Goal: Task Accomplishment & Management: Manage account settings

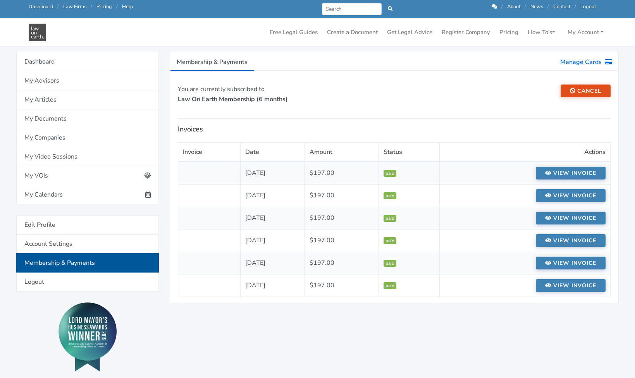
scroll to position [70, 0]
click at [429, 123] on div "You are currently subscribed to Law On Earth Membership (6 months) Cancel Invoi…" at bounding box center [394, 194] width 433 height 218
click at [45, 117] on link "My Documents" at bounding box center [87, 119] width 143 height 19
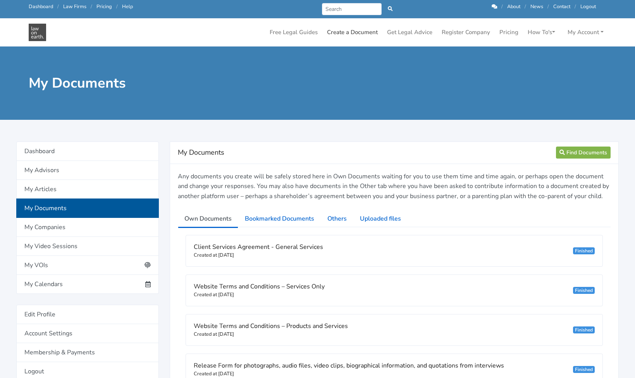
click at [358, 32] on link "Create a Document" at bounding box center [352, 32] width 57 height 15
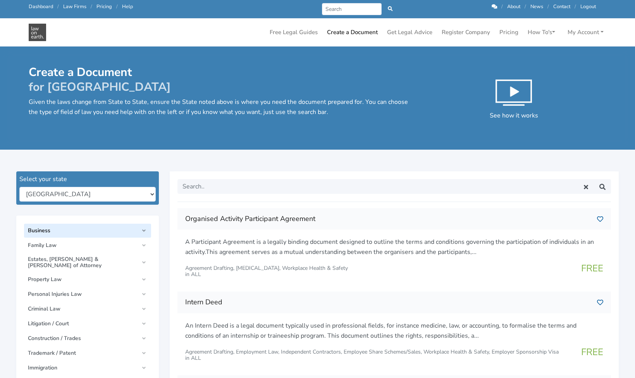
click at [144, 230] on link "Business" at bounding box center [87, 231] width 127 height 14
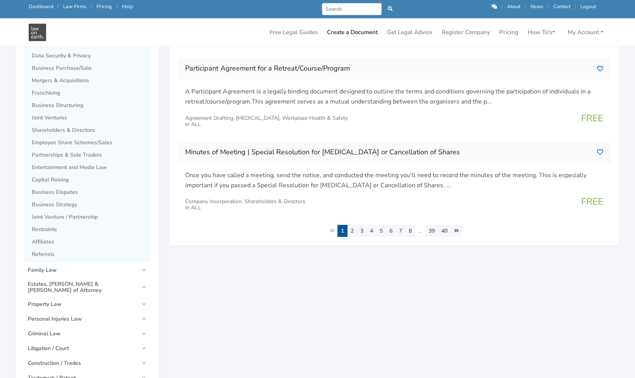
scroll to position [379, 0]
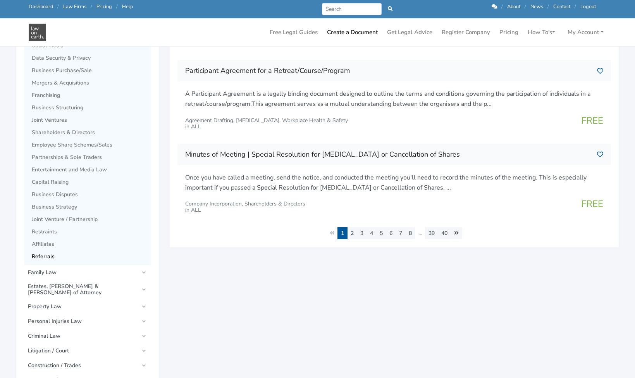
click at [41, 257] on span "Referrals" at bounding box center [89, 256] width 115 height 6
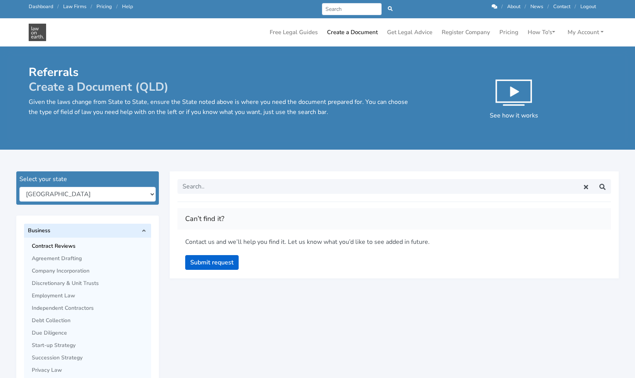
click at [58, 246] on span "Contract Reviews" at bounding box center [89, 246] width 115 height 6
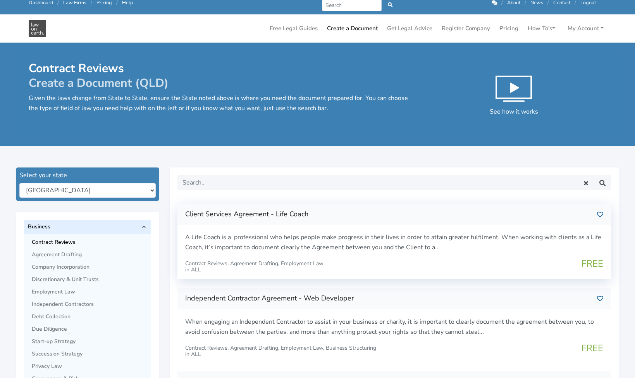
scroll to position [5, 0]
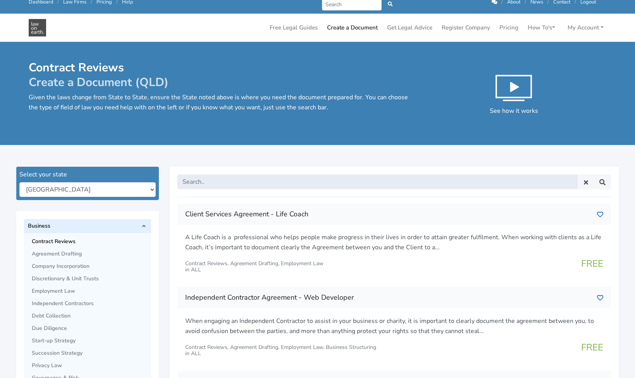
click at [251, 182] on input "text" at bounding box center [377, 181] width 400 height 15
type input "coach"
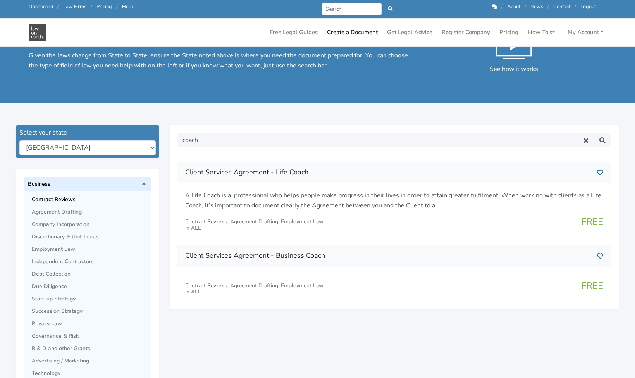
scroll to position [27, 0]
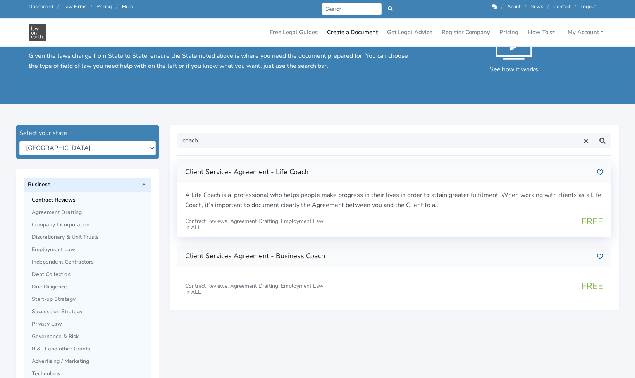
click at [520, 205] on p "A Life Coach is a professional who helps people make progress in their lives in…" at bounding box center [394, 200] width 418 height 20
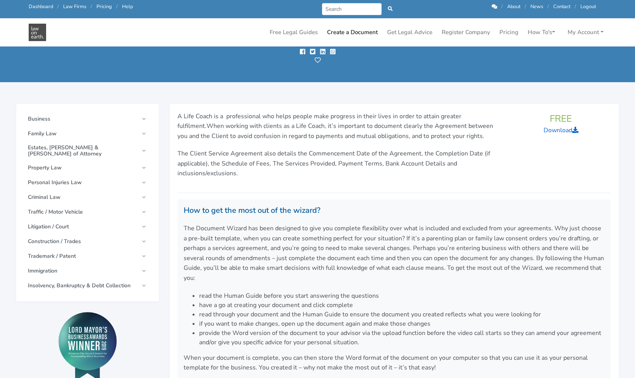
scroll to position [19, 0]
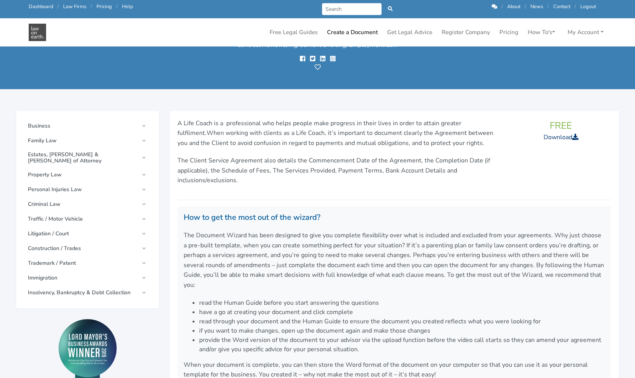
click at [557, 138] on link "Download" at bounding box center [561, 137] width 35 height 9
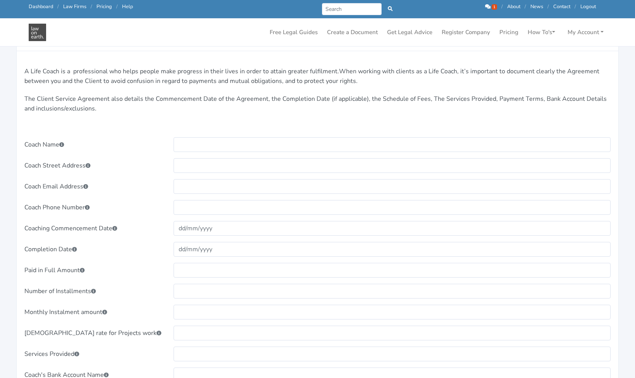
scroll to position [137, 0]
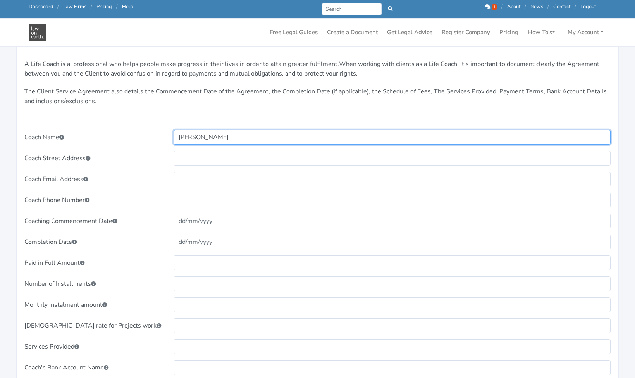
type input "[PERSON_NAME]"
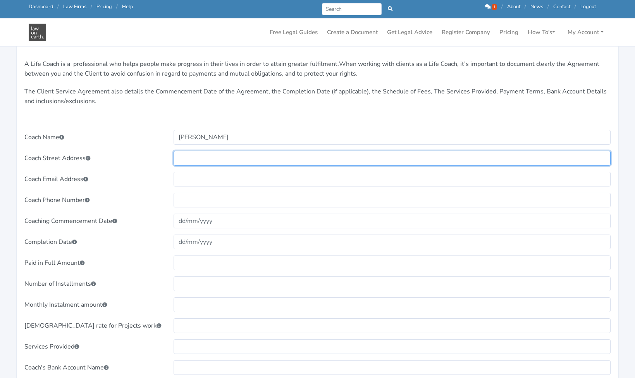
click at [278, 160] on input "text" at bounding box center [392, 158] width 437 height 15
click at [308, 154] on input "PO" at bounding box center [392, 158] width 437 height 15
type input "PO Box 991, Wynnum, QLD 4179"
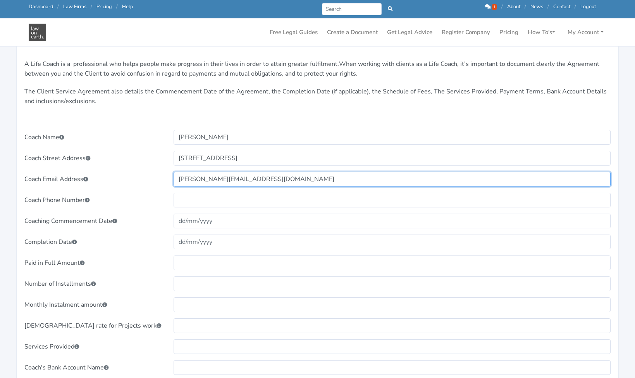
type input "maria@truvaiu.com.au"
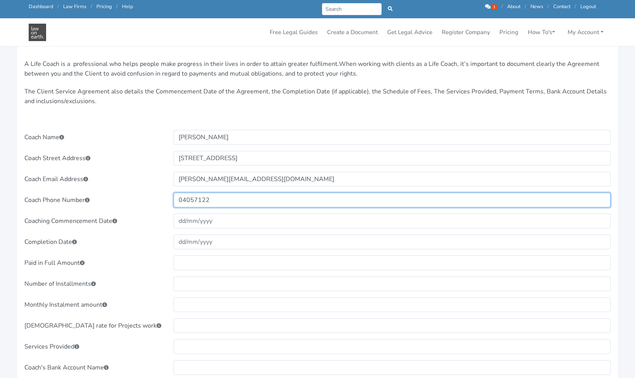
click at [196, 198] on input "04057122" at bounding box center [392, 200] width 437 height 15
click at [220, 199] on input "040575122" at bounding box center [392, 200] width 437 height 15
type input "0405751223"
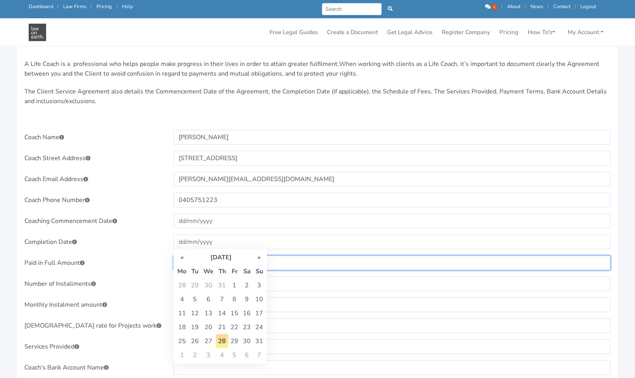
click at [275, 263] on input "text" at bounding box center [392, 262] width 437 height 15
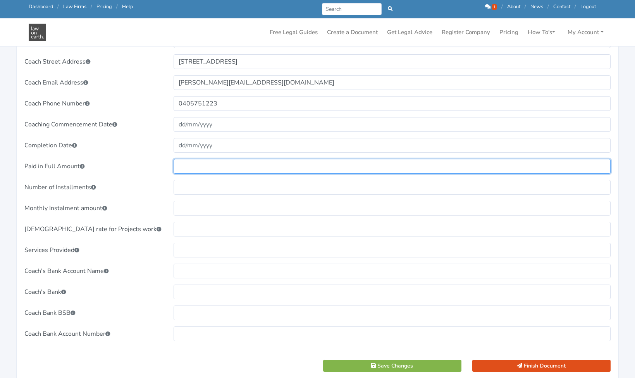
scroll to position [234, 0]
click at [188, 166] on input "text" at bounding box center [392, 165] width 437 height 15
paste input "$1980"
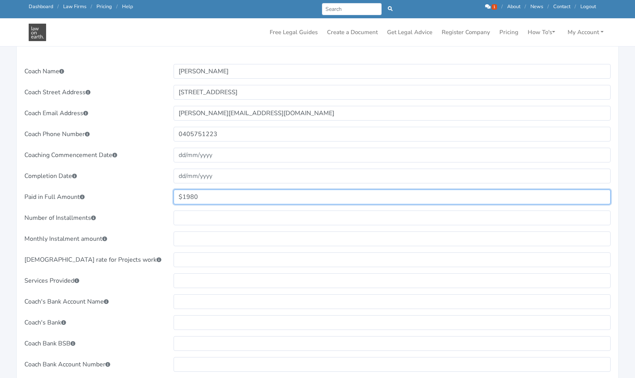
scroll to position [176, 0]
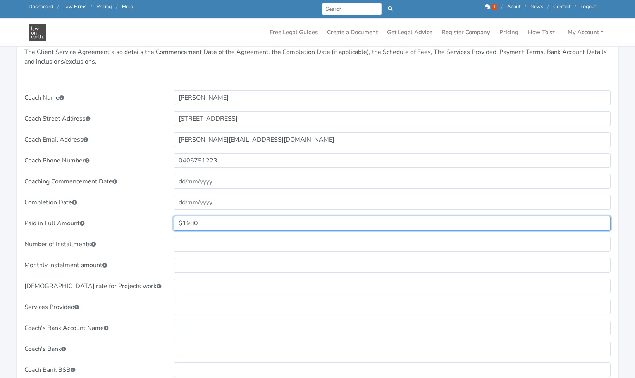
drag, startPoint x: 200, startPoint y: 222, endPoint x: 171, endPoint y: 222, distance: 28.3
click at [171, 222] on div "$1980" at bounding box center [392, 223] width 448 height 15
type input "$2200"
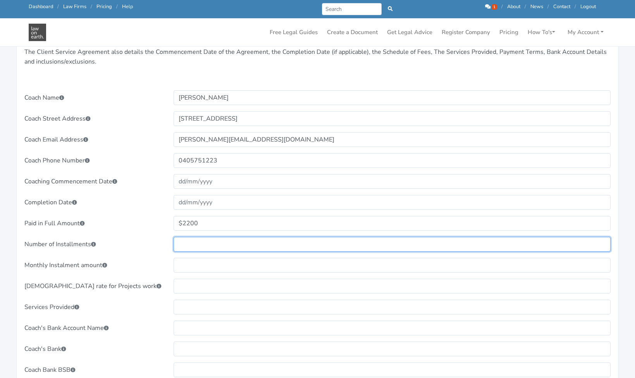
click at [191, 244] on input "text" at bounding box center [392, 244] width 437 height 15
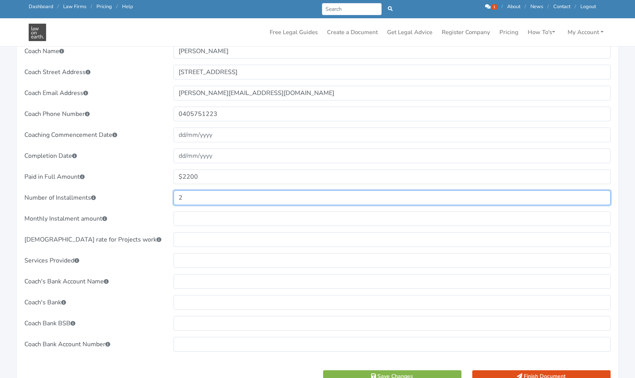
scroll to position [226, 0]
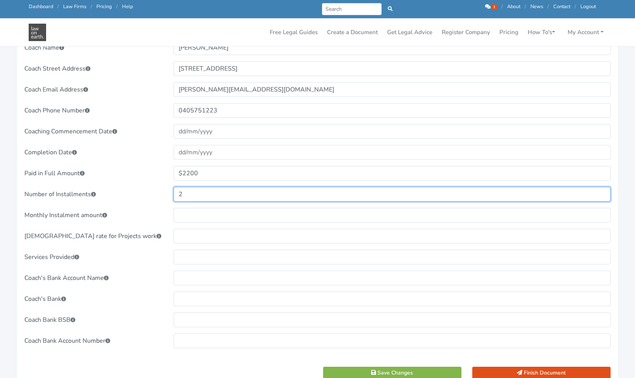
type input "2"
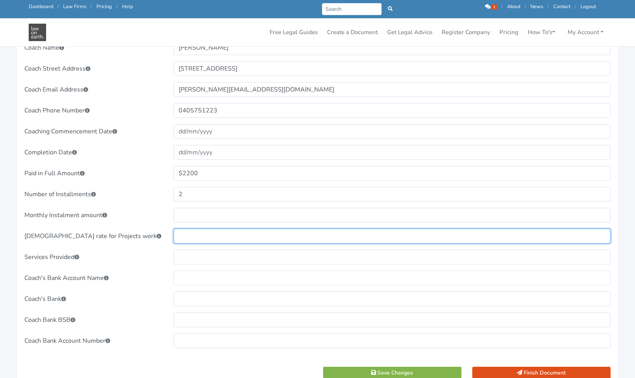
click at [190, 234] on input "text" at bounding box center [392, 236] width 437 height 15
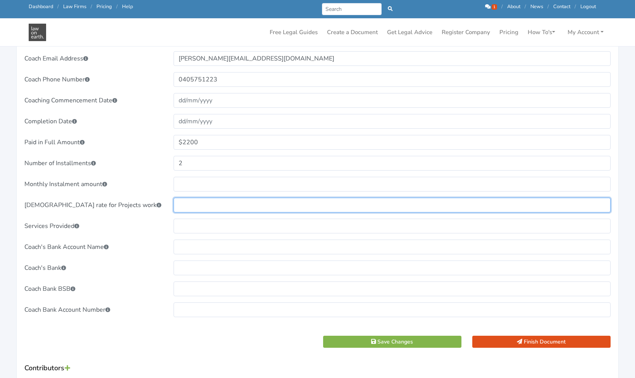
scroll to position [258, 0]
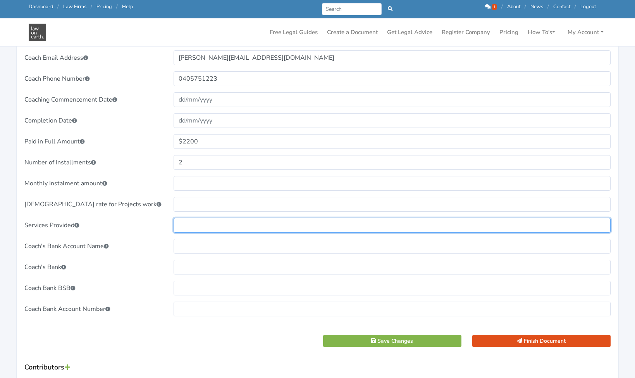
click at [186, 224] on input "text" at bounding box center [392, 225] width 437 height 15
click at [327, 224] on input "Initial Consultation, Sponsor Meetings x 3, Coaching sessions x 6" at bounding box center [392, 225] width 437 height 15
click at [294, 223] on input "Initial Consultation, Sponsor Meetings x 3, Coaching Sessions x 6" at bounding box center [392, 225] width 437 height 15
click at [374, 224] on input "Initial Consultation, Sponsor Meetings x 2, Coaching Sessions x 6" at bounding box center [392, 225] width 437 height 15
type input "Initial Consultation, Sponsor Meetings x 2, Coaching Sessions x 6, Debrief Sess…"
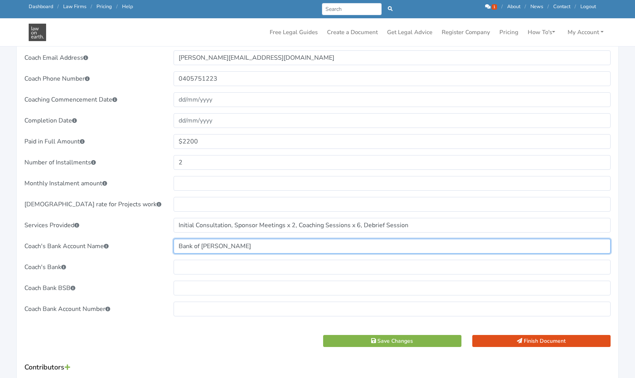
type input "Bank of Bowering"
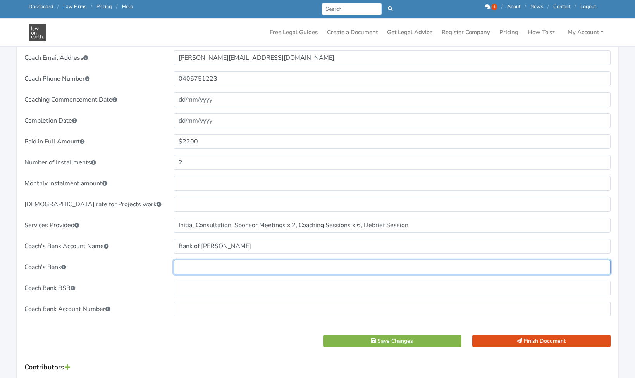
click at [186, 265] on input "text" at bounding box center [392, 267] width 437 height 15
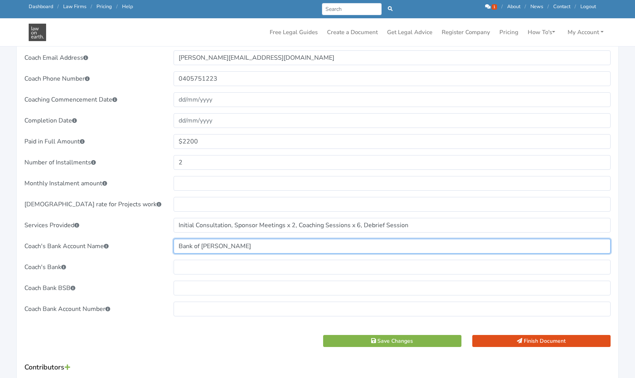
drag, startPoint x: 229, startPoint y: 247, endPoint x: 175, endPoint y: 246, distance: 53.9
click at [175, 246] on input "Bank of Bowering" at bounding box center [392, 246] width 437 height 15
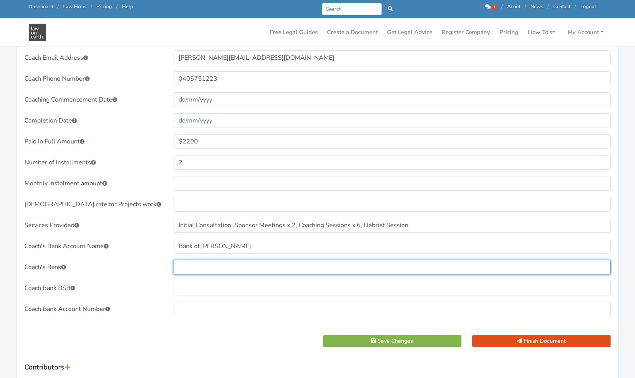
click at [181, 265] on input "text" at bounding box center [392, 267] width 437 height 15
paste input "Bank of Bowering"
type input "Bank of Bowering"
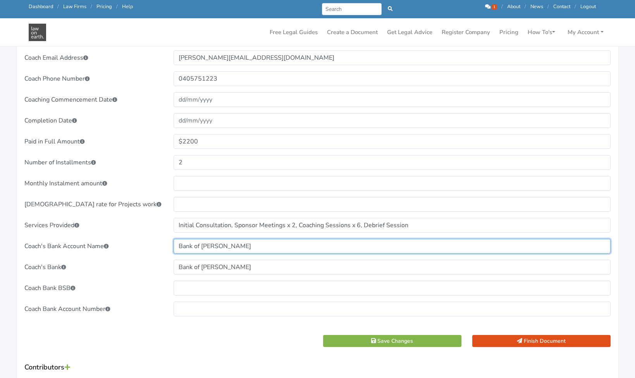
drag, startPoint x: 236, startPoint y: 245, endPoint x: 177, endPoint y: 245, distance: 59.3
click at [177, 245] on input "Bank of Bowering" at bounding box center [392, 246] width 437 height 15
type input "TRUVAIU"
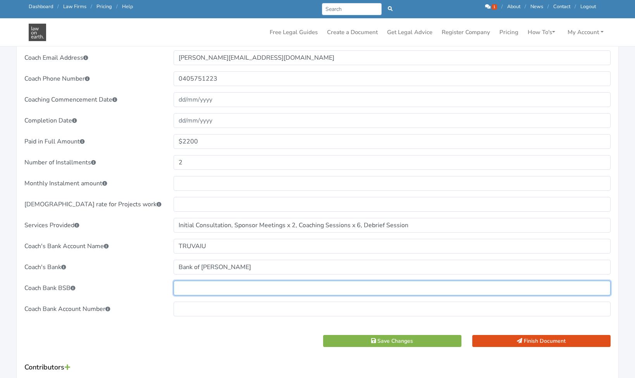
click at [201, 288] on input "text" at bounding box center [392, 287] width 437 height 15
type input "xxxxxx"
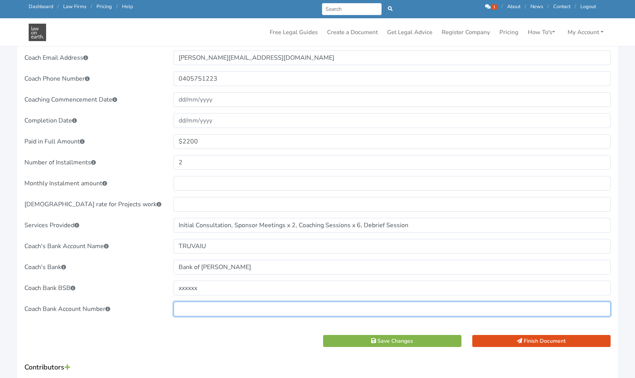
click at [198, 308] on input "text" at bounding box center [392, 308] width 437 height 15
type input "xxxxxxxxx"
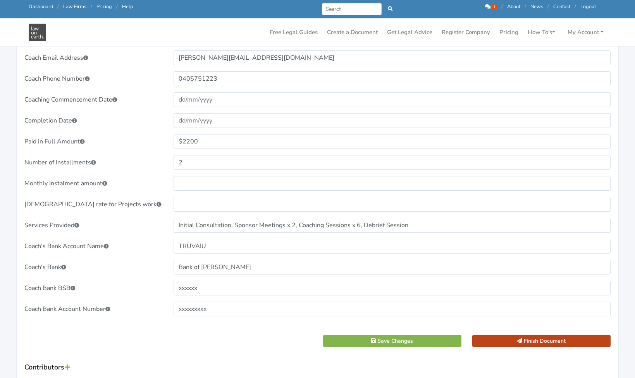
click at [545, 340] on button "Finish Document" at bounding box center [541, 341] width 138 height 12
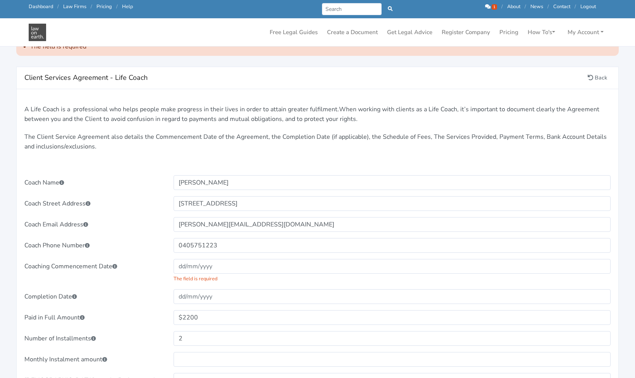
scroll to position [95, 0]
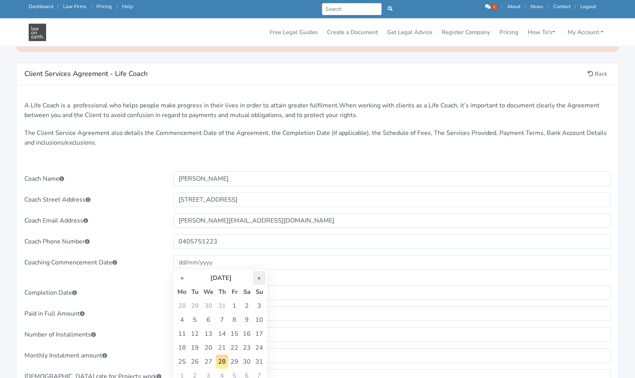
click at [258, 278] on th "»" at bounding box center [259, 278] width 12 height 14
click at [181, 320] on td "1" at bounding box center [182, 320] width 14 height 14
type input "01/09/2025"
click at [258, 309] on th "»" at bounding box center [259, 308] width 12 height 14
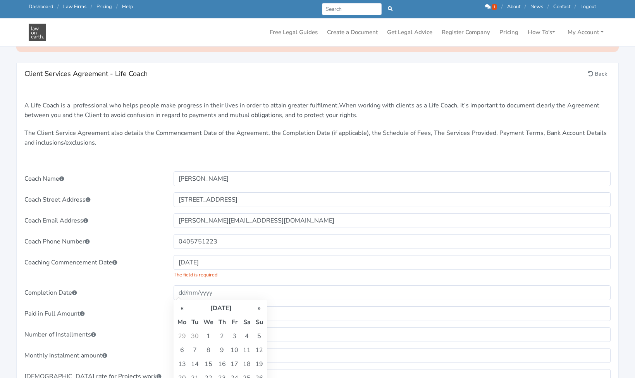
click at [258, 309] on th "»" at bounding box center [259, 308] width 12 height 14
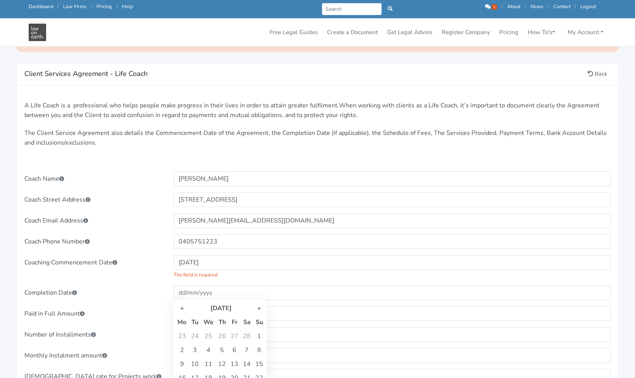
click at [258, 309] on th "»" at bounding box center [259, 308] width 12 height 14
click at [185, 306] on th "«" at bounding box center [182, 308] width 14 height 14
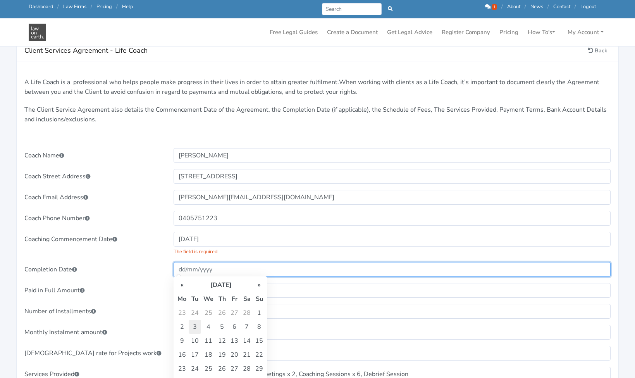
scroll to position [133, 0]
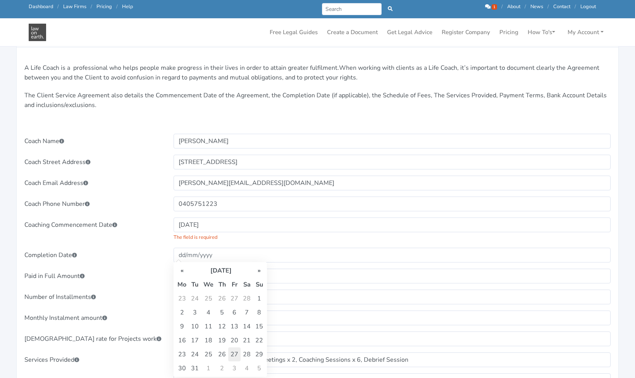
click at [235, 353] on td "27" at bounding box center [234, 354] width 12 height 14
type input "27/03/2026"
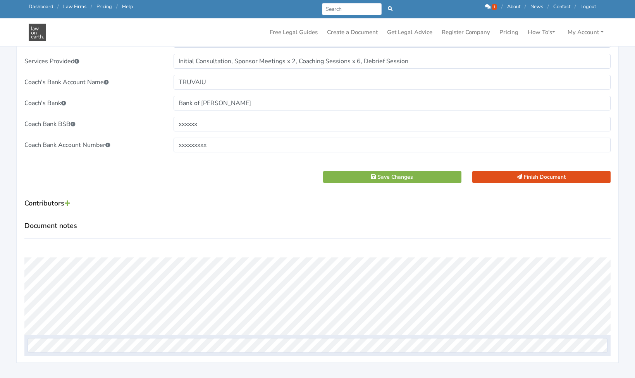
scroll to position [434, 0]
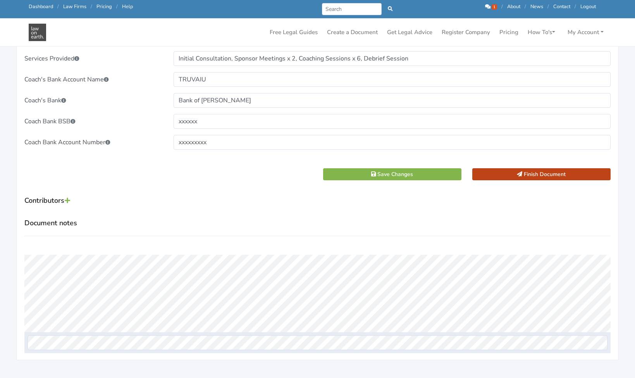
click at [534, 173] on button "Finish Document" at bounding box center [541, 174] width 138 height 12
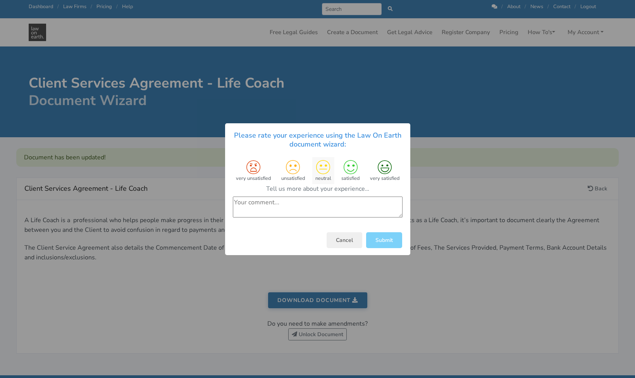
click at [323, 169] on icon at bounding box center [323, 167] width 14 height 14
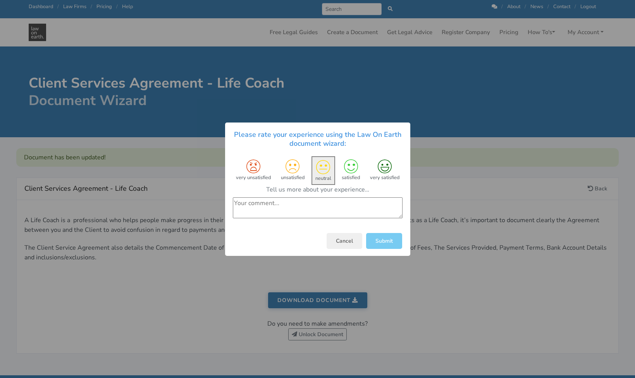
click at [375, 240] on button "Submit" at bounding box center [384, 240] width 36 height 16
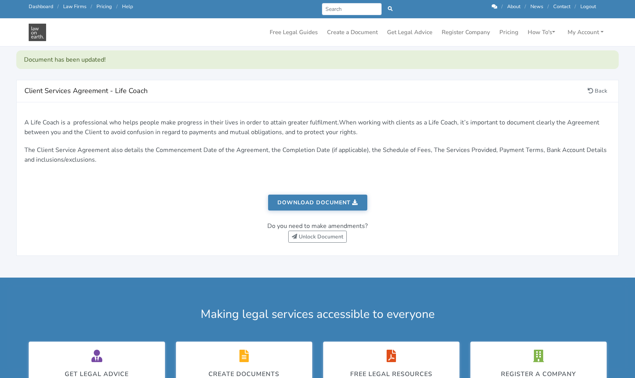
scroll to position [127, 0]
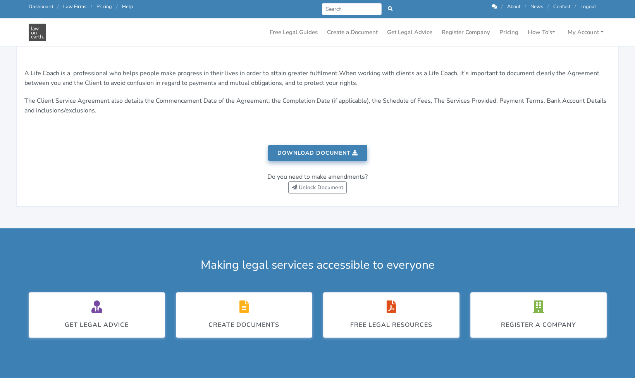
click at [327, 151] on link "Download document" at bounding box center [317, 153] width 99 height 16
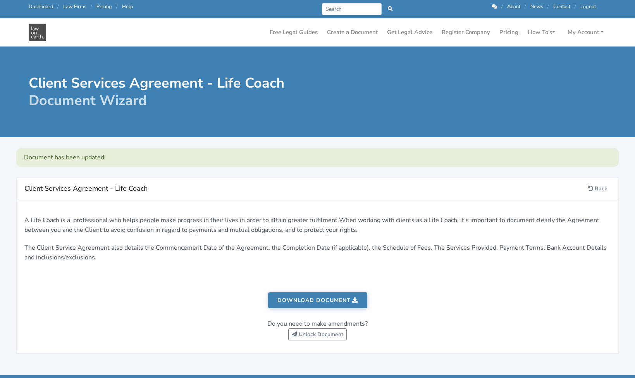
scroll to position [0, 0]
click at [367, 33] on link "Create a Document" at bounding box center [352, 32] width 57 height 15
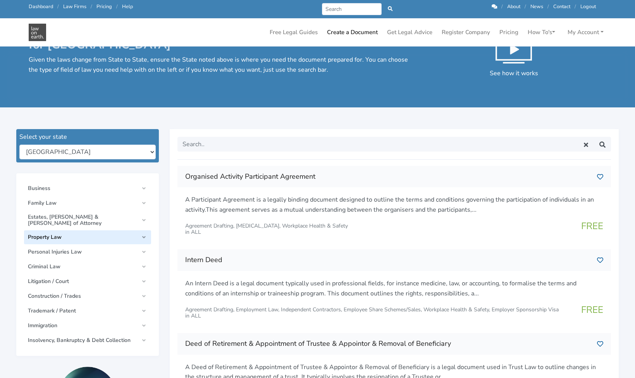
scroll to position [25, 0]
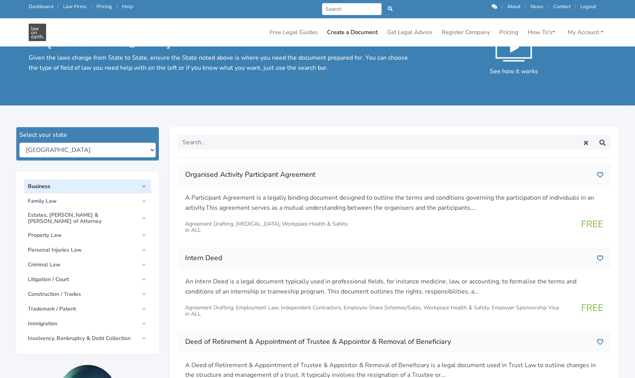
click at [145, 186] on link "Business" at bounding box center [87, 186] width 127 height 14
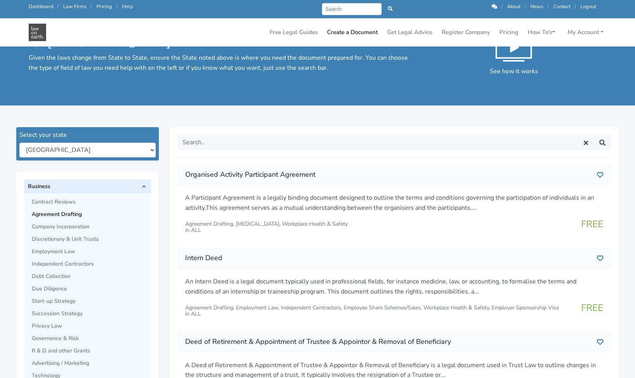
click at [73, 214] on span "Agreement Drafting" at bounding box center [89, 214] width 115 height 6
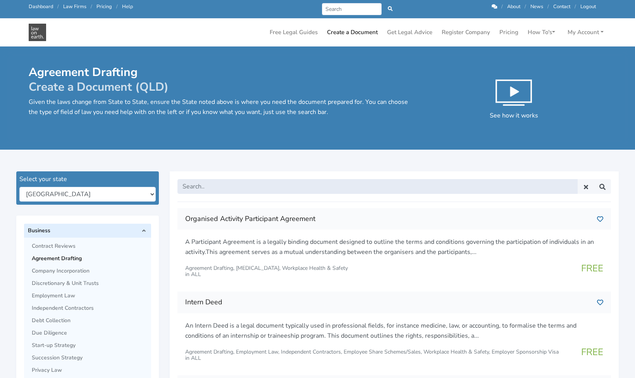
click at [196, 185] on input "text" at bounding box center [377, 186] width 400 height 15
type input "Coaching Agreement"
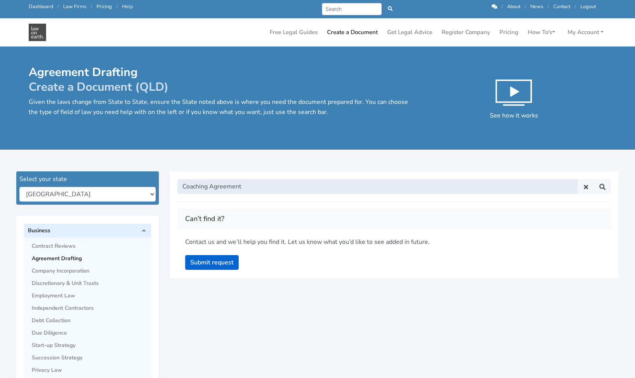
drag, startPoint x: 255, startPoint y: 184, endPoint x: 149, endPoint y: 184, distance: 106.5
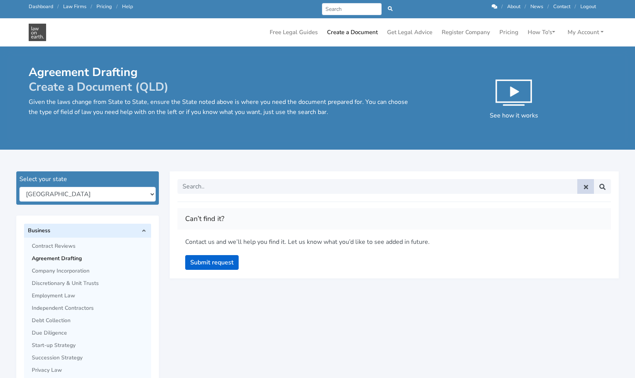
click at [588, 186] on icon at bounding box center [586, 187] width 8 height 6
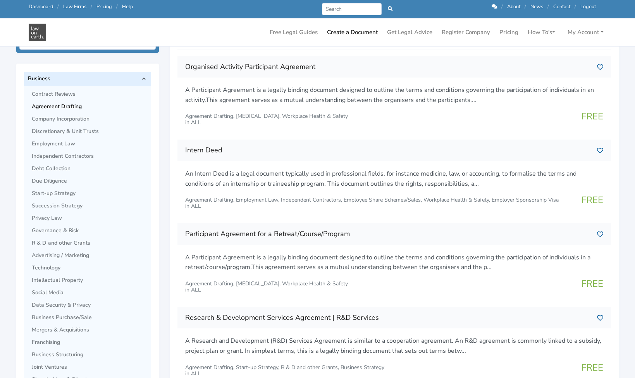
scroll to position [133, 0]
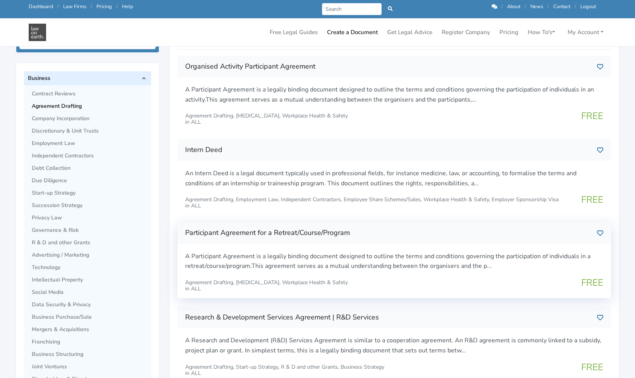
click at [321, 254] on p "A Participant Agreement is a legally binding document designed to outline the t…" at bounding box center [394, 261] width 418 height 20
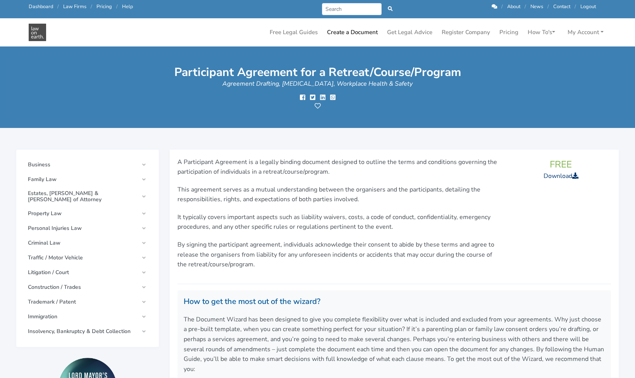
click at [557, 176] on link "Download" at bounding box center [561, 176] width 35 height 9
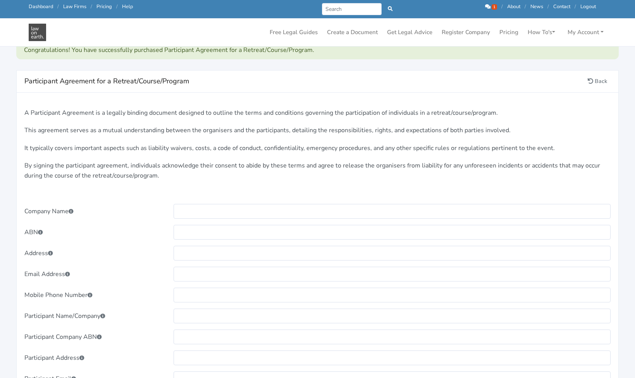
scroll to position [101, 0]
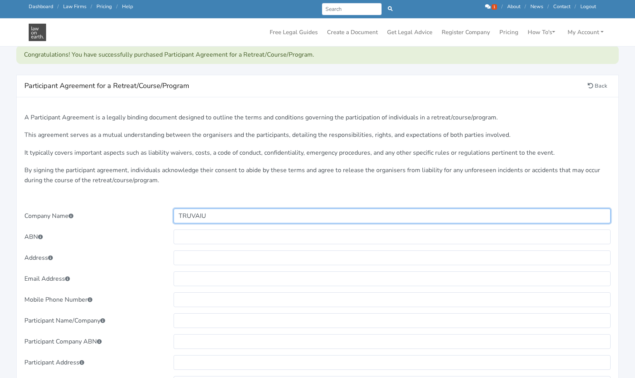
type input "TRUVAIU"
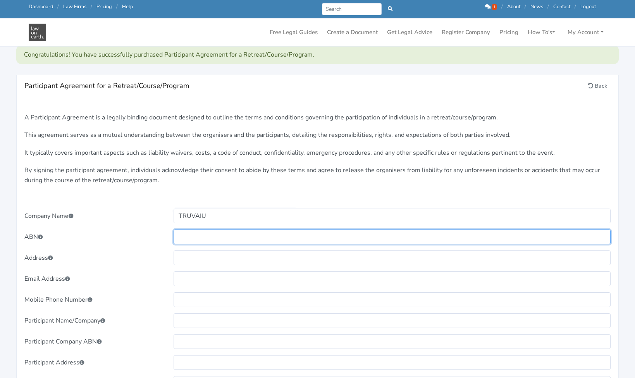
click at [185, 237] on input "text" at bounding box center [392, 236] width 437 height 15
type input "3575689980"
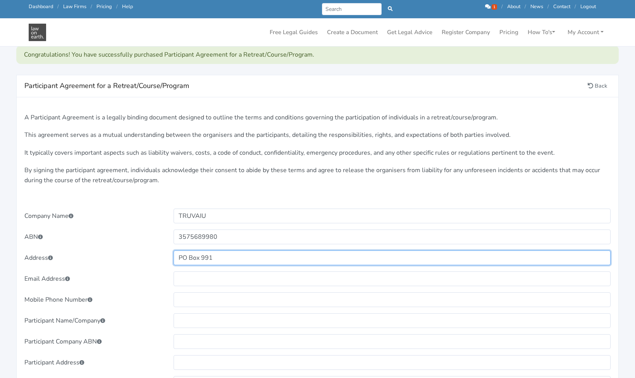
type input "PO Box 991"
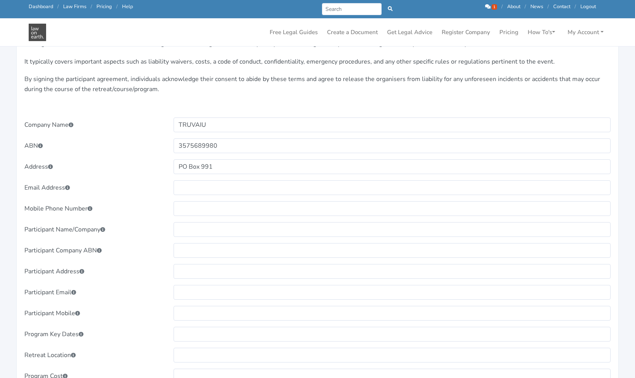
scroll to position [201, 0]
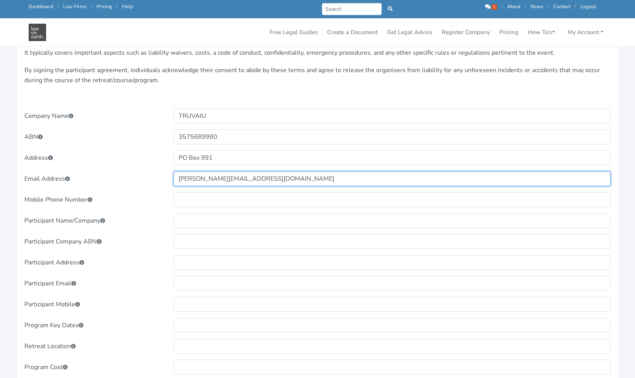
type input "maria@truvaiu.com.au"
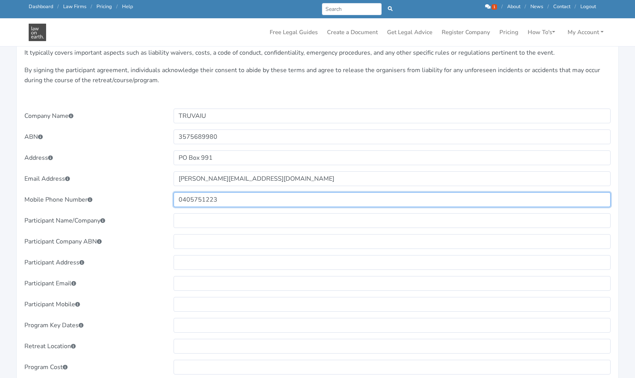
type input "0405751223"
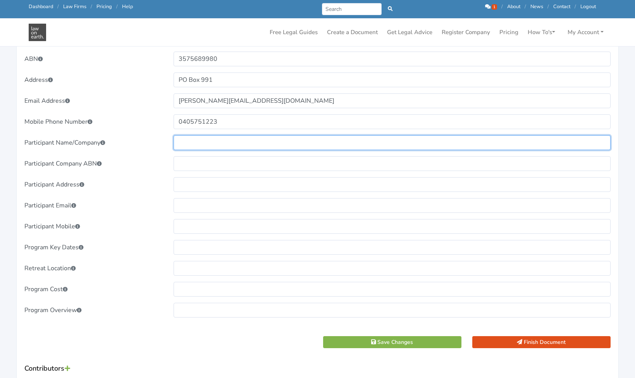
scroll to position [279, 0]
click at [206, 142] on input "text" at bounding box center [392, 142] width 437 height 15
type input "VAXXAS"
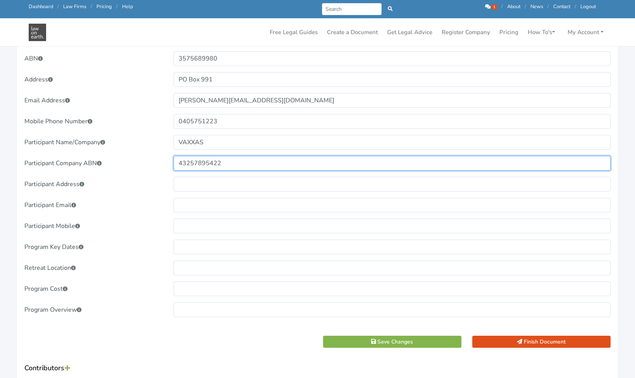
type input "43257895422"
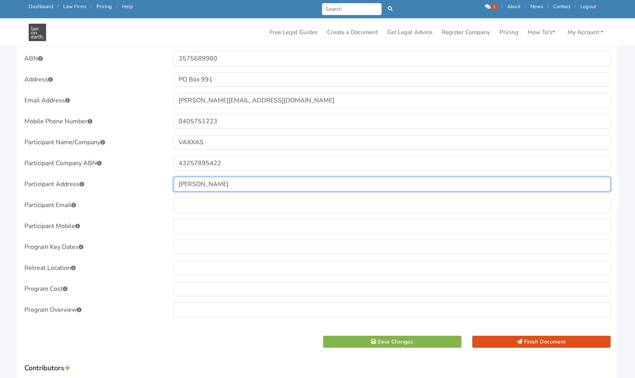
type input "Hamilton"
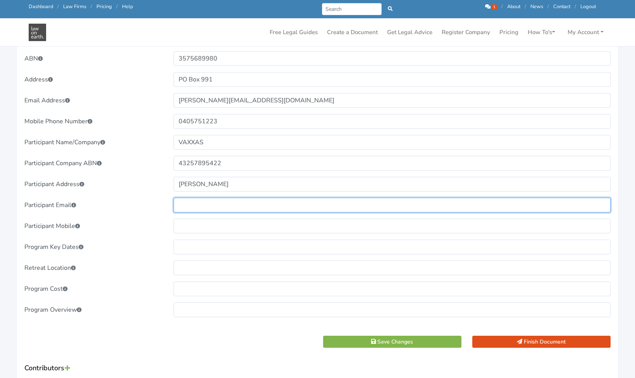
type input "[EMAIL_ADDRESS][DOMAIN_NAME]"
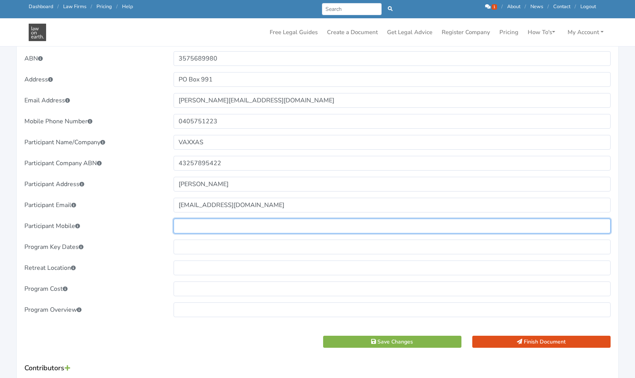
click at [188, 223] on input "text" at bounding box center [392, 225] width 437 height 15
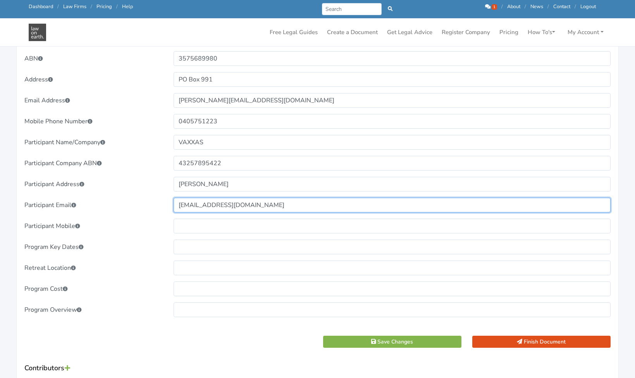
click at [267, 204] on input "[EMAIL_ADDRESS][DOMAIN_NAME]" at bounding box center [392, 205] width 437 height 15
drag, startPoint x: 267, startPoint y: 204, endPoint x: 148, endPoint y: 204, distance: 118.9
click at [148, 204] on div "Participant Email mnsadventures@yahoo.co.uk" at bounding box center [317, 205] width 597 height 15
click at [180, 203] on input "text" at bounding box center [392, 205] width 437 height 15
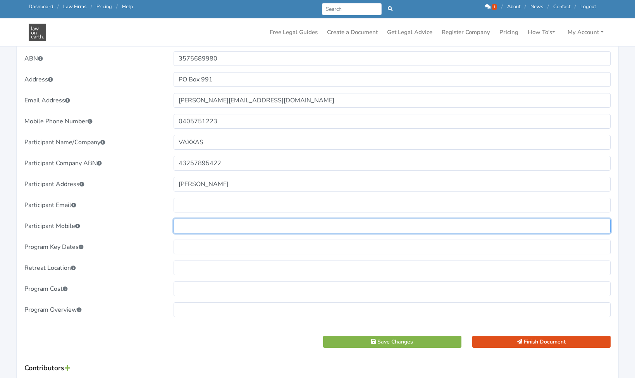
click at [181, 225] on input "text" at bounding box center [392, 225] width 437 height 15
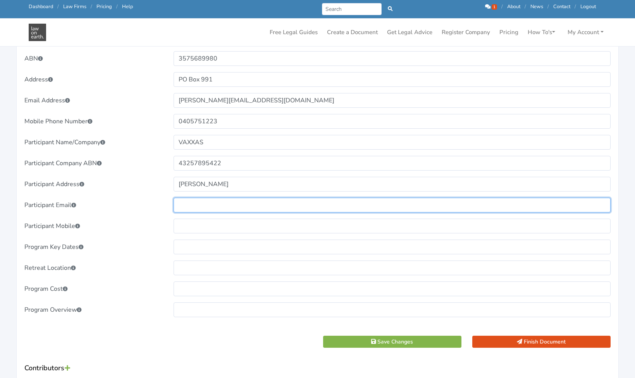
click at [188, 206] on input "text" at bounding box center [392, 205] width 437 height 15
type input "[EMAIL_ADDRESS][DOMAIN_NAME]"
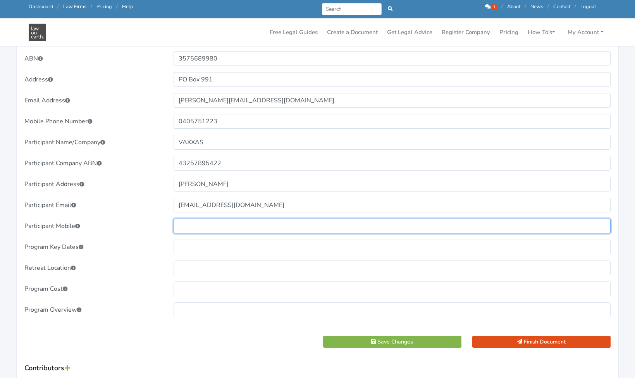
click at [186, 227] on input "text" at bounding box center [392, 225] width 437 height 15
type input "2"
type input "0405764529"
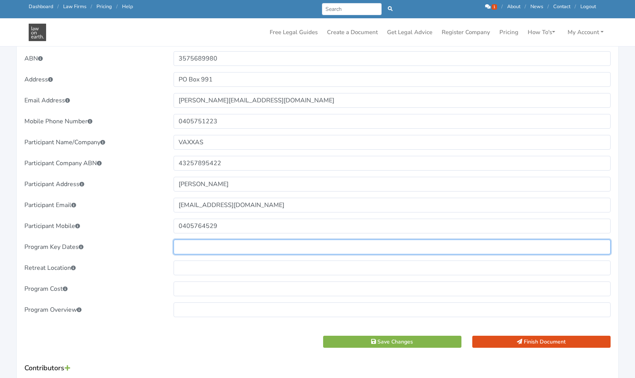
click at [191, 247] on input "text" at bounding box center [392, 246] width 437 height 15
click at [189, 246] on input "Seept 2025" at bounding box center [392, 246] width 437 height 15
click at [224, 248] on input "Sept 2025" at bounding box center [392, 246] width 437 height 15
type input "Sept 2025 - Dec 2025"
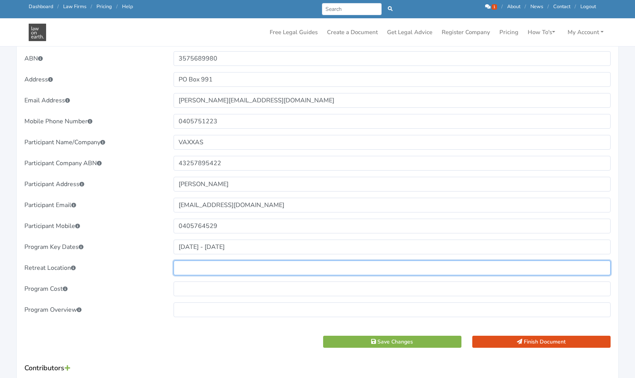
click at [208, 267] on input "text" at bounding box center [392, 267] width 437 height 15
type input "[PERSON_NAME]"
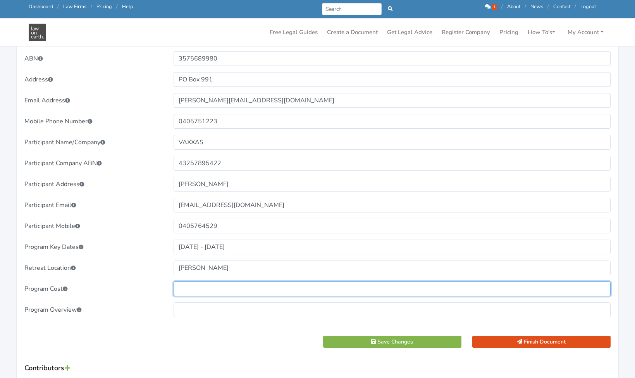
click at [195, 287] on input "text" at bounding box center [392, 288] width 437 height 15
type input "$5000"
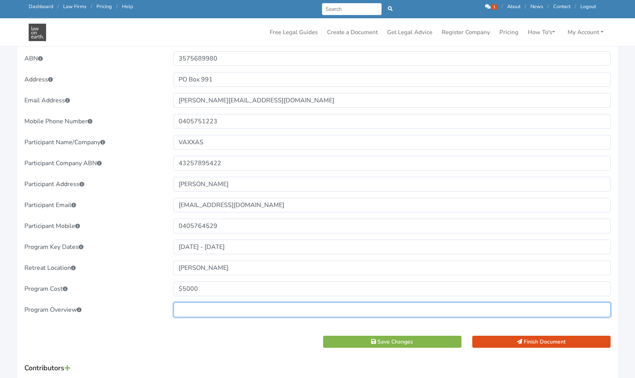
click at [203, 306] on input "text" at bounding box center [392, 309] width 437 height 15
type input "Walk and Talk Sessions"
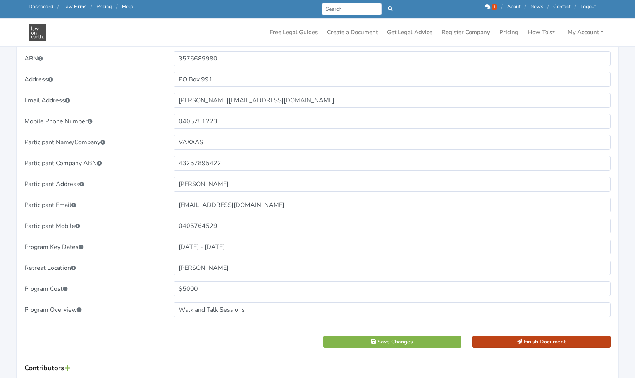
click at [520, 342] on icon "submit" at bounding box center [519, 341] width 5 height 5
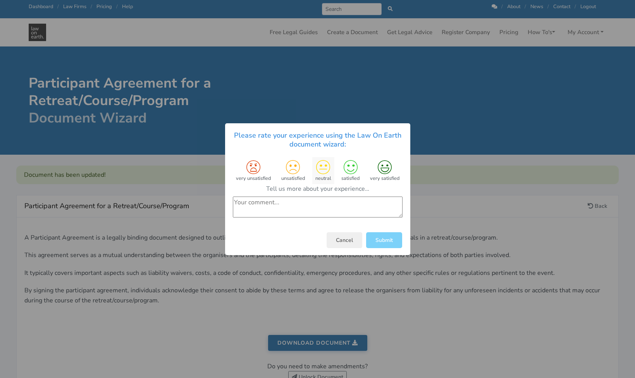
click at [325, 167] on icon at bounding box center [323, 167] width 14 height 14
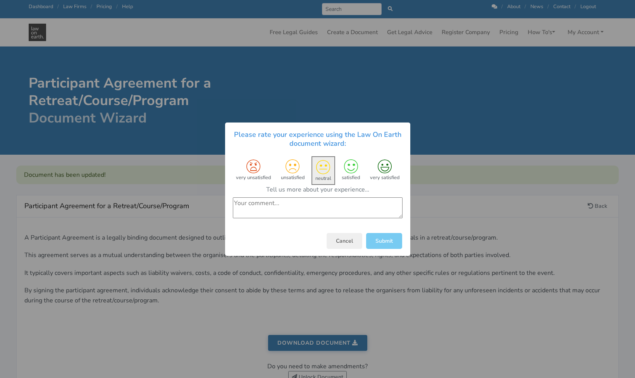
click at [380, 240] on button "Submit" at bounding box center [384, 240] width 36 height 16
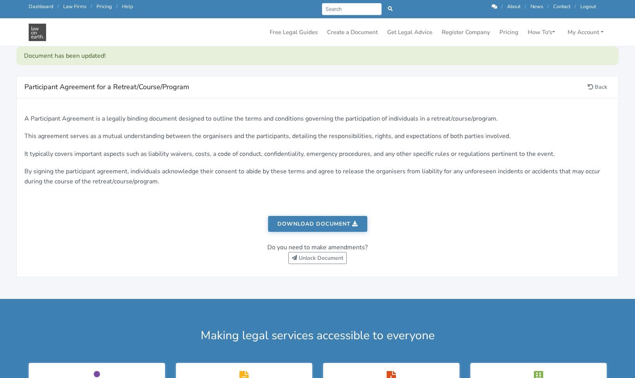
scroll to position [48, 0]
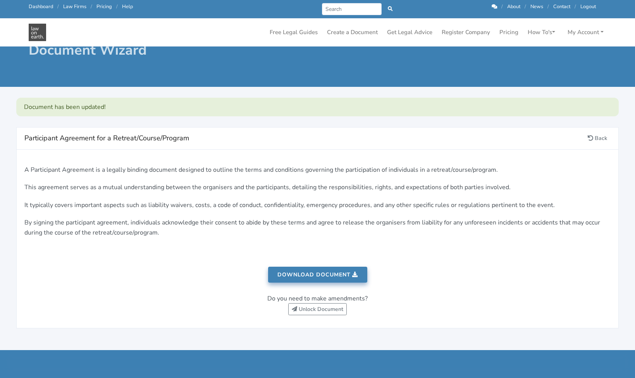
click at [320, 274] on link "Download document" at bounding box center [317, 275] width 99 height 16
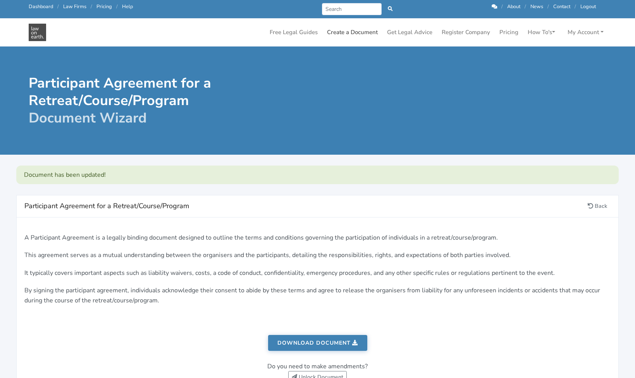
scroll to position [0, 0]
click at [358, 34] on link "Create a Document" at bounding box center [352, 32] width 57 height 15
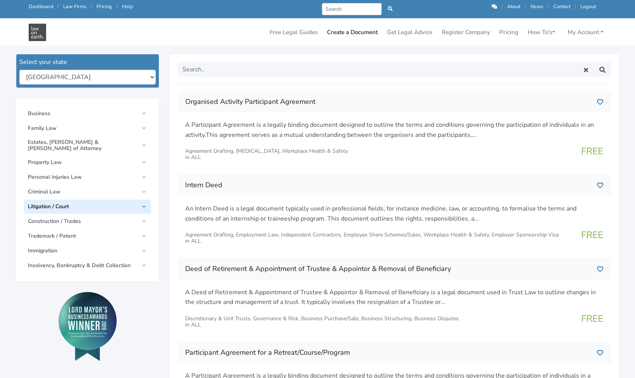
scroll to position [99, 0]
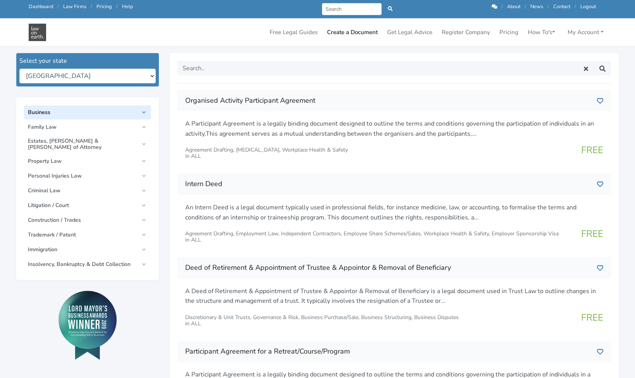
click at [70, 114] on span "Business" at bounding box center [83, 112] width 111 height 6
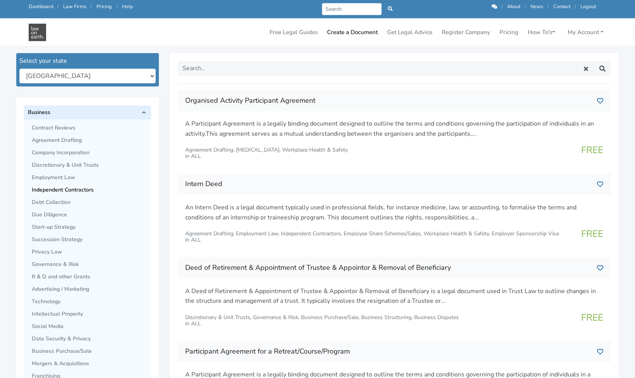
click at [79, 190] on span "Independent Contractors" at bounding box center [89, 190] width 115 height 6
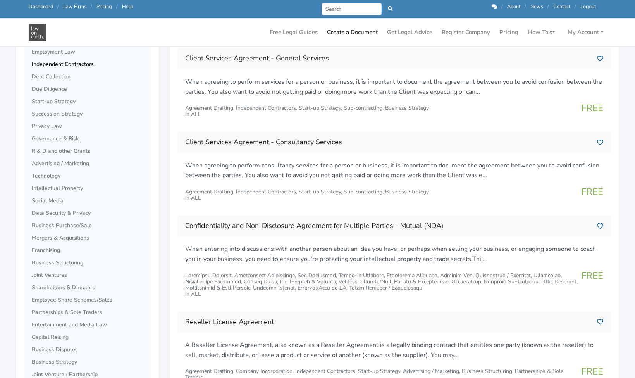
scroll to position [225, 0]
click at [371, 146] on div "Client Services Agreement - Consultancy Services" at bounding box center [394, 141] width 434 height 22
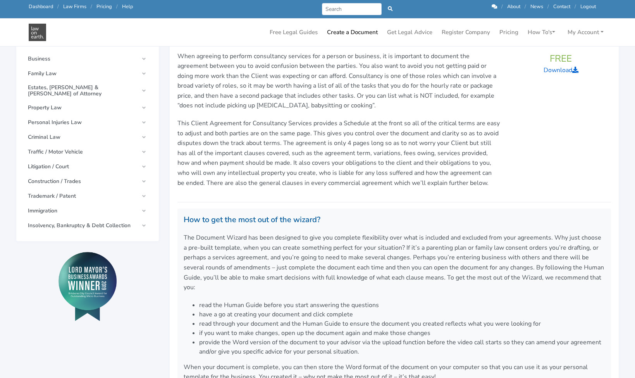
scroll to position [75, 0]
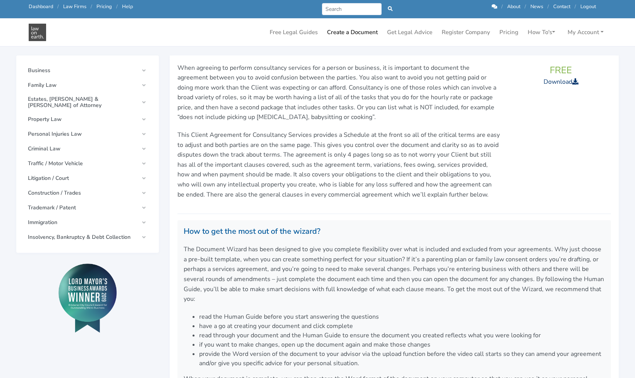
click at [555, 83] on link "Download" at bounding box center [561, 81] width 35 height 9
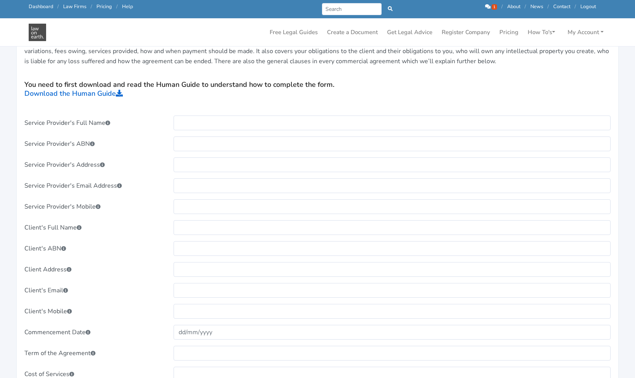
scroll to position [231, 0]
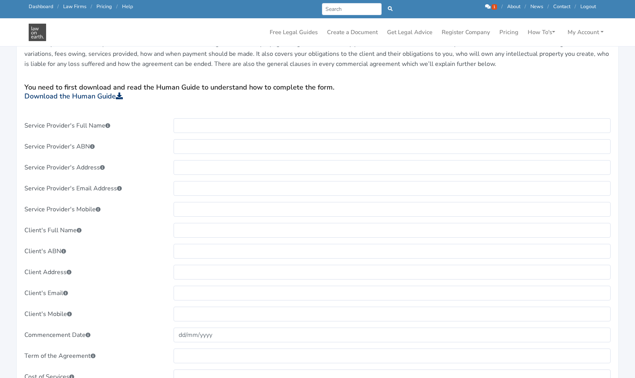
click at [100, 91] on link "Download the Human Guide" at bounding box center [73, 95] width 98 height 9
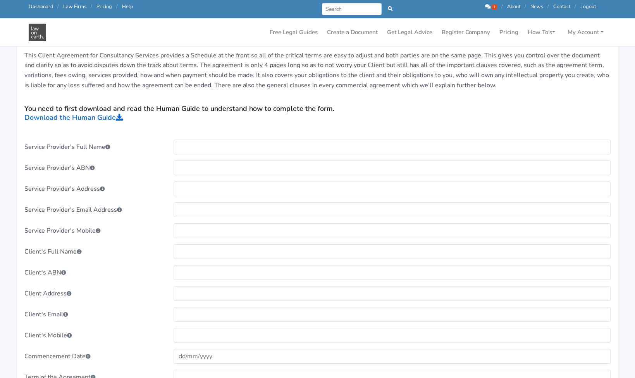
scroll to position [207, 0]
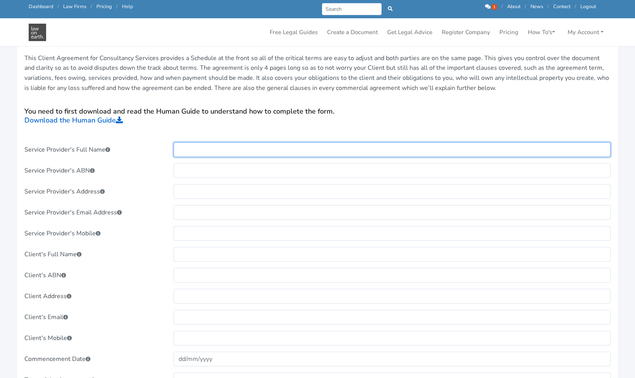
click at [189, 142] on input "text" at bounding box center [392, 149] width 437 height 15
type input "[PERSON_NAME]"
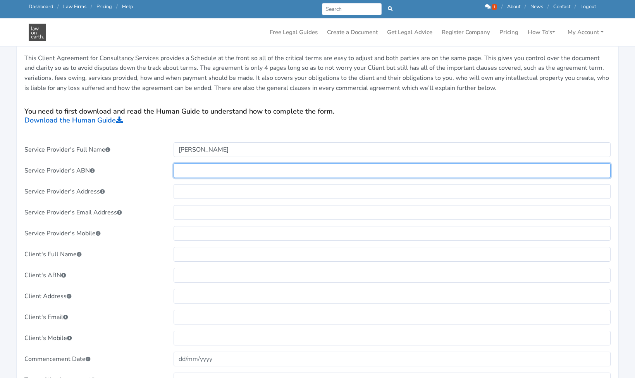
click at [181, 163] on input "text" at bounding box center [392, 170] width 437 height 15
paste input "3575689980"
type input "3575689980"
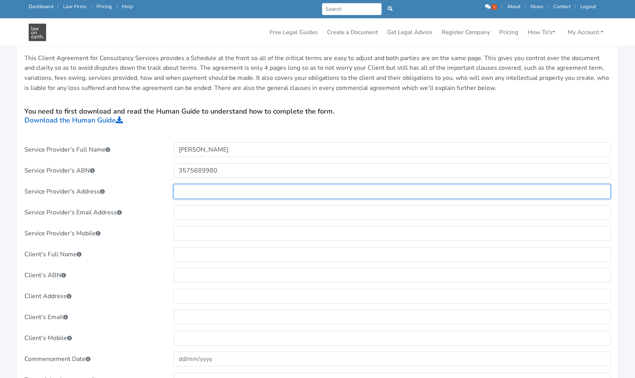
paste input "PO Box 991"
type input "PO Box 991"
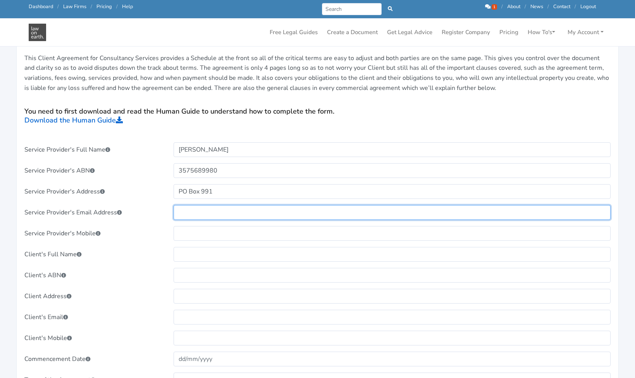
type input "[EMAIL_ADDRESS][DOMAIN_NAME]"
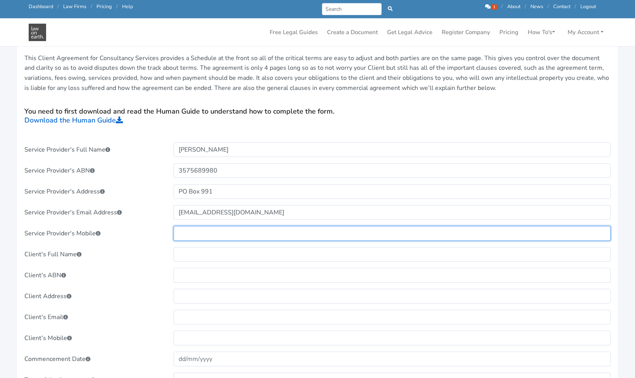
click at [185, 226] on input "text" at bounding box center [392, 233] width 437 height 15
type input "0405751223"
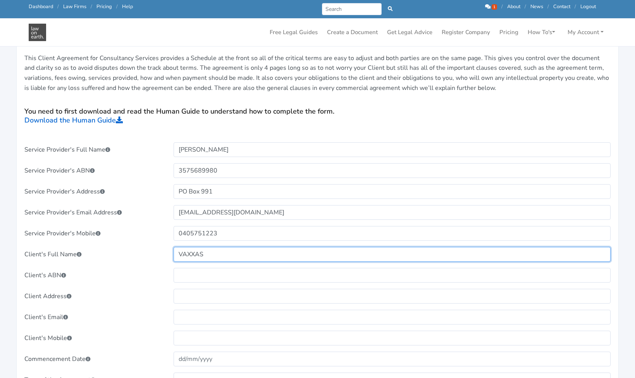
type input "VAXXAS"
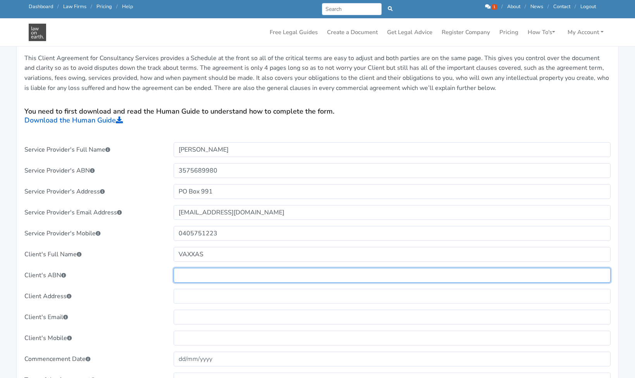
click at [214, 268] on input "text" at bounding box center [392, 275] width 437 height 15
paste input "43257895422"
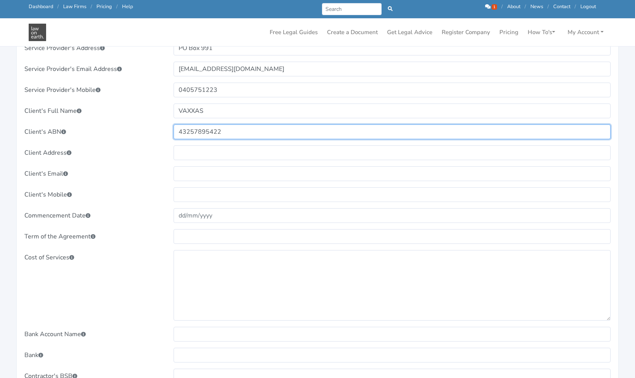
scroll to position [373, 0]
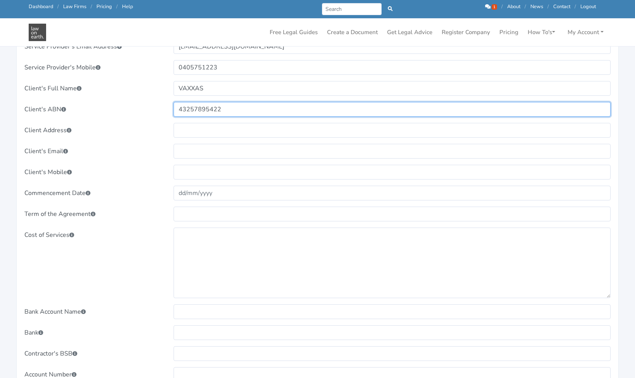
type input "43257895422"
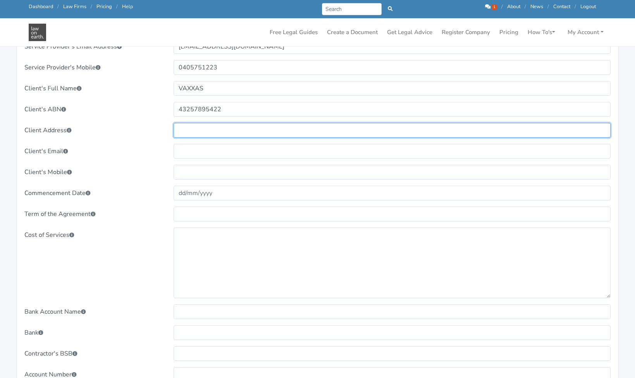
click at [193, 123] on input "text" at bounding box center [392, 130] width 437 height 15
paste input "Hamilton"
type input "Hamilton"
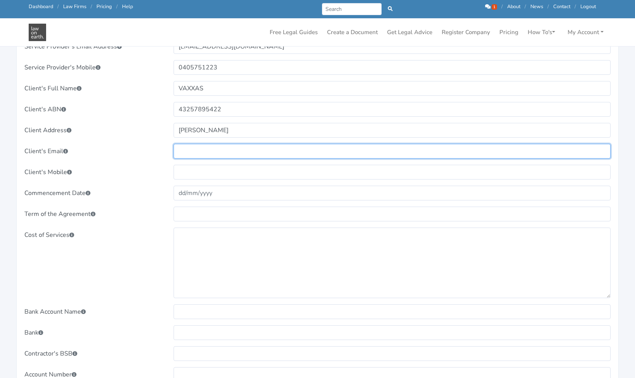
type input "mnsadventures@yahoo.co.uk"
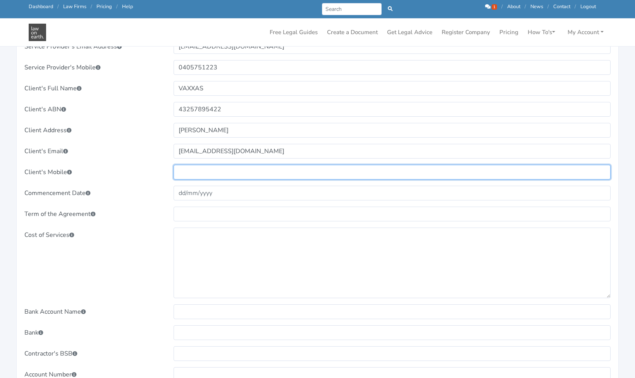
click at [192, 165] on input "text" at bounding box center [392, 172] width 437 height 15
paste input "0405764529"
type input "0405764529"
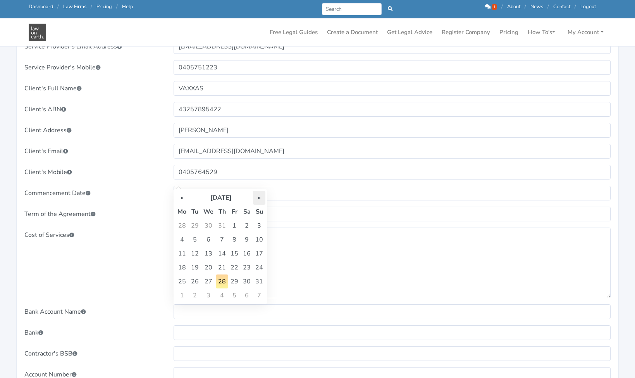
click at [257, 199] on th "»" at bounding box center [259, 198] width 12 height 14
click at [182, 237] on td "1" at bounding box center [182, 239] width 14 height 14
type input "01/09/2025"
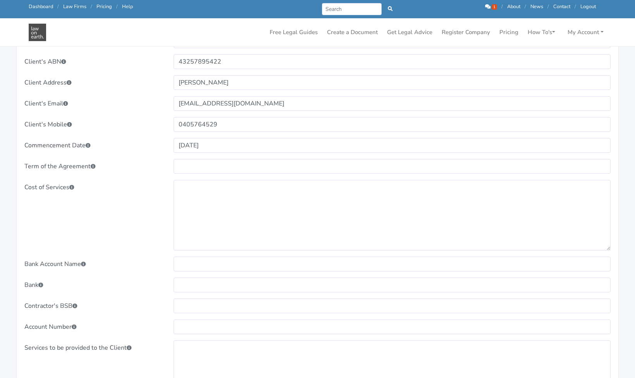
scroll to position [422, 0]
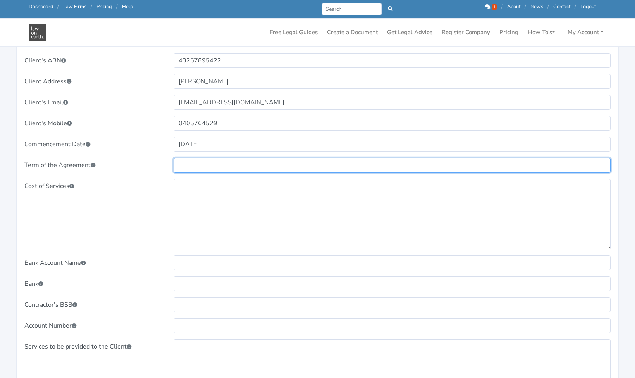
click at [210, 158] on input "text" at bounding box center [392, 165] width 437 height 15
click at [186, 158] on input "text" at bounding box center [392, 165] width 437 height 15
type input "Ongoing"
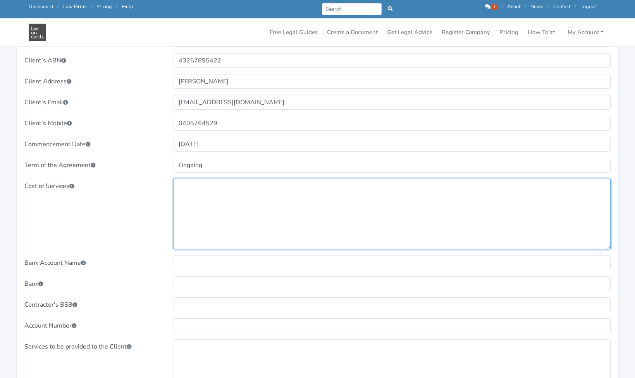
click at [206, 203] on textarea at bounding box center [392, 214] width 437 height 71
click at [220, 198] on textarea at bounding box center [392, 214] width 437 height 71
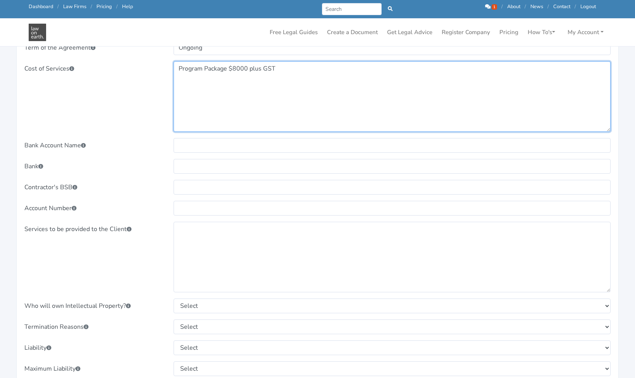
scroll to position [541, 0]
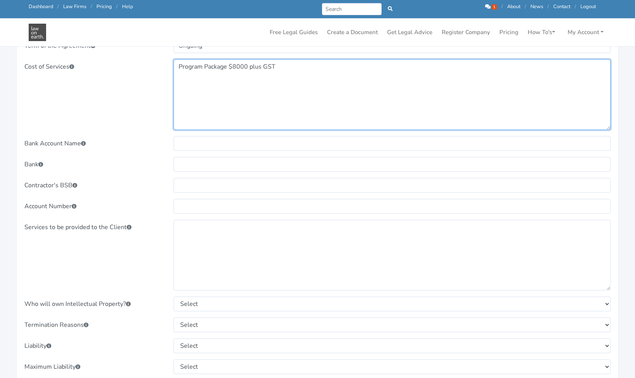
type textarea "Program Package $8000 plus GST"
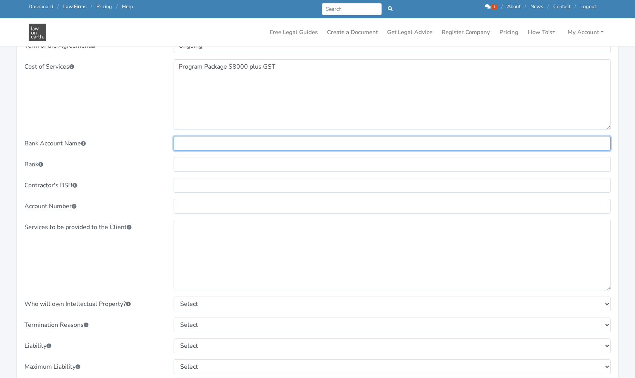
paste input "TRUVAIU"
type input "TRUVAIU"
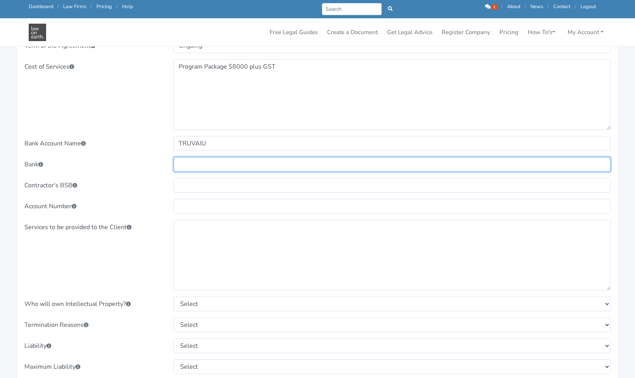
click at [183, 157] on input "text" at bounding box center [392, 164] width 437 height 15
paste input "Bank of Bowering"
type input "Bank of Bowering"
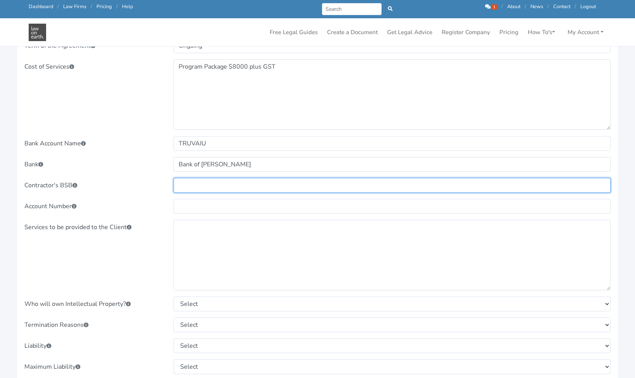
click at [200, 178] on input "text" at bounding box center [392, 185] width 437 height 15
type input "xxxxxxx"
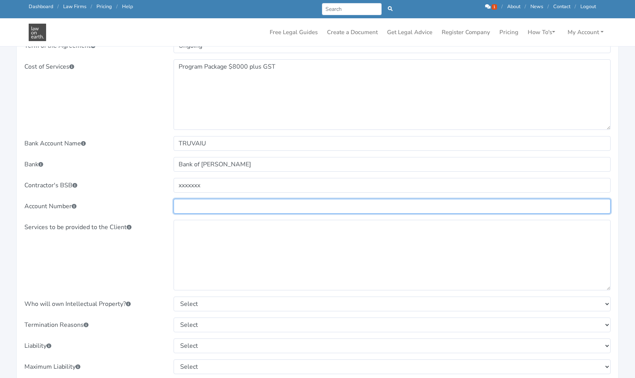
click at [191, 199] on input "text" at bounding box center [392, 206] width 437 height 15
type input "xxxxxxxxx"
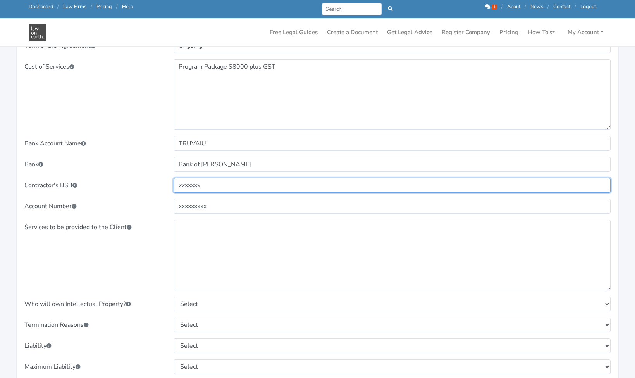
click at [201, 178] on input "xxxxxxx" at bounding box center [392, 185] width 437 height 15
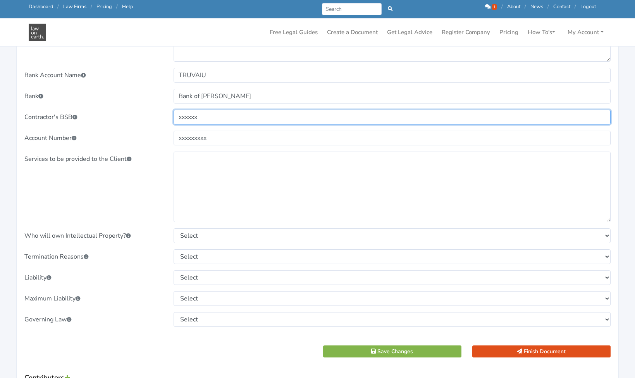
scroll to position [631, 0]
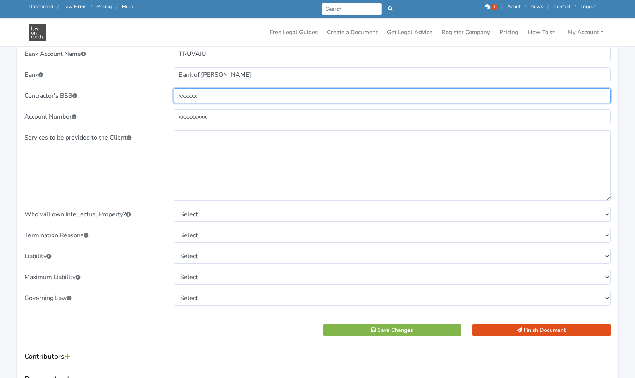
type input "xxxxxx"
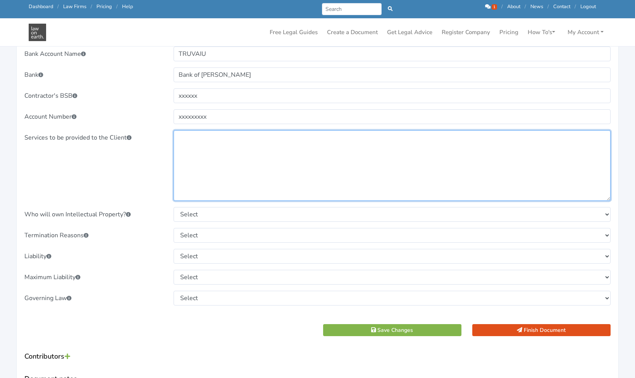
click at [212, 133] on textarea at bounding box center [392, 165] width 437 height 71
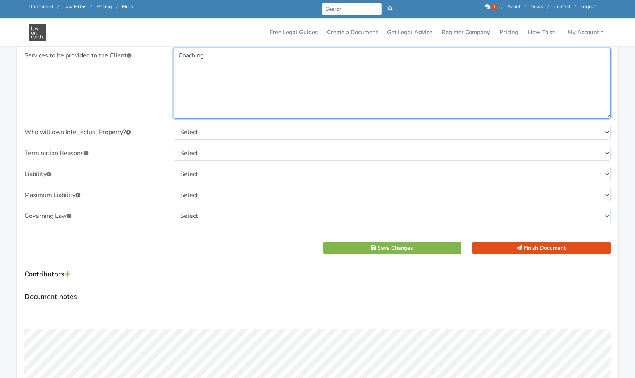
scroll to position [729, 0]
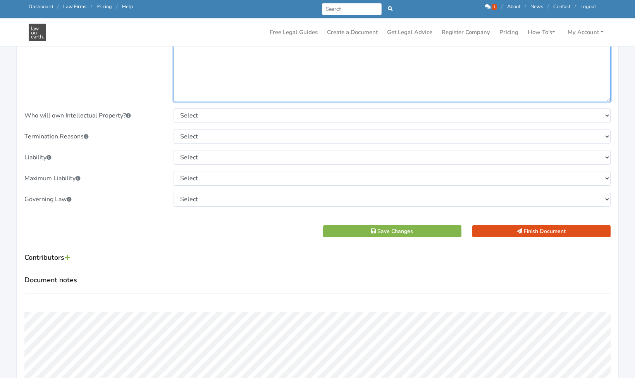
type textarea "Coaching"
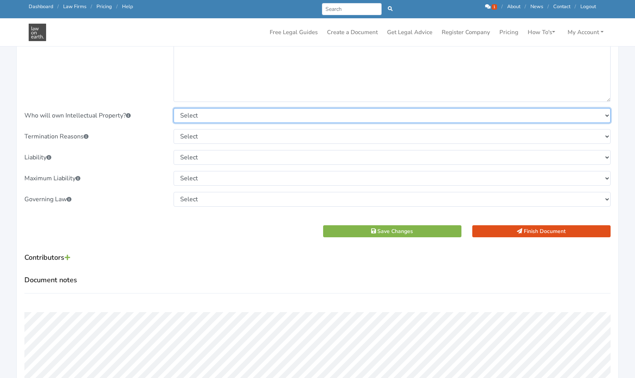
select select "Unless otherwise agreed in writing, the Consultant will own the Intellectual Pr…"
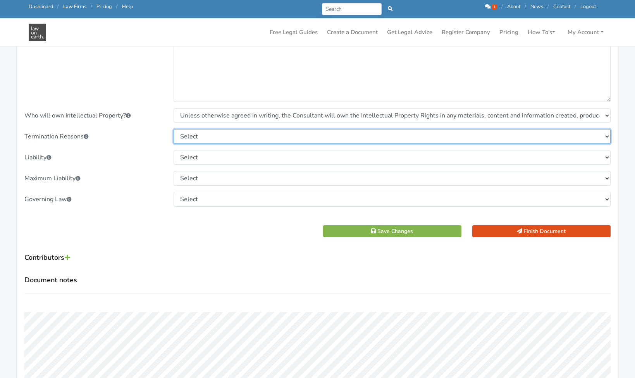
click at [232, 129] on select "Select The parties are not entitled to terminate for any other reason. Both par…" at bounding box center [392, 136] width 437 height 15
select select "Both parties may terminate this Agreement upon written notice to the other part…"
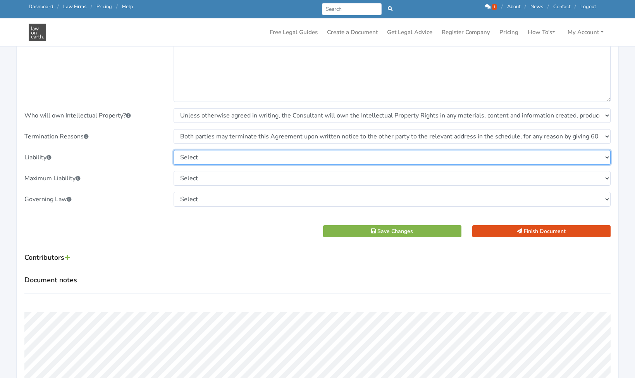
select select "Where one Party is in breach of this Agreement, that Party holds harmless the o…"
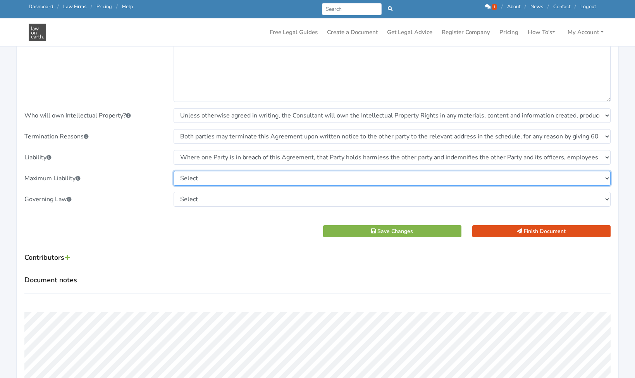
click at [216, 171] on select "Select To the maximum extent permitted by Law, the aggregate liability of the C…" at bounding box center [392, 178] width 437 height 15
select select "To the maximum extent permitted by Law, the aggregate liability of the each Par…"
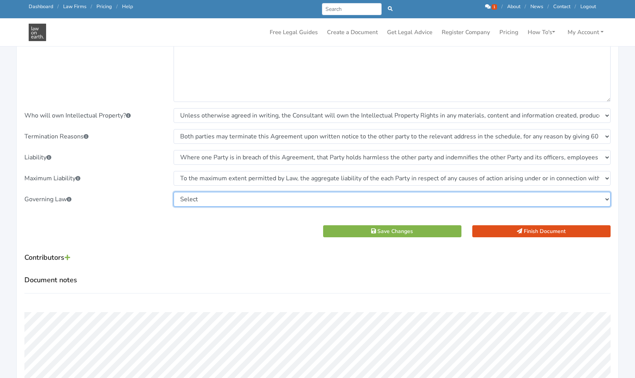
select select "[GEOGRAPHIC_DATA]"
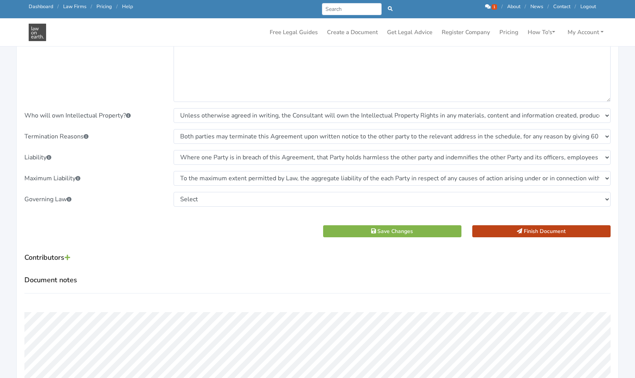
click at [563, 225] on button "Finish Document" at bounding box center [541, 231] width 138 height 12
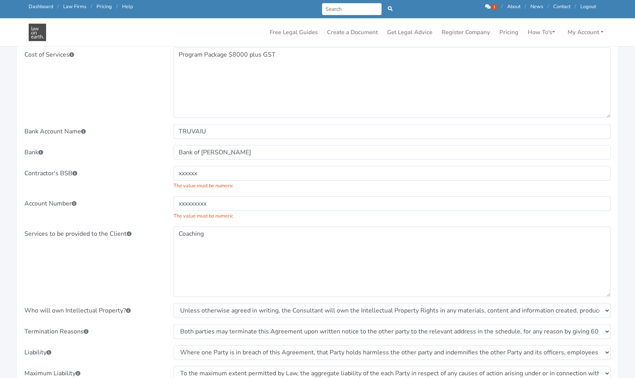
scroll to position [564, 0]
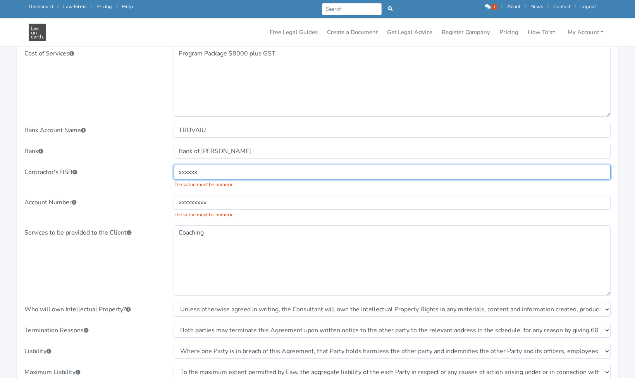
drag, startPoint x: 201, startPoint y: 160, endPoint x: 170, endPoint y: 159, distance: 31.4
click at [170, 165] on div "xxxxxx The value must be numeric" at bounding box center [392, 177] width 448 height 24
type input "000000"
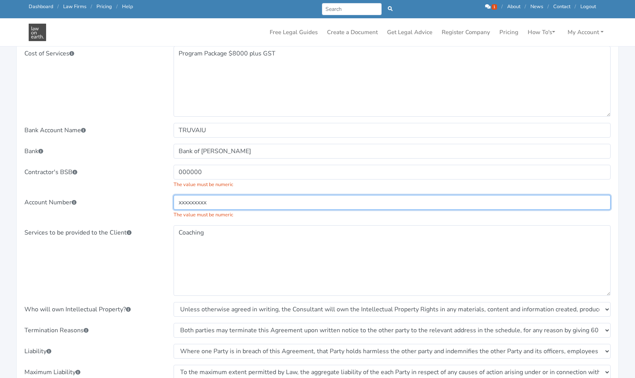
drag, startPoint x: 210, startPoint y: 191, endPoint x: 166, endPoint y: 191, distance: 43.4
click at [166, 195] on div "Account Number xxxxxxxxx The value must be numeric" at bounding box center [317, 207] width 597 height 24
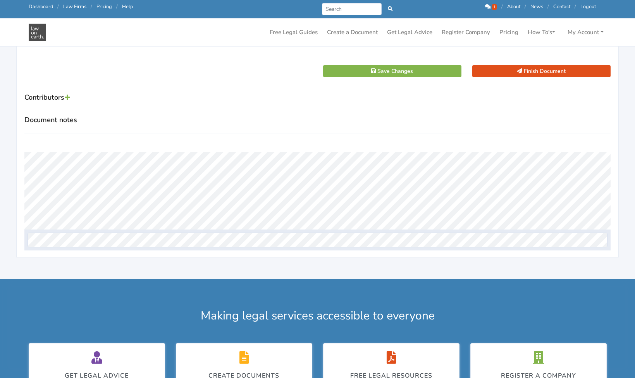
scroll to position [924, 0]
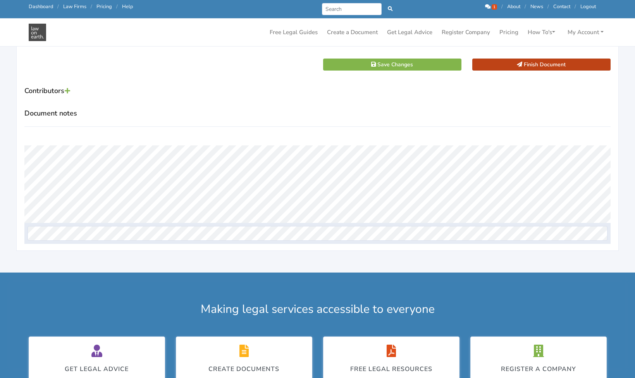
type input "000000000"
click at [551, 58] on button "Finish Document" at bounding box center [541, 64] width 138 height 12
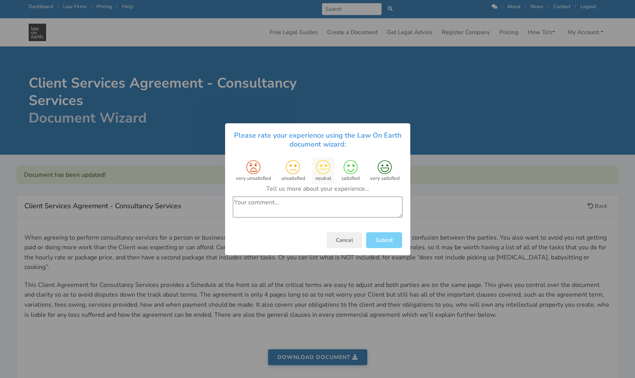
click at [326, 171] on icon at bounding box center [323, 167] width 14 height 14
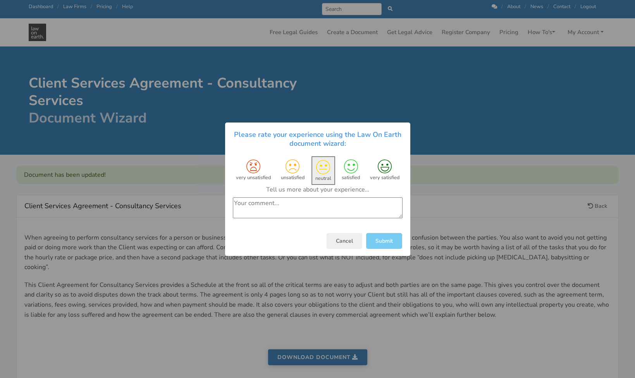
click at [377, 240] on button "Submit" at bounding box center [384, 240] width 36 height 16
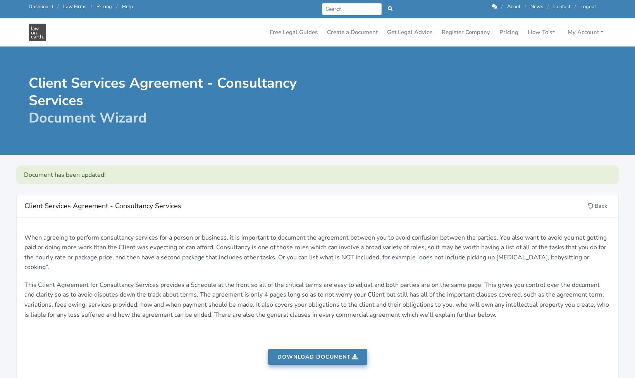
click at [323, 349] on link "Download document" at bounding box center [317, 357] width 99 height 16
click at [363, 33] on link "Create a Document" at bounding box center [352, 32] width 57 height 15
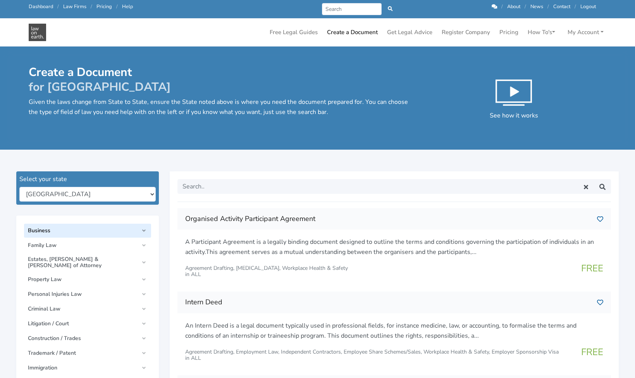
click at [47, 231] on span "Business" at bounding box center [83, 230] width 111 height 6
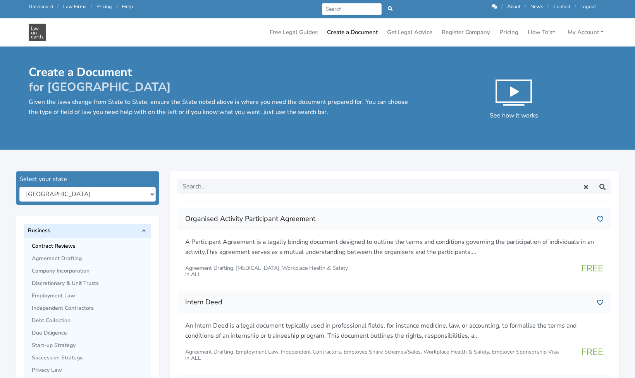
click at [69, 245] on span "Contract Reviews" at bounding box center [89, 246] width 115 height 6
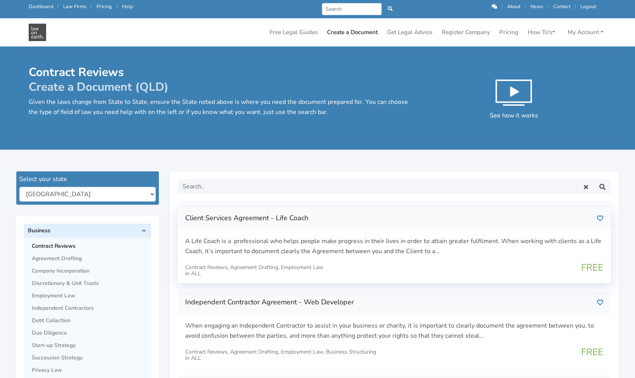
click at [356, 213] on h3 "Client Services Agreement - Life Coach" at bounding box center [388, 218] width 406 height 12
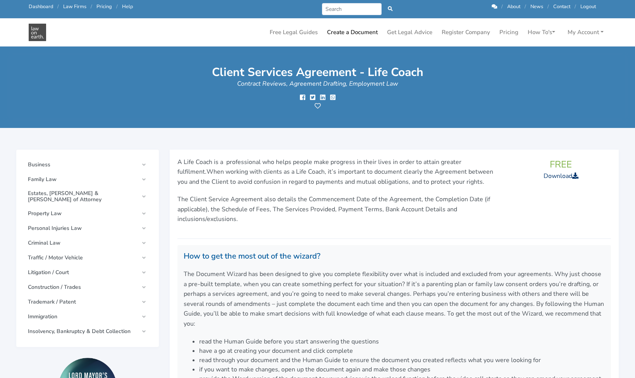
click at [550, 177] on link "Download" at bounding box center [561, 176] width 35 height 9
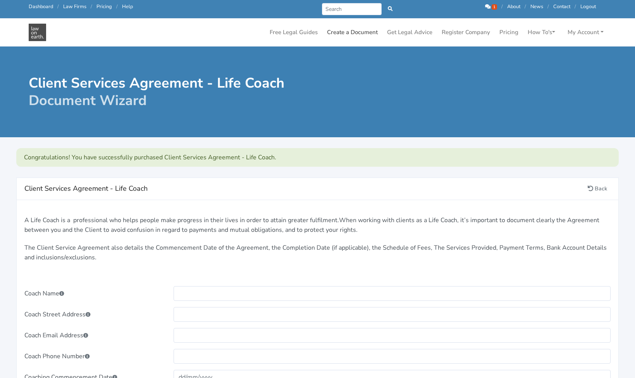
click at [366, 34] on link "Create a Document" at bounding box center [352, 32] width 57 height 15
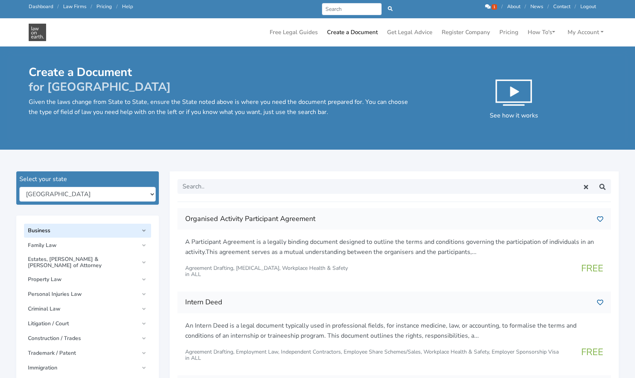
click at [146, 232] on link "Business" at bounding box center [87, 231] width 127 height 14
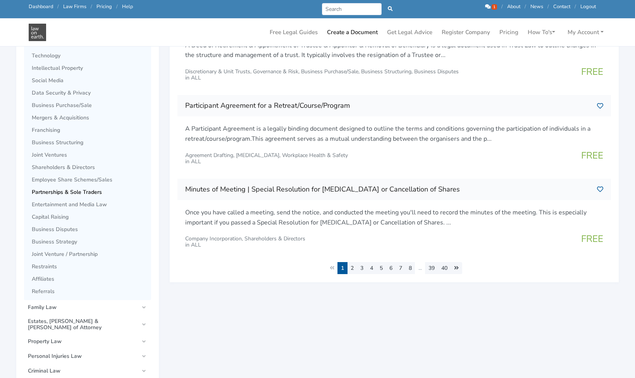
scroll to position [345, 0]
click at [92, 191] on span "Partnerships & Sole Traders" at bounding box center [89, 192] width 115 height 6
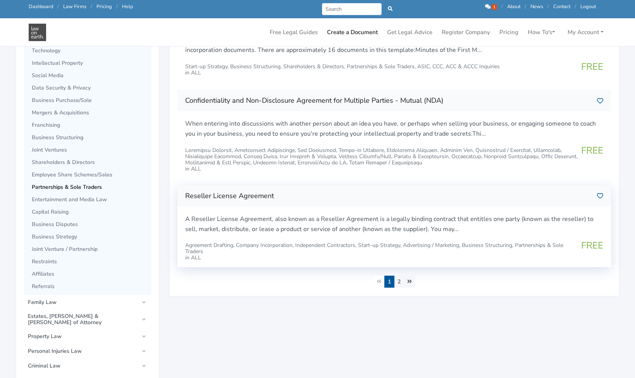
scroll to position [355, 0]
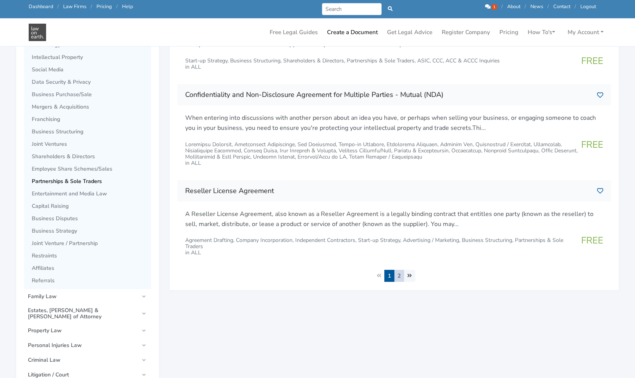
click at [400, 271] on link "2" at bounding box center [399, 276] width 10 height 12
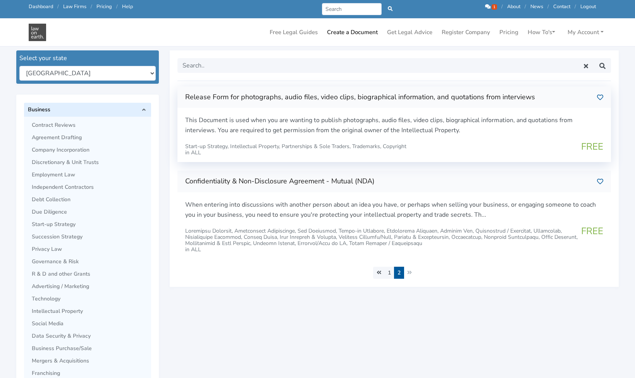
scroll to position [102, 0]
click at [588, 144] on span "FREE" at bounding box center [592, 146] width 22 height 12
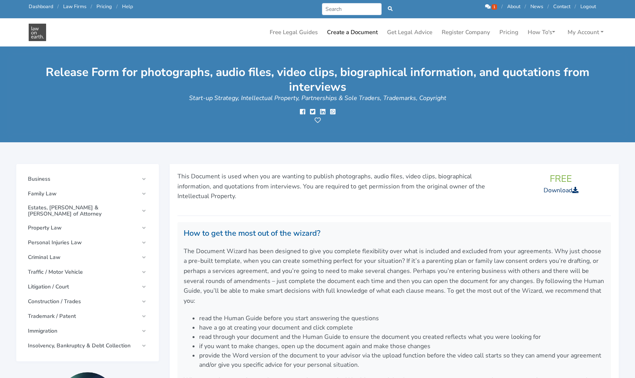
click at [557, 193] on link "Download" at bounding box center [561, 190] width 35 height 9
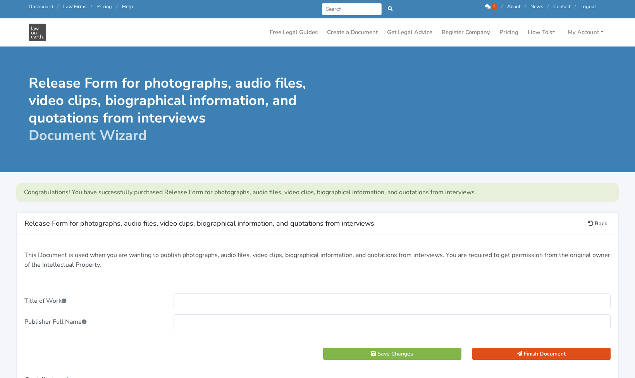
click at [592, 224] on link "Back" at bounding box center [597, 223] width 26 height 12
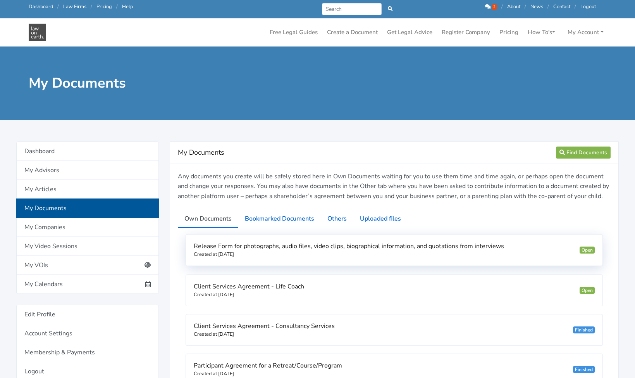
click at [332, 246] on span "Release Form for photographs, audio files, video clips, biographical informatio…" at bounding box center [349, 246] width 310 height 9
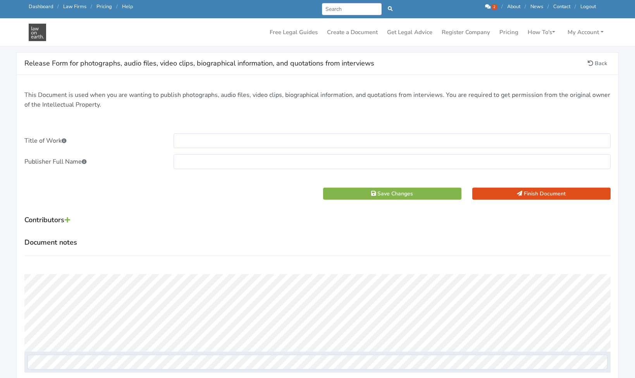
scroll to position [130, 0]
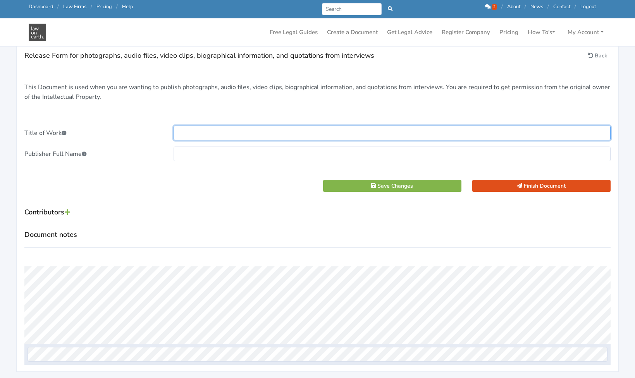
click at [206, 131] on input "text" at bounding box center [392, 133] width 437 height 15
type input "Team Coaching at Play"
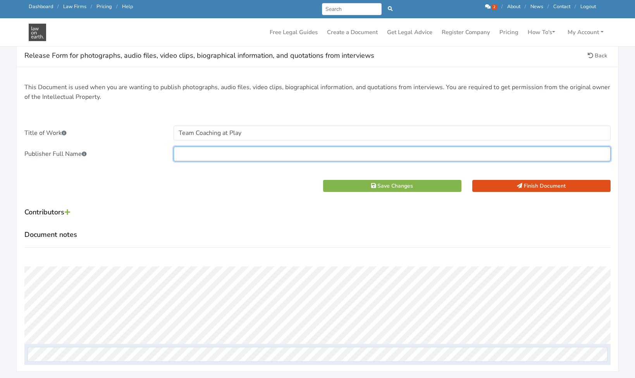
click at [198, 151] on input "text" at bounding box center [392, 153] width 437 height 15
type input "[PERSON_NAME]"
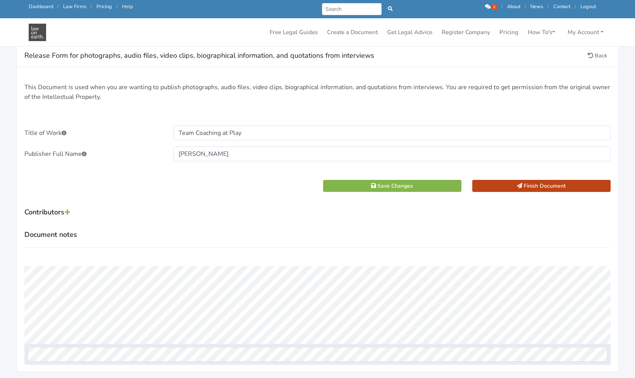
click at [535, 184] on button "Finish Document" at bounding box center [541, 186] width 138 height 12
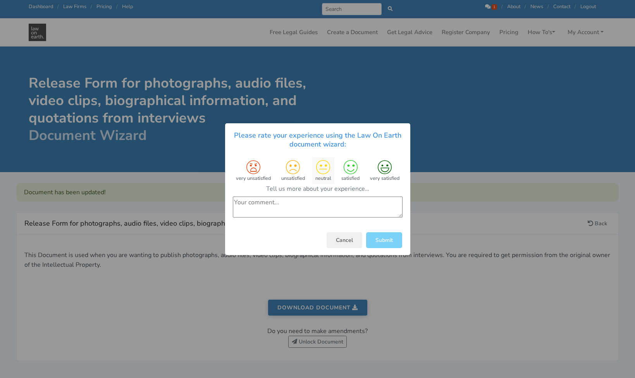
click at [326, 170] on icon at bounding box center [323, 167] width 14 height 14
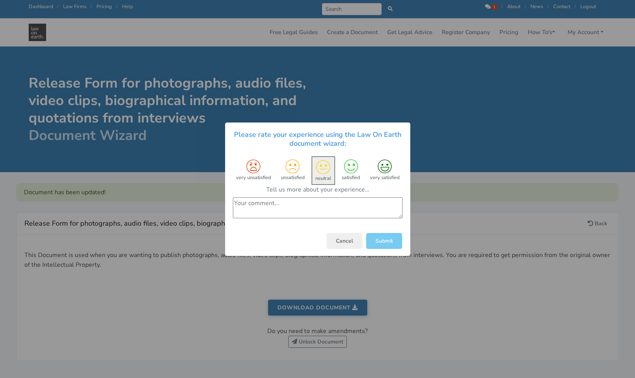
click at [387, 241] on button "Submit" at bounding box center [384, 240] width 36 height 16
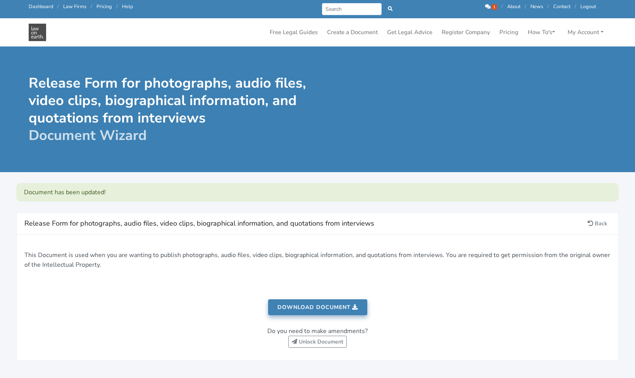
click at [333, 309] on link "Download document" at bounding box center [317, 307] width 99 height 16
click at [357, 32] on link "Create a Document" at bounding box center [352, 32] width 57 height 15
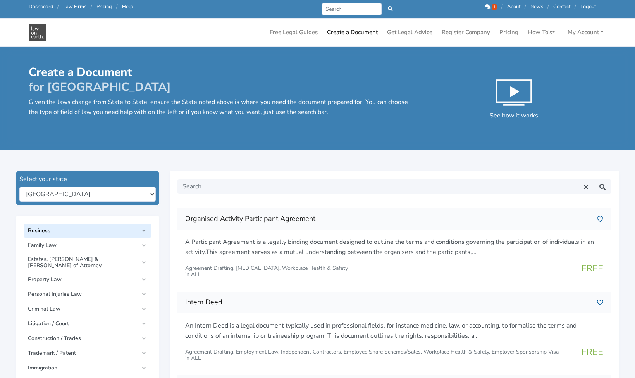
click at [103, 229] on span "Business" at bounding box center [83, 230] width 111 height 6
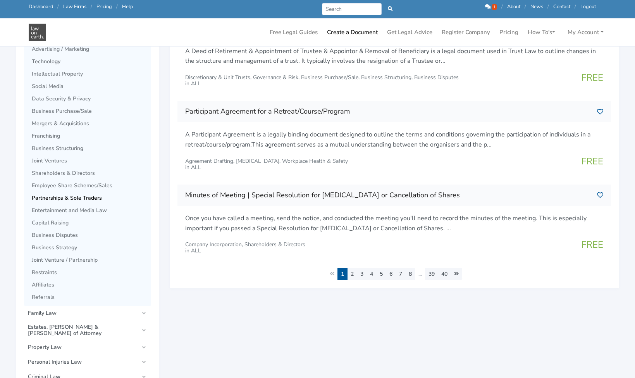
scroll to position [341, 0]
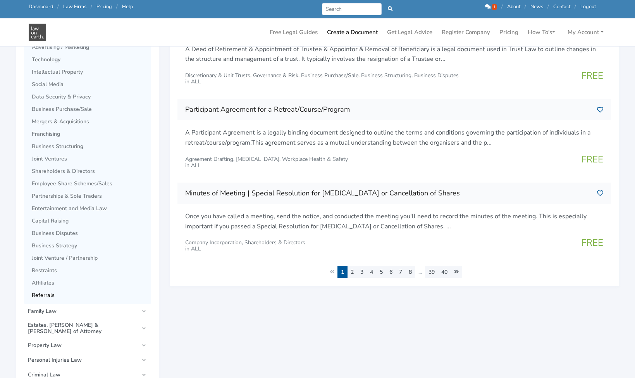
click at [50, 296] on span "Referrals" at bounding box center [89, 295] width 115 height 6
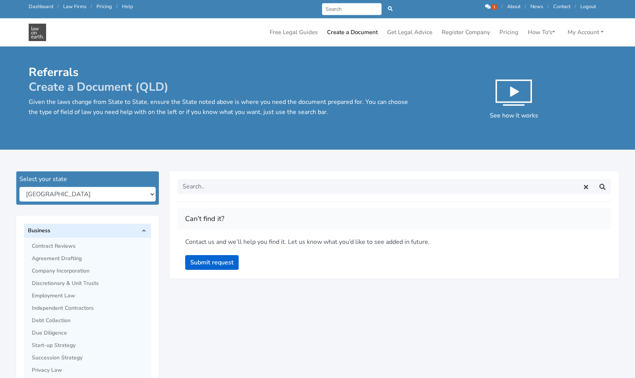
click at [142, 229] on link "Business" at bounding box center [87, 231] width 127 height 14
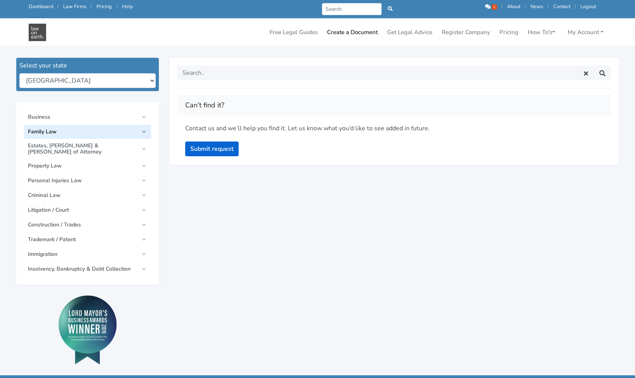
scroll to position [108, 0]
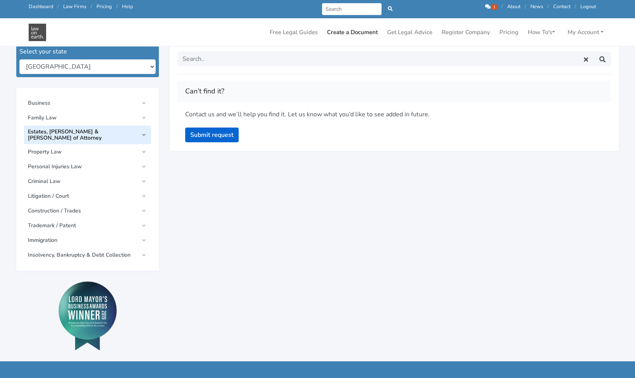
click at [145, 132] on link "Estates, [PERSON_NAME] & [PERSON_NAME] of Attorney" at bounding box center [87, 135] width 127 height 19
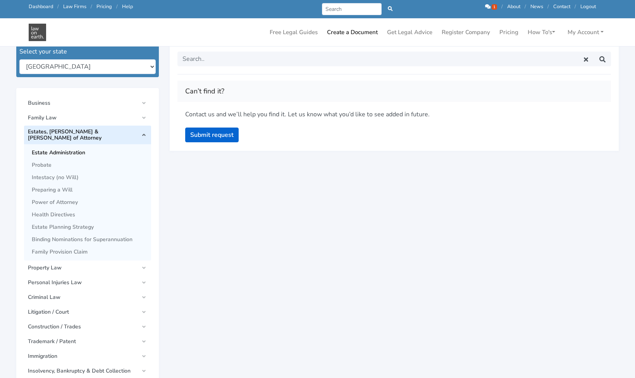
click at [76, 150] on span "Estate Administration" at bounding box center [89, 153] width 115 height 6
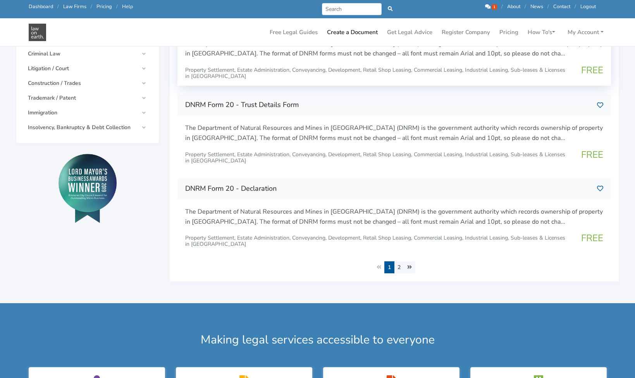
scroll to position [356, 0]
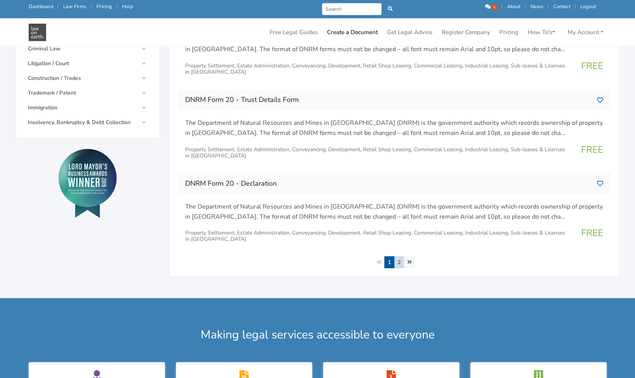
click at [399, 259] on link "2" at bounding box center [399, 262] width 10 height 12
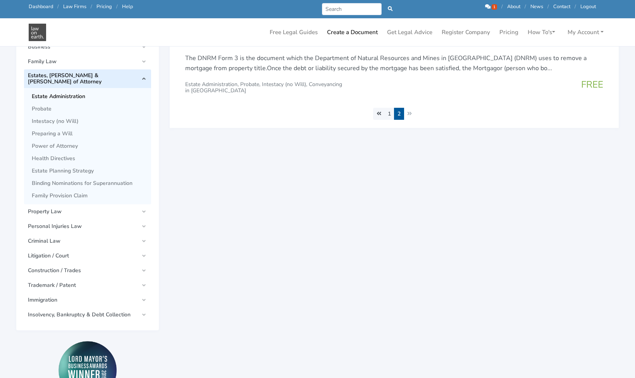
scroll to position [170, 0]
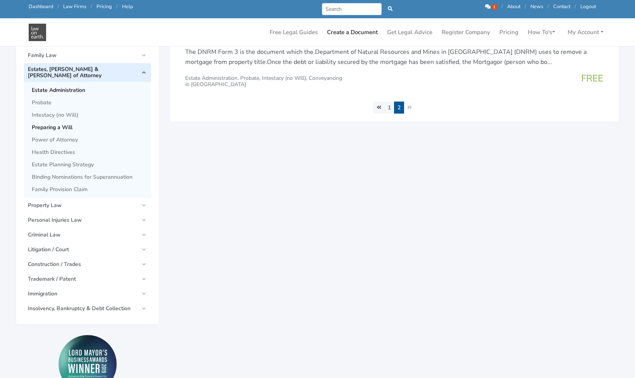
click at [46, 124] on span "Preparing a Will" at bounding box center [89, 127] width 115 height 6
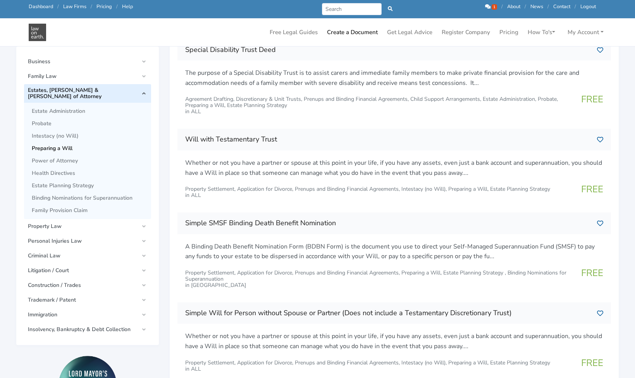
scroll to position [151, 0]
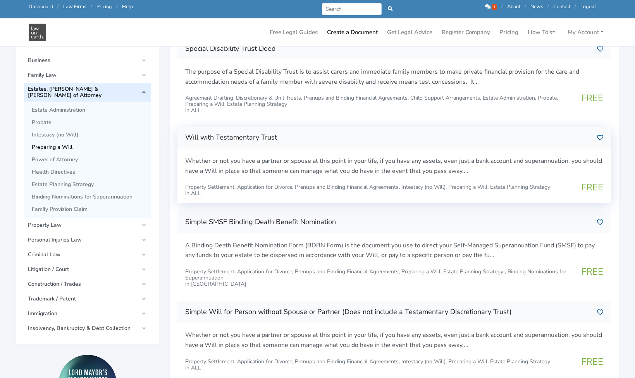
click at [533, 180] on div "Whether or not you have a partner or spouse at this point in your life, if you …" at bounding box center [394, 170] width 429 height 28
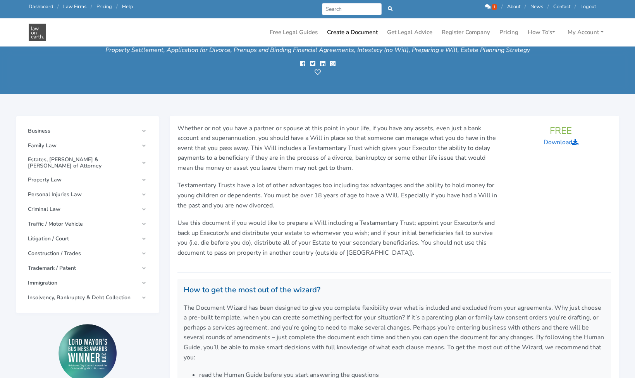
scroll to position [12, 0]
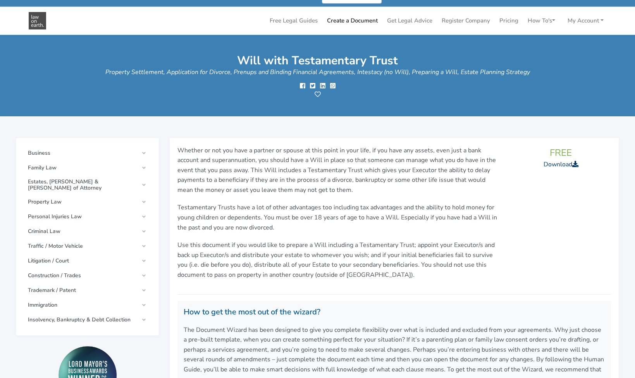
click at [556, 162] on link "Download" at bounding box center [561, 164] width 35 height 9
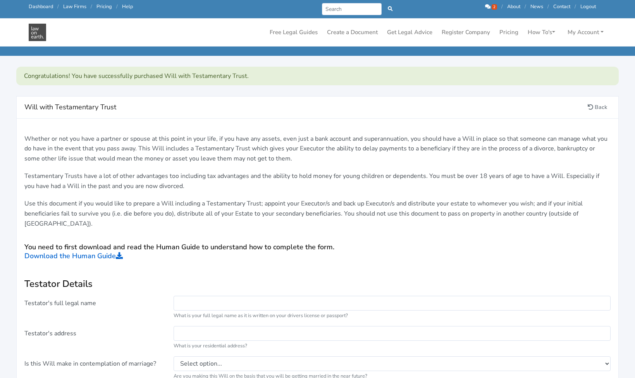
scroll to position [86, 0]
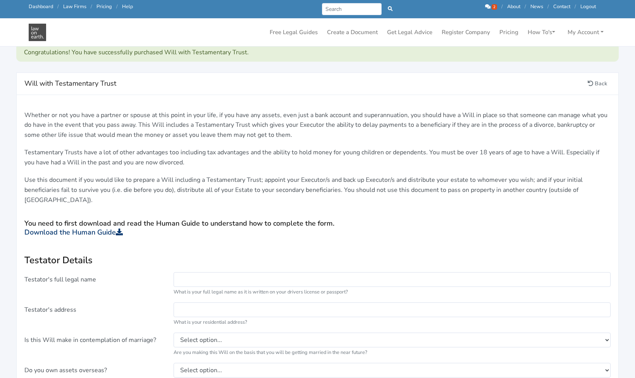
click at [108, 227] on link "Download the Human Guide" at bounding box center [73, 231] width 98 height 9
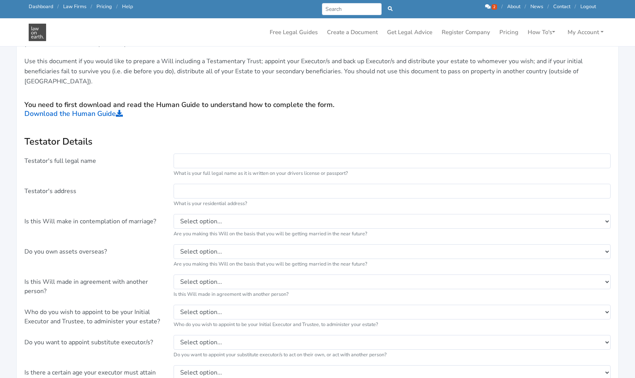
scroll to position [205, 0]
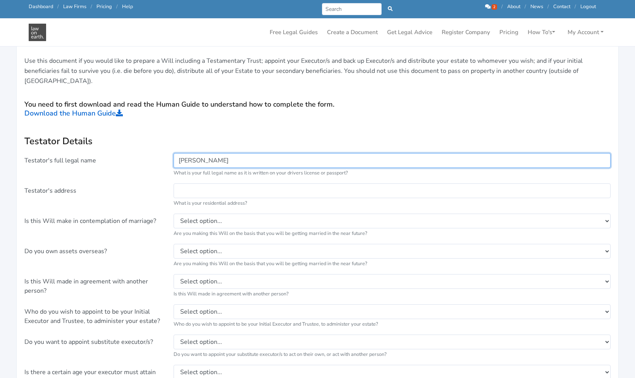
type input "[PERSON_NAME]"
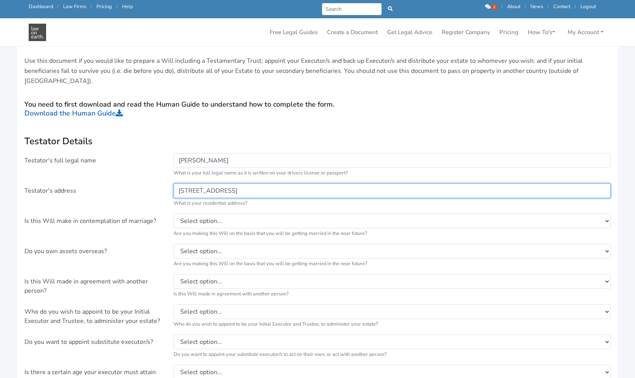
type input "PO Box 991, Wynnum, Qld 4179"
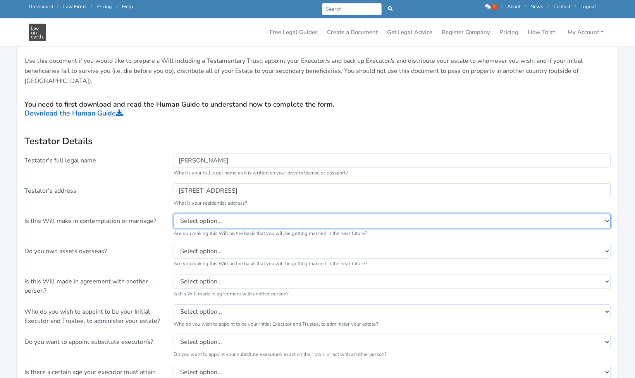
click at [245, 213] on select "Select option... No Yes, Conditional upon marriage taking place Yes, With a vie…" at bounding box center [392, 220] width 437 height 15
select select "N"
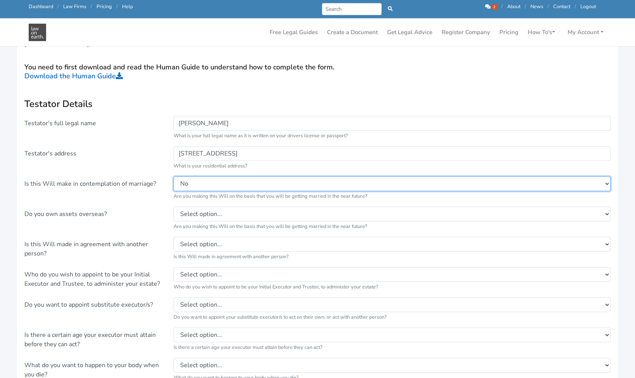
scroll to position [243, 0]
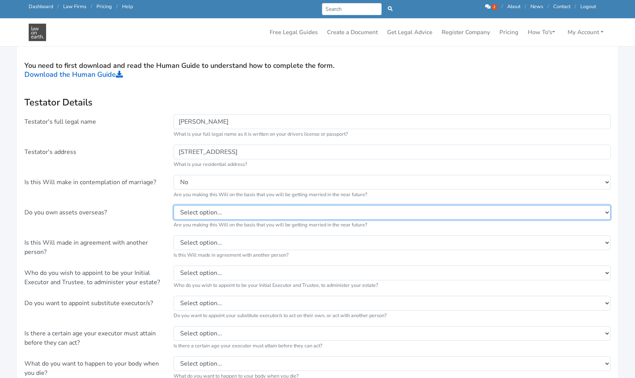
click at [231, 205] on select "Select option... No Yes but I have another Will for those assets Yes and this W…" at bounding box center [392, 212] width 437 height 15
select select "Y1"
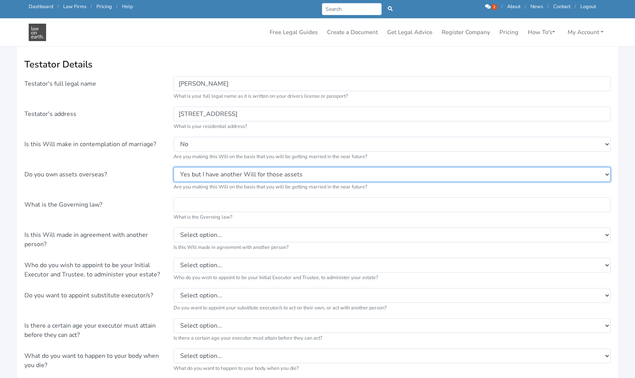
scroll to position [286, 0]
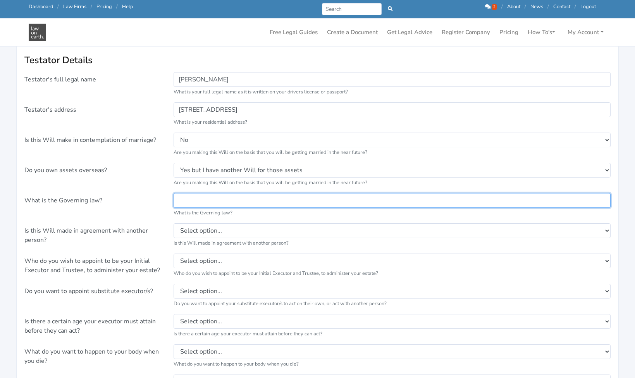
click at [222, 193] on input "text" at bounding box center [392, 200] width 437 height 15
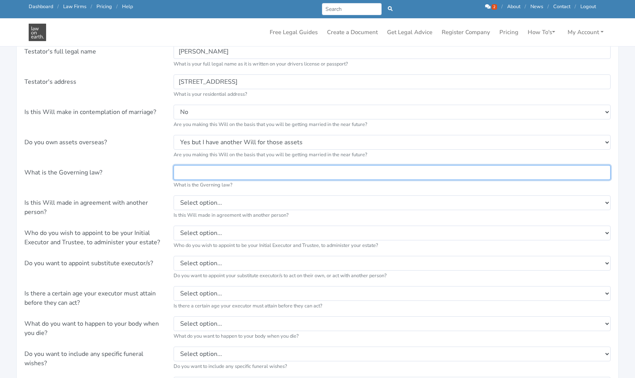
scroll to position [315, 0]
type input "UK"
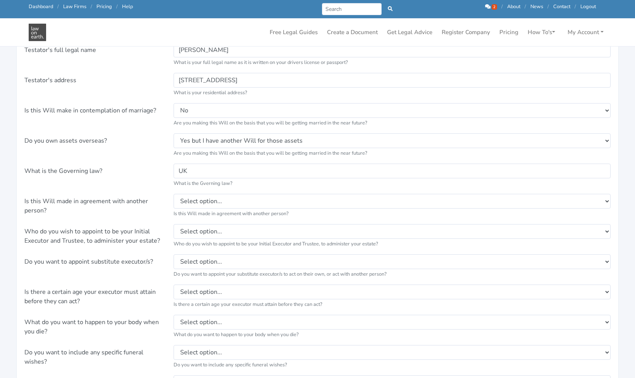
click at [242, 173] on div "UK What is the Gverning law?" at bounding box center [392, 175] width 448 height 24
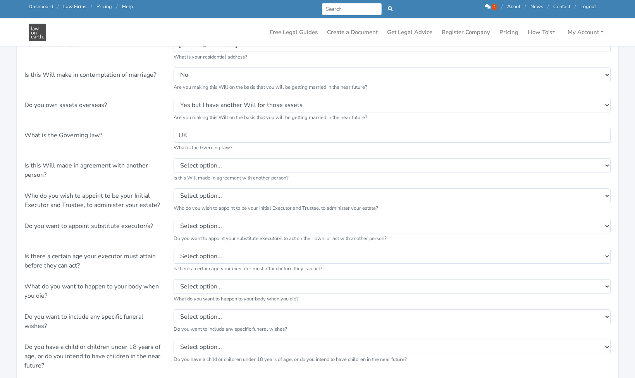
scroll to position [351, 0]
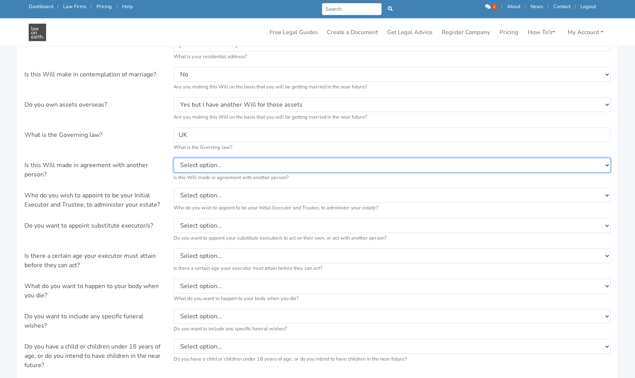
select select "Y"
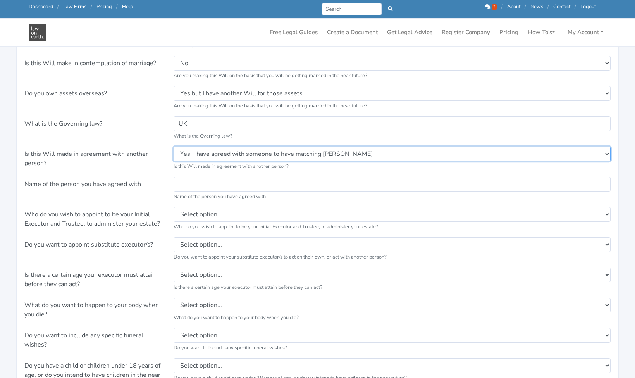
scroll to position [364, 0]
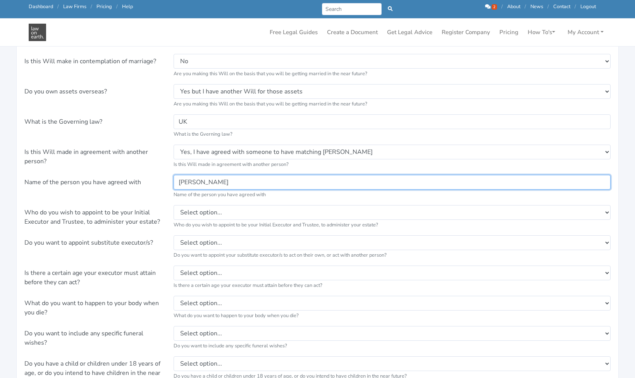
click at [268, 175] on input "Stephen Bowering" at bounding box center [392, 182] width 437 height 15
type input "Stephen Bowering"
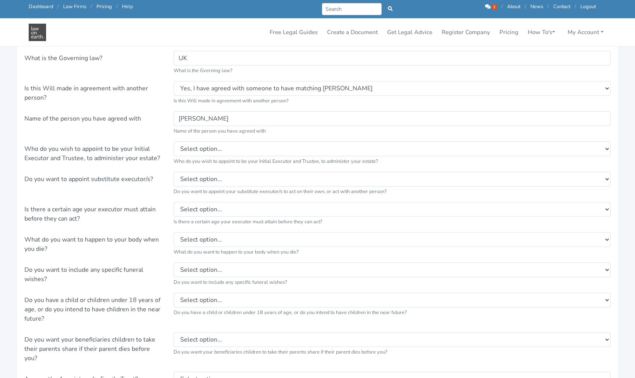
scroll to position [429, 0]
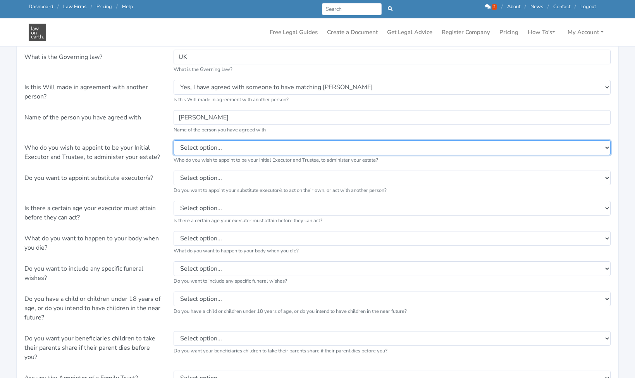
select select "2c"
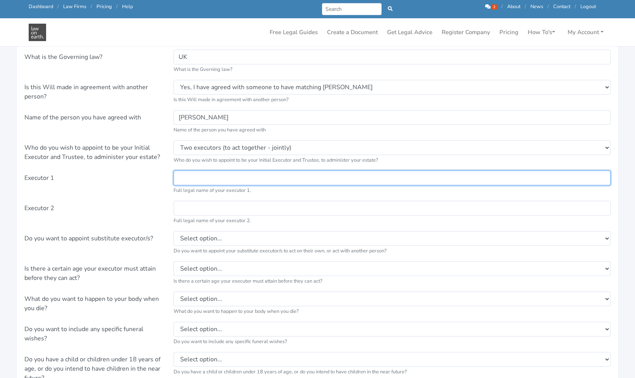
click at [196, 170] on input "text" at bounding box center [392, 177] width 437 height 15
type input "Monica Tovar"
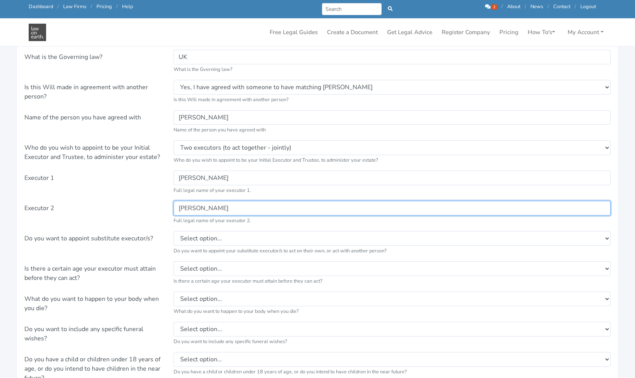
type input "Felipe Carasco"
type input "Felipe Carrasco"
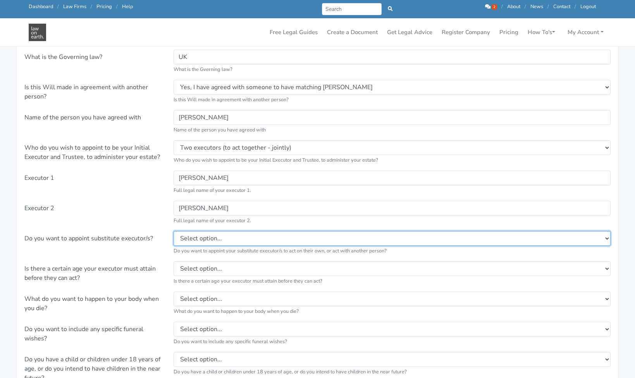
select select "1"
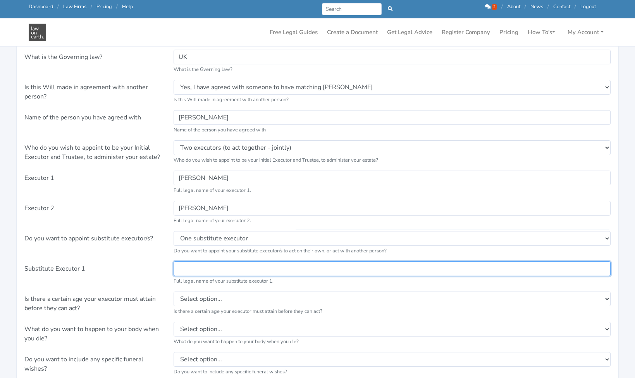
click at [193, 261] on input "text" at bounding box center [392, 268] width 437 height 15
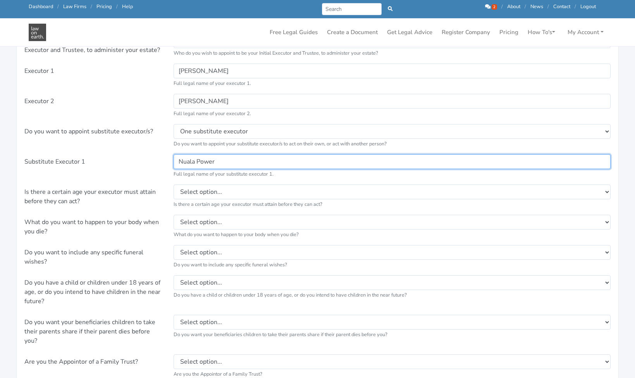
scroll to position [542, 0]
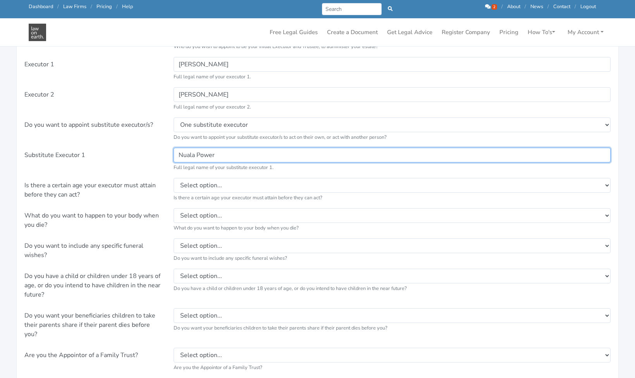
type input "Nuala Power"
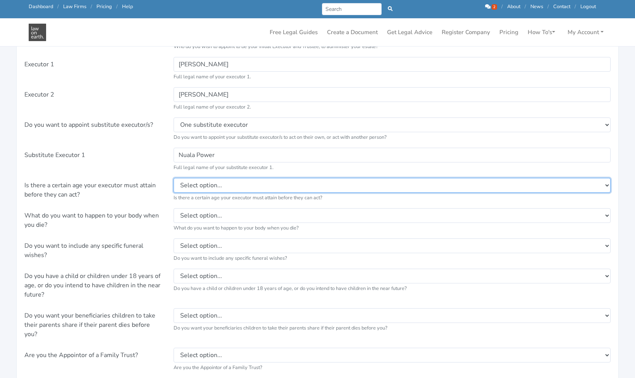
click at [205, 178] on select "Select option... No Yes, to make the age 21 years old Yes, to make the age 25 y…" at bounding box center [392, 185] width 437 height 15
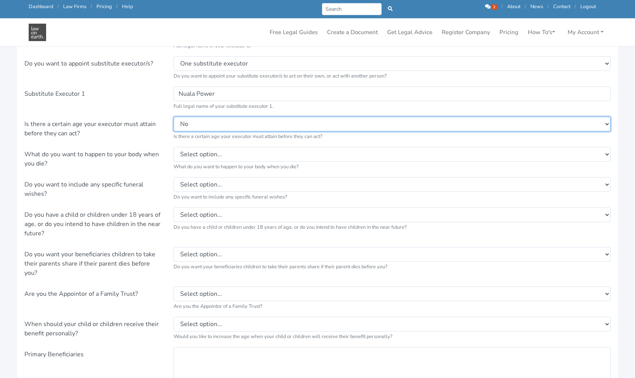
scroll to position [607, 0]
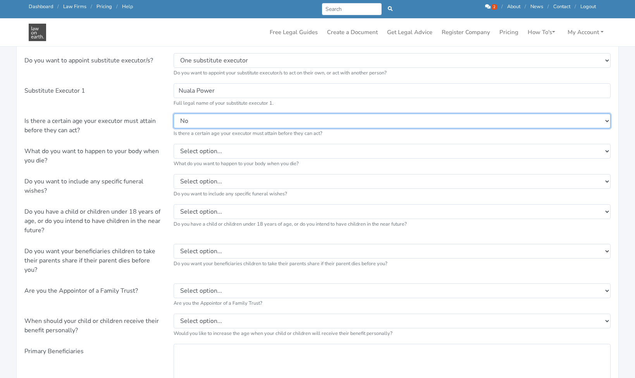
select select "25"
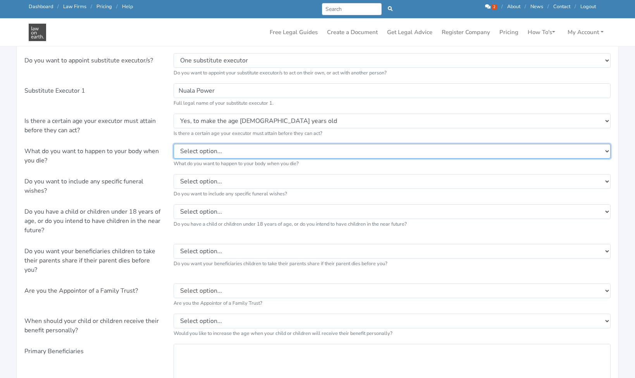
click at [222, 144] on select "Select option... I direct that upon my death my organs be used for science and …" at bounding box center [392, 151] width 437 height 15
select select "I direct that upon my death my organs be donated and then my body be cremated."
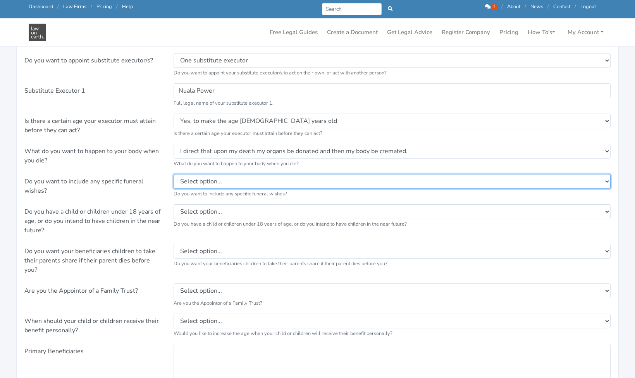
click at [230, 174] on select "Select option... I do not have any specific wishes about my funeral. I direct t…" at bounding box center [392, 181] width 437 height 15
select select "I do not have any specific wishes about my funeral."
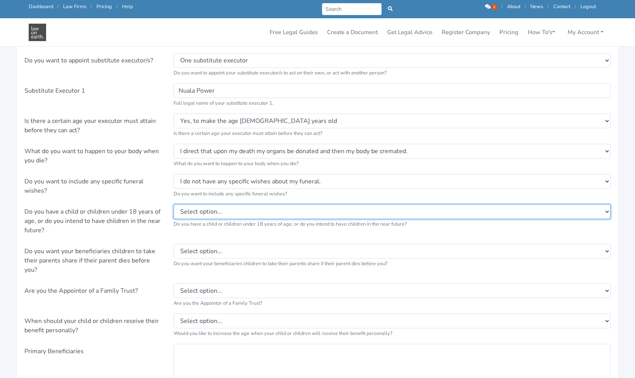
click at [206, 204] on select "Select option... Yes No" at bounding box center [392, 211] width 437 height 15
select select "N"
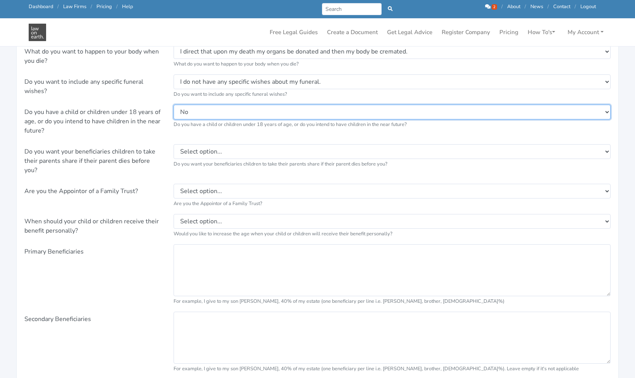
scroll to position [716, 0]
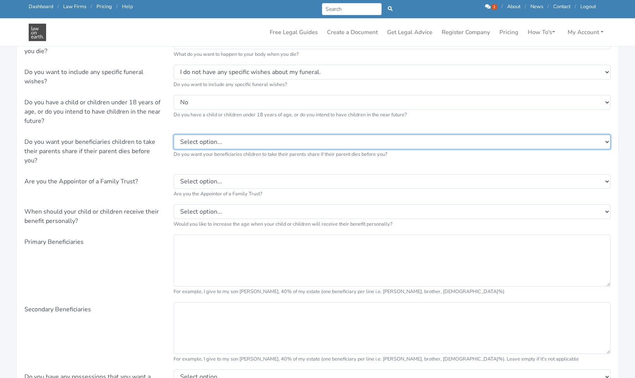
select select "N"
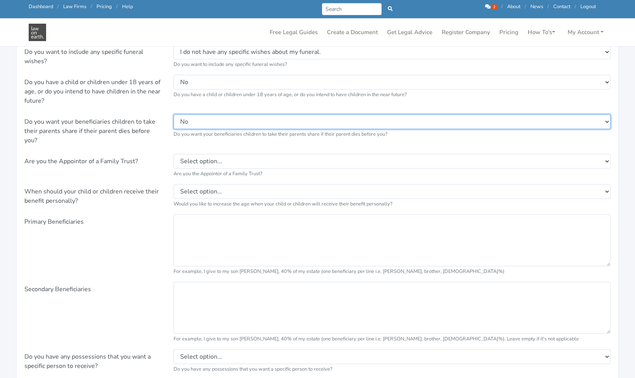
scroll to position [740, 0]
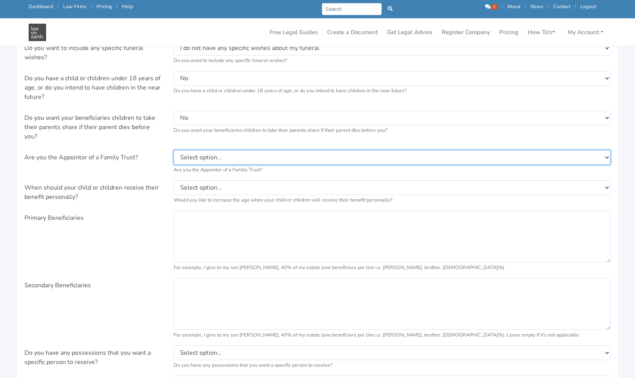
click at [221, 150] on select "Select option... Yes No" at bounding box center [392, 157] width 437 height 15
select select "N"
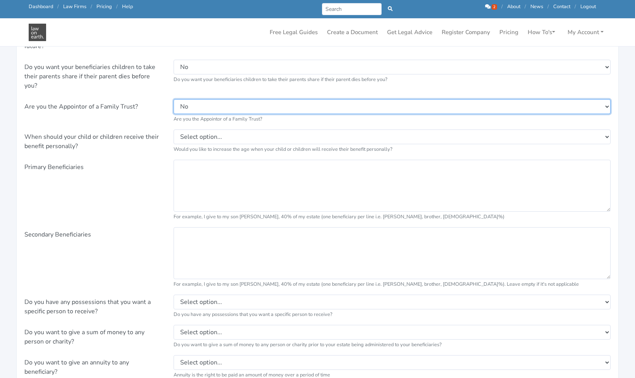
scroll to position [792, 0]
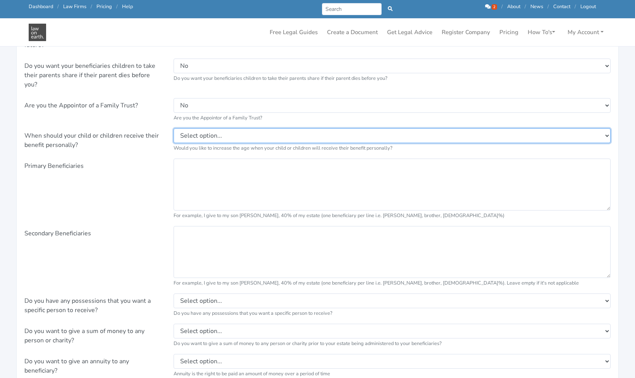
click at [204, 128] on select "Select option... 18 years of age 21 years of age 25 years of age 30 years of age" at bounding box center [392, 135] width 437 height 15
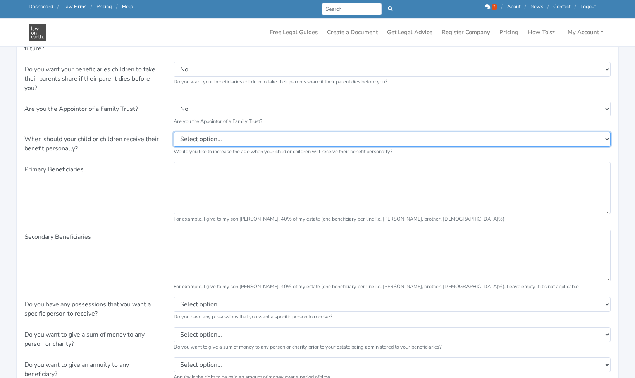
scroll to position [790, 0]
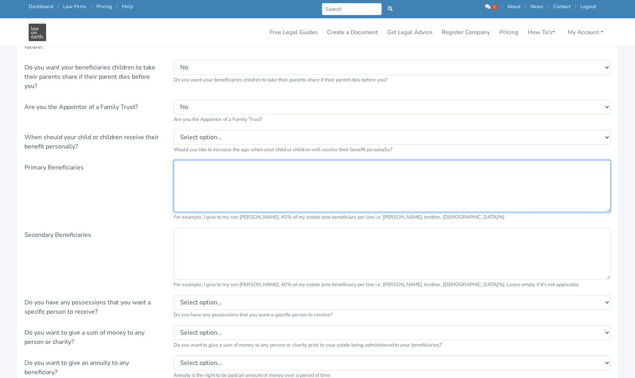
click at [201, 160] on textarea at bounding box center [392, 186] width 437 height 52
click at [194, 160] on textarea "I give SB" at bounding box center [392, 186] width 437 height 52
click at [244, 160] on textarea "I give my husband SB" at bounding box center [392, 186] width 437 height 52
type textarea "I give my husband SB 100% of my estate"
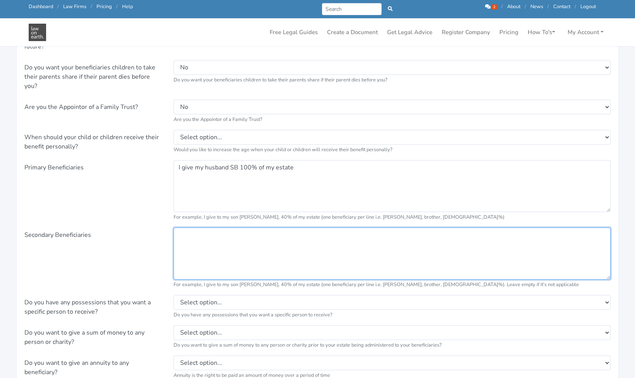
click at [237, 228] on textarea at bounding box center [392, 253] width 437 height 52
type textarea "I give 100%"
drag, startPoint x: 217, startPoint y: 213, endPoint x: 167, endPoint y: 213, distance: 50.4
click at [167, 227] on div "Secondary Beneficiaries I give 100% For example, I give to my son David Smith, …" at bounding box center [317, 257] width 597 height 61
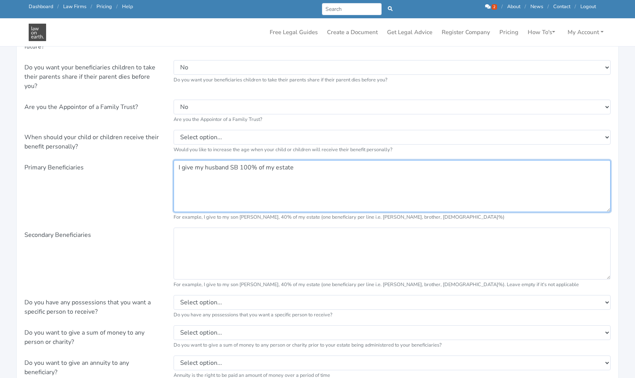
drag, startPoint x: 250, startPoint y: 146, endPoint x: 242, endPoint y: 145, distance: 8.2
click at [242, 160] on textarea "I give my husband SB 100% of my estate" at bounding box center [392, 186] width 437 height 52
type textarea "I give my husband SB 90% of my estate"
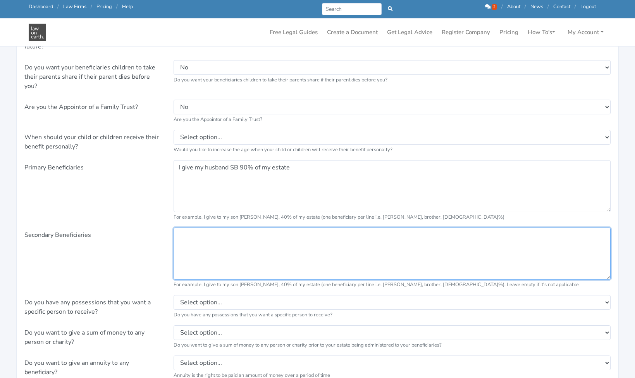
click at [231, 227] on textarea at bounding box center [392, 253] width 437 height 52
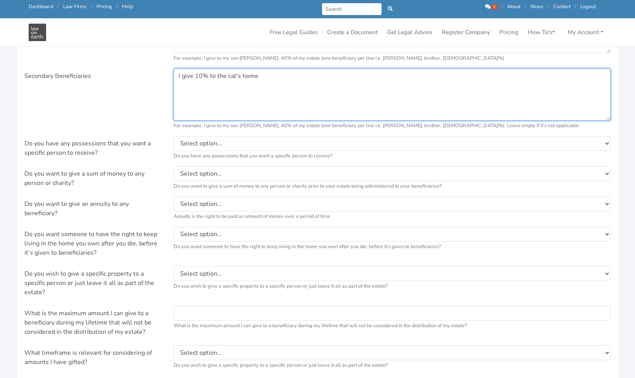
scroll to position [953, 0]
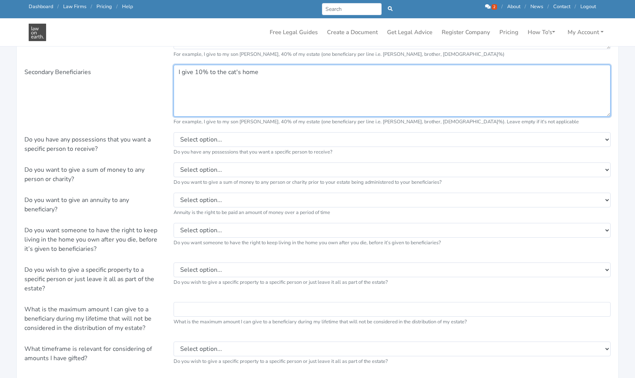
type textarea "I give 10% to the cat's home"
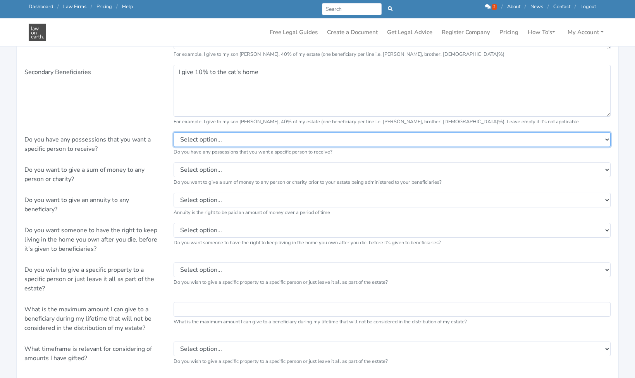
select select "Y"
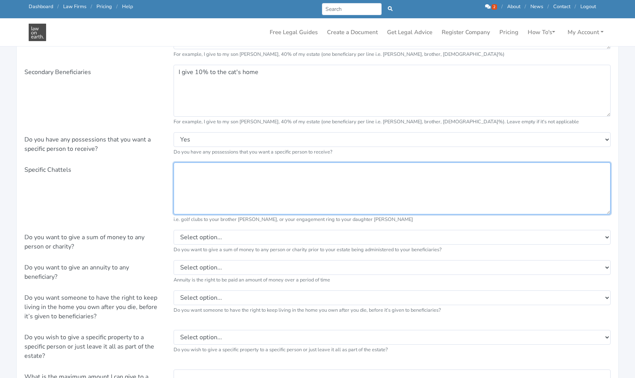
click at [212, 162] on textarea at bounding box center [392, 188] width 437 height 52
type textarea "Engagement Ring to Katie Sewing Machines to Shanna"
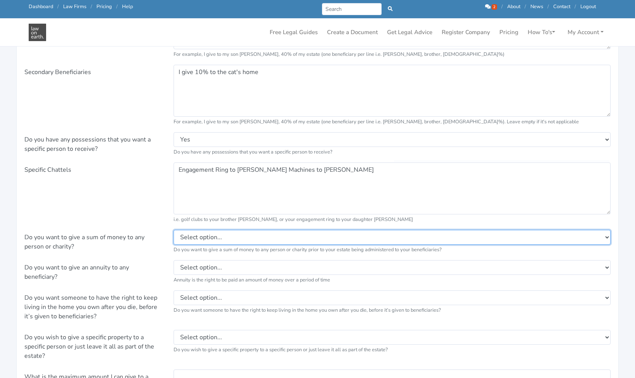
click at [261, 230] on select "Select option... Yes No" at bounding box center [392, 237] width 437 height 15
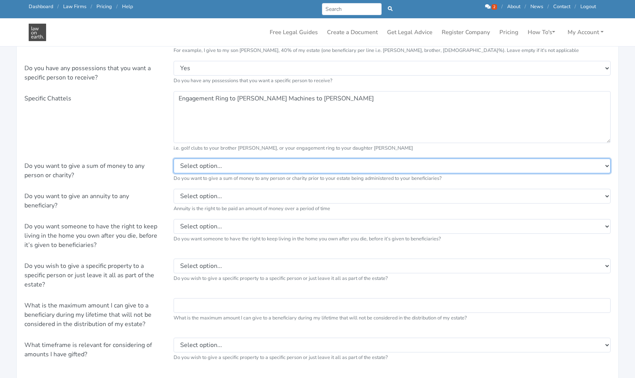
scroll to position [1029, 0]
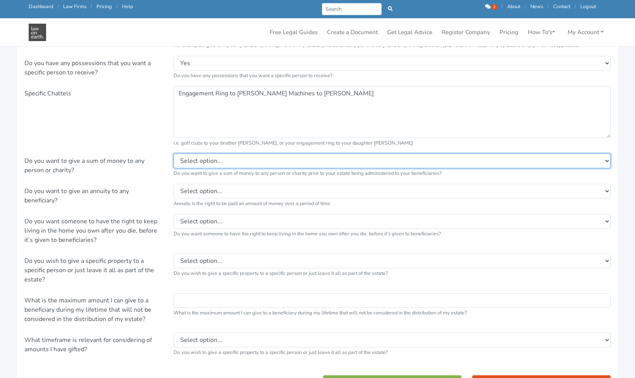
select select "Y"
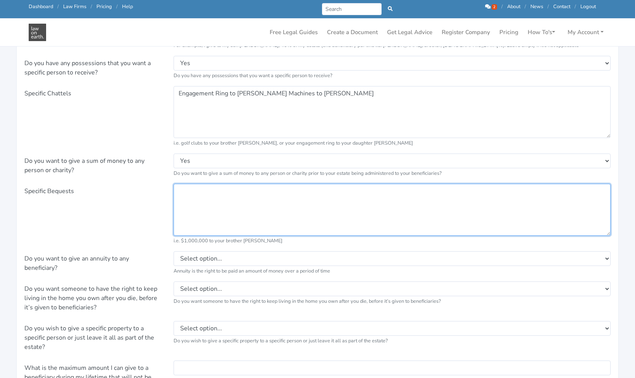
click at [198, 184] on textarea at bounding box center [392, 210] width 437 height 52
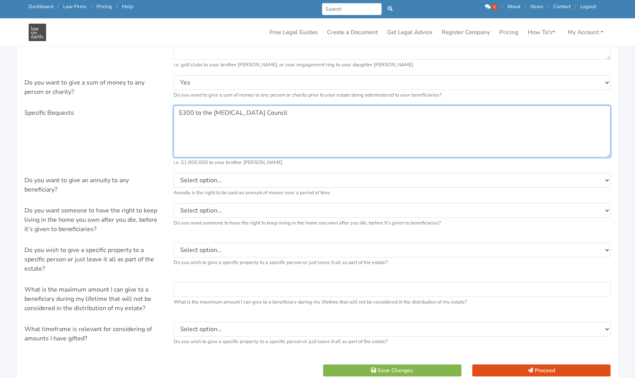
scroll to position [1108, 0]
type textarea "$300 to the Cancer Council"
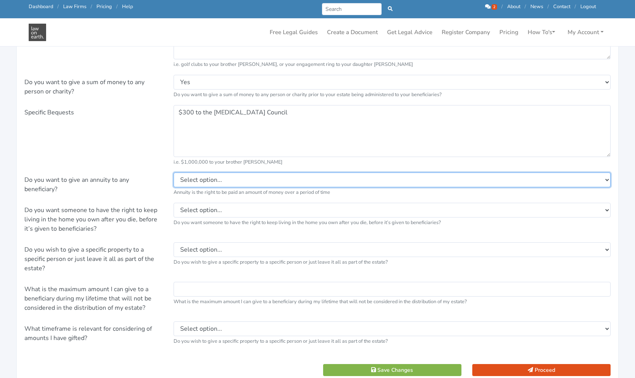
select select "Y"
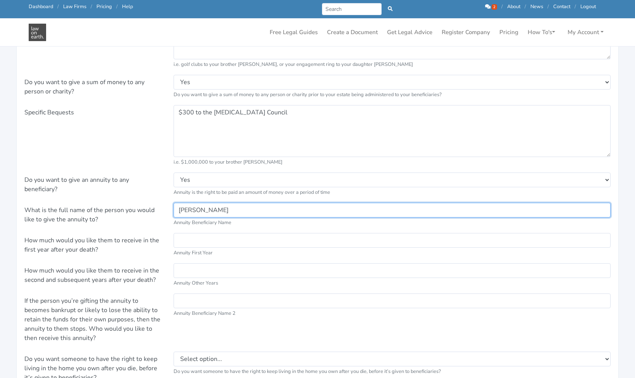
type input "Katie Hazelwood"
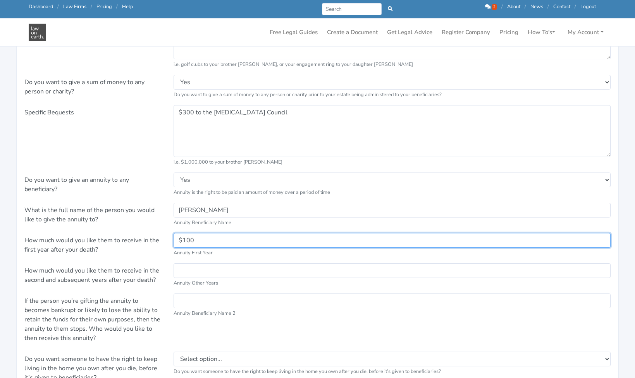
type input "$100"
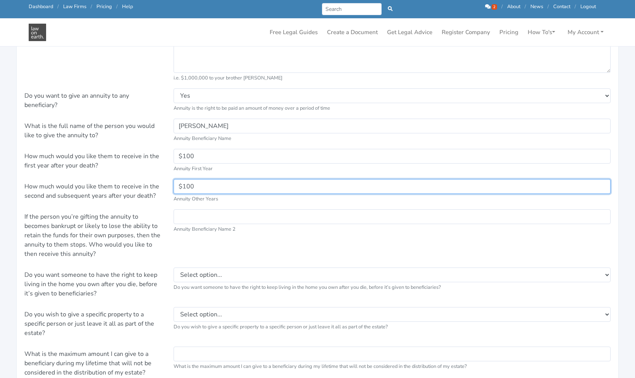
scroll to position [1202, 0]
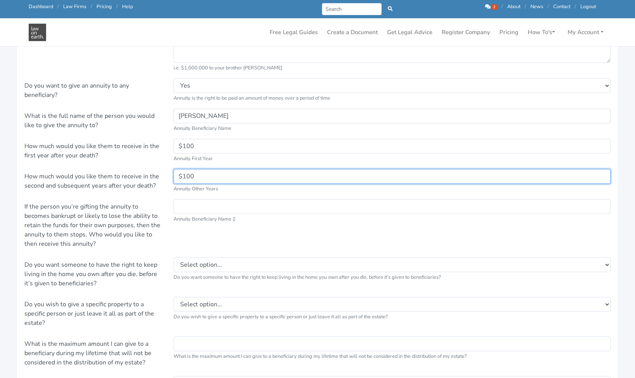
type input "$100"
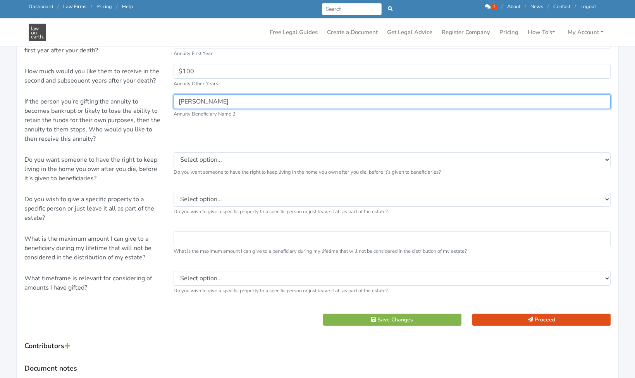
scroll to position [1309, 0]
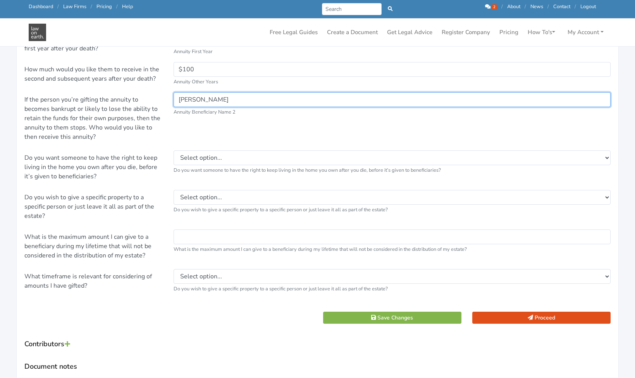
type input "Darren O'Donnel"
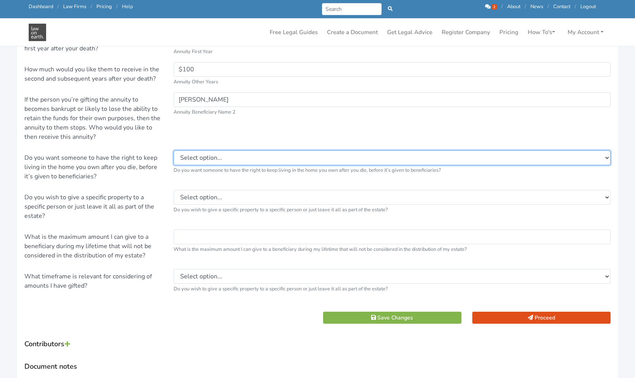
select select "N"
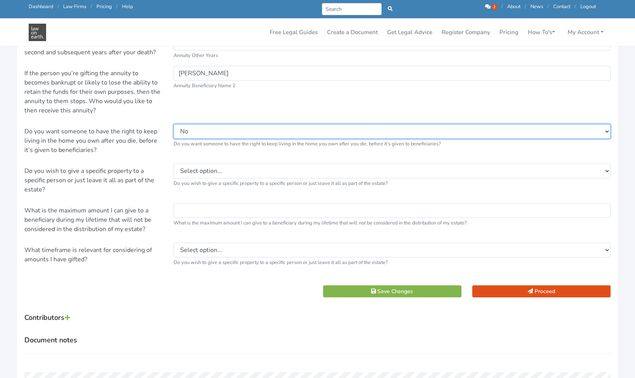
scroll to position [1340, 0]
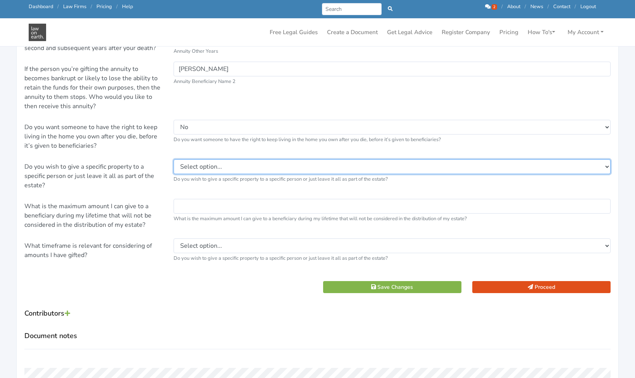
select select "N"
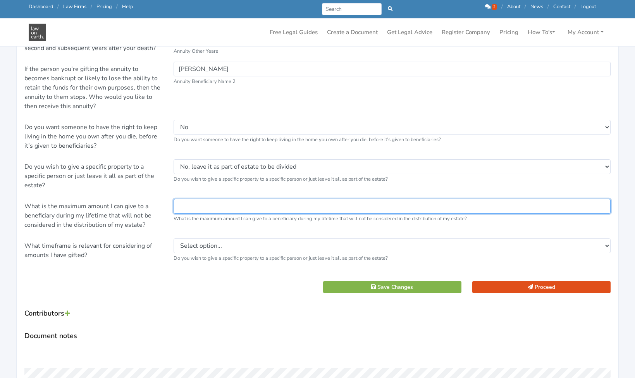
click at [218, 199] on input "text" at bounding box center [392, 206] width 437 height 15
type input "$1000"
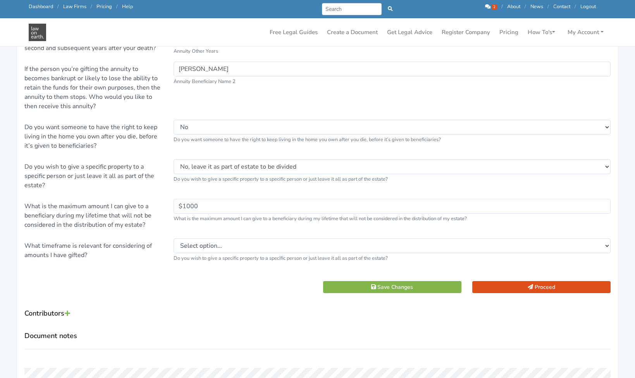
click at [220, 209] on div "$1000 What is the maximum amount I can give to a beneficiary during my lifetime…" at bounding box center [392, 215] width 448 height 33
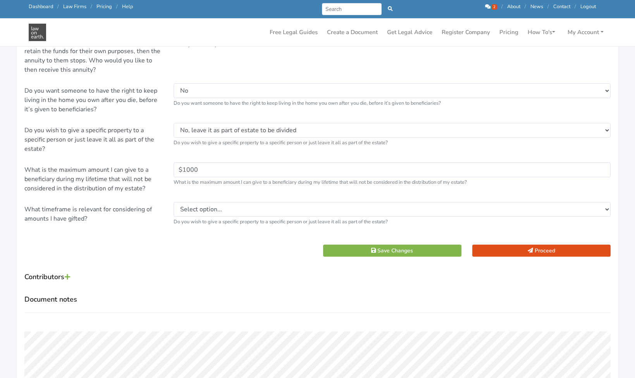
scroll to position [1378, 0]
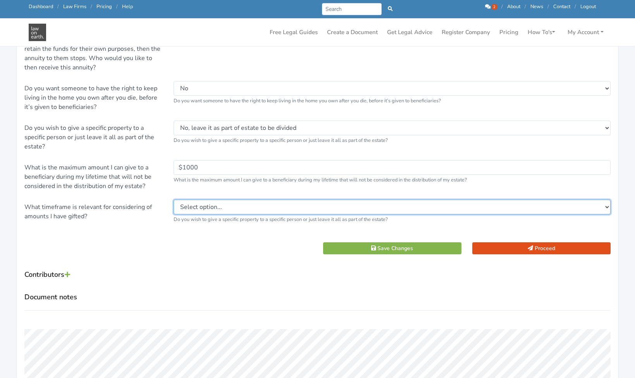
select select "2"
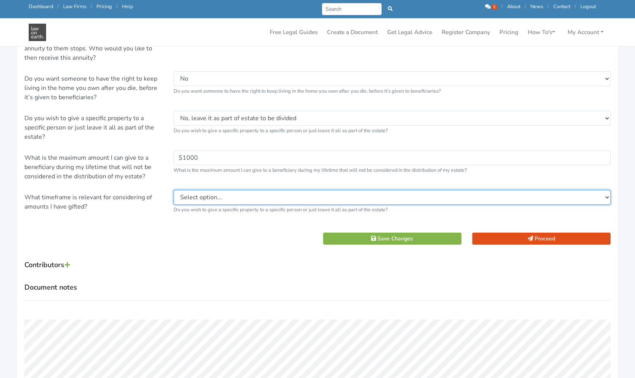
scroll to position [1389, 0]
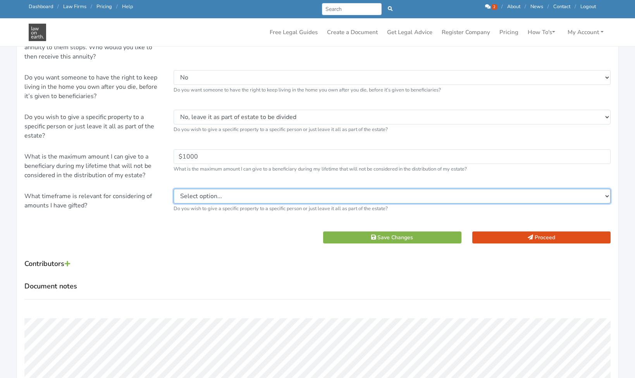
select select "1"
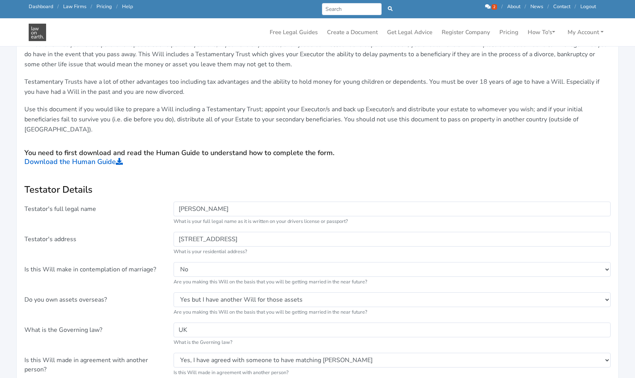
scroll to position [152, 0]
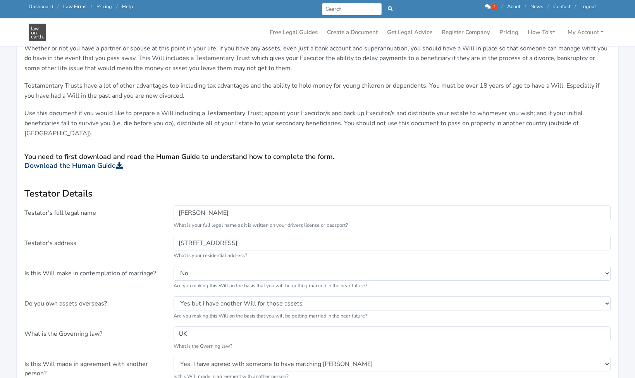
click at [108, 161] on link "Download the Human Guide" at bounding box center [73, 165] width 98 height 9
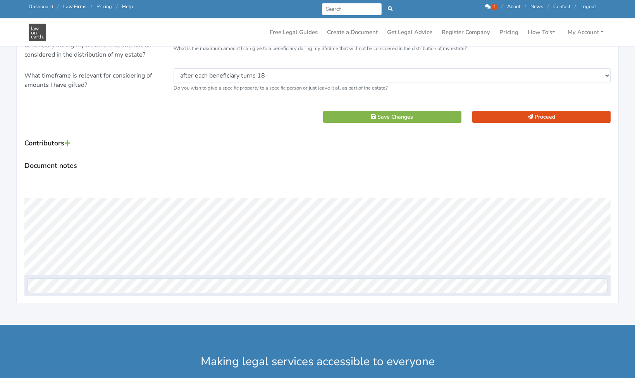
scroll to position [1525, 0]
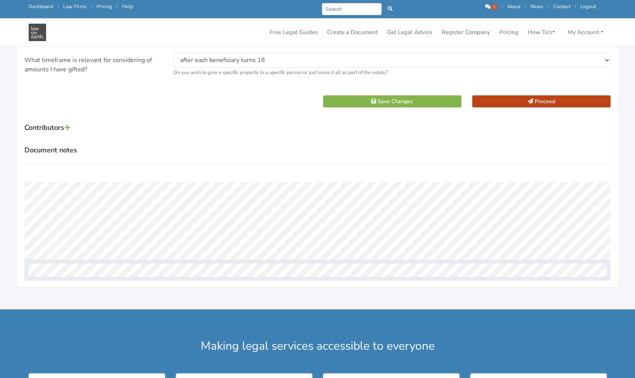
click at [547, 95] on button "Proceed" at bounding box center [541, 101] width 138 height 12
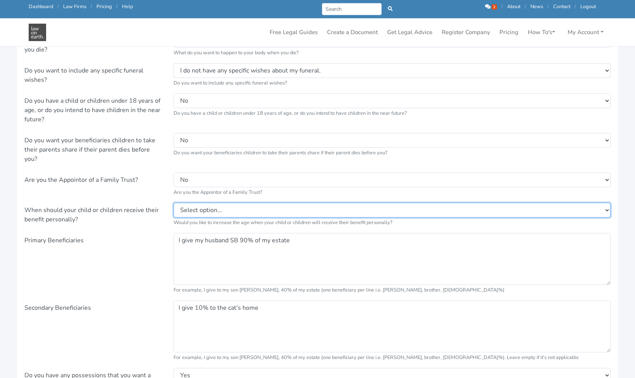
select select "18"
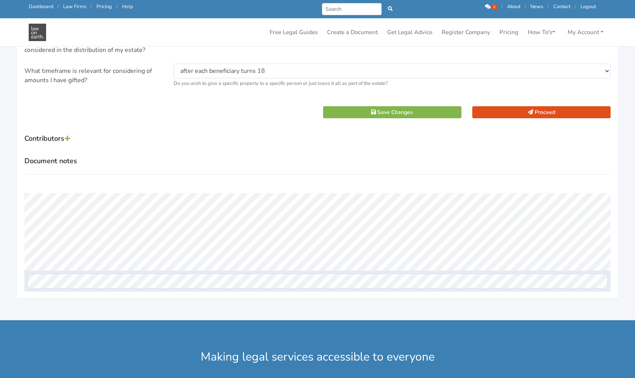
scroll to position [1525, 0]
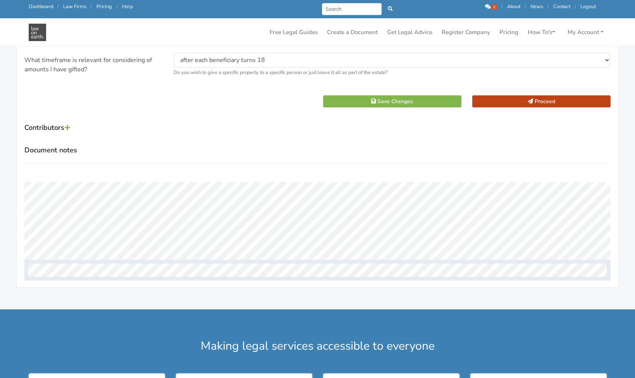
click at [511, 95] on button "Proceed" at bounding box center [541, 101] width 138 height 12
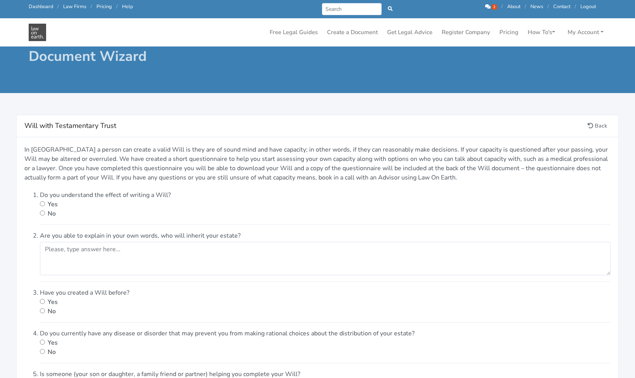
scroll to position [21, 0]
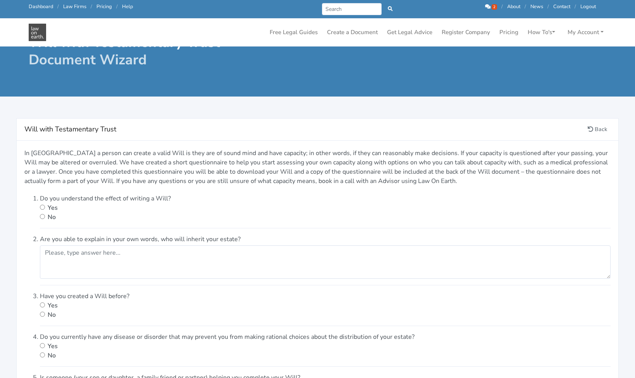
click at [43, 208] on input "radio" at bounding box center [42, 207] width 5 height 5
radio input "true"
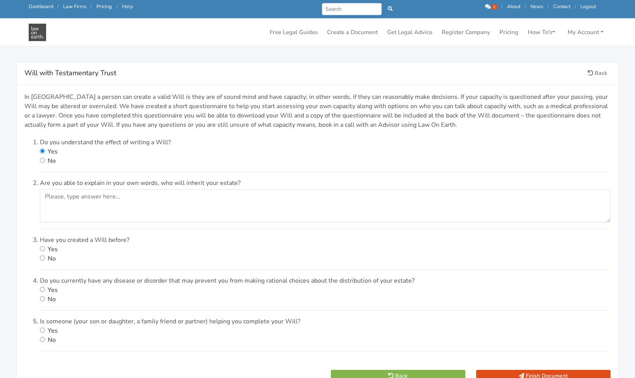
scroll to position [101, 0]
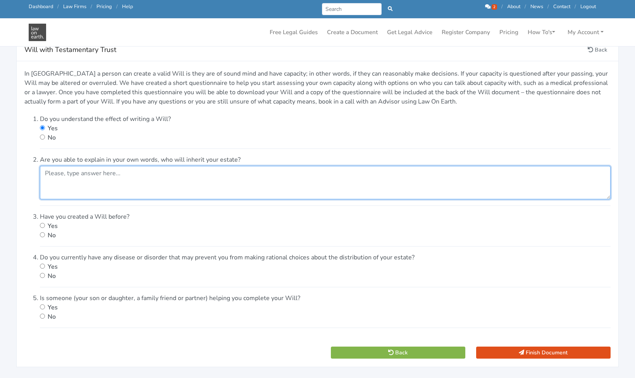
click at [124, 181] on textarea at bounding box center [325, 182] width 571 height 33
drag, startPoint x: 118, startPoint y: 173, endPoint x: 31, endPoint y: 173, distance: 86.4
click at [31, 173] on ol "Do you understand the effect of writing a Will? Yes No Are you able to explain …" at bounding box center [317, 237] width 586 height 246
click at [112, 189] on textarea "Yes" at bounding box center [325, 182] width 571 height 33
type textarea "Yes"
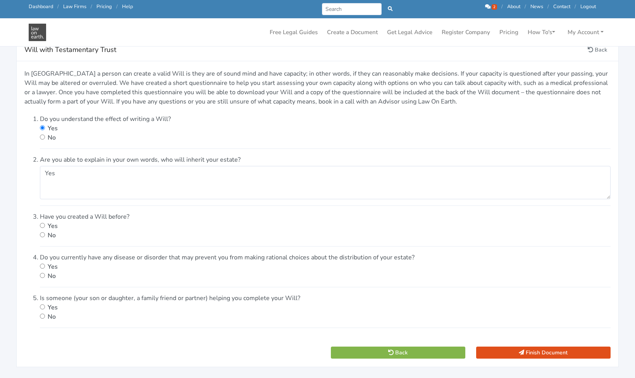
click at [132, 233] on div "No" at bounding box center [325, 235] width 571 height 9
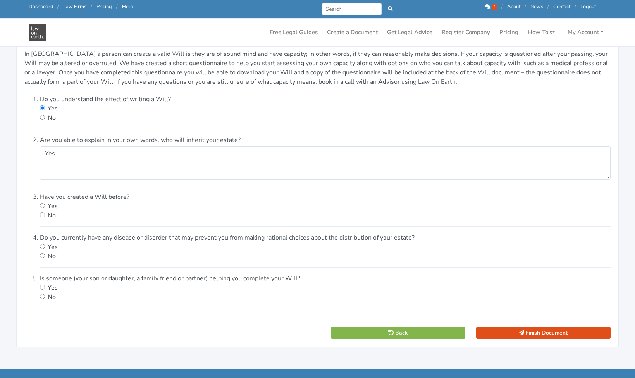
scroll to position [138, 0]
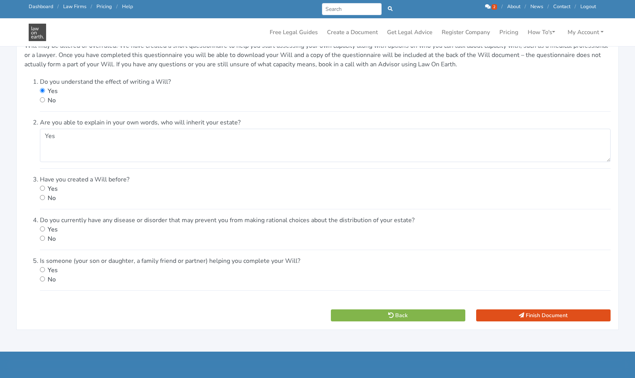
click at [43, 185] on div "Yes" at bounding box center [325, 188] width 571 height 9
click at [41, 189] on input "radio" at bounding box center [42, 188] width 5 height 5
radio input "true"
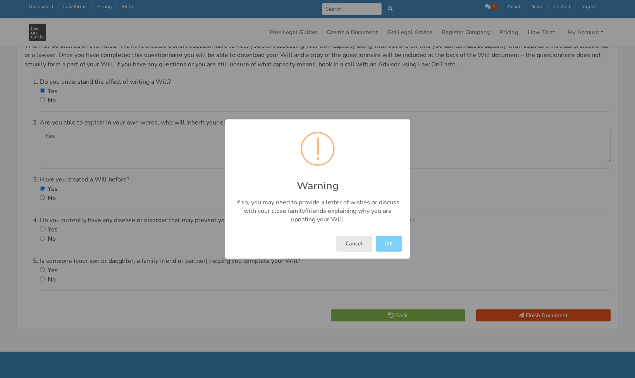
click at [355, 244] on button "Cancel" at bounding box center [354, 244] width 36 height 16
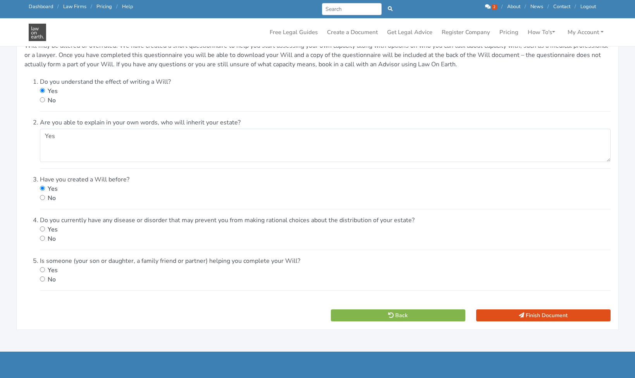
click at [40, 198] on ol "Do you understand the effect of writing a Will? Yes No Are you able to explain …" at bounding box center [317, 200] width 586 height 246
click at [43, 197] on input "radio" at bounding box center [42, 197] width 5 height 5
radio input "true"
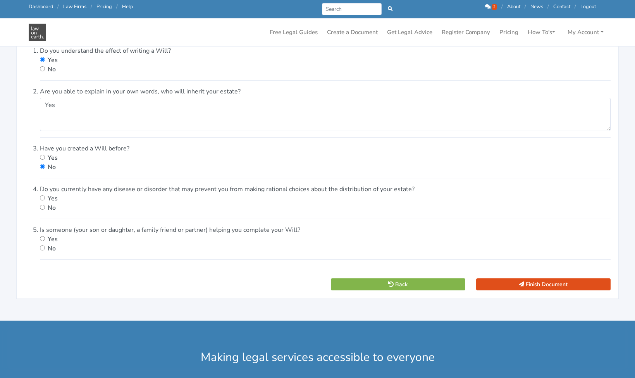
scroll to position [174, 0]
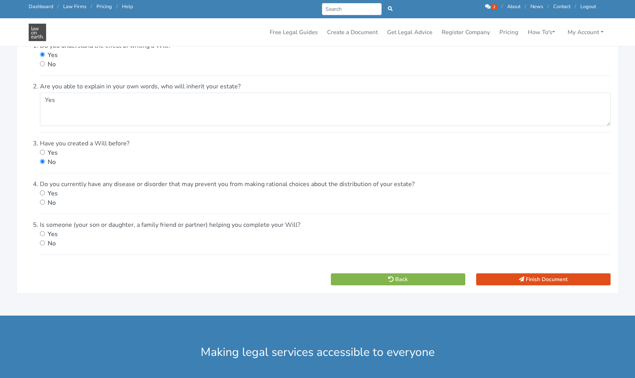
click at [43, 201] on input "radio" at bounding box center [42, 202] width 5 height 5
radio input "true"
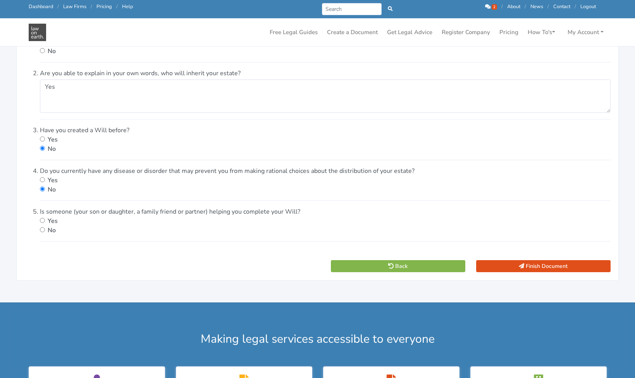
scroll to position [189, 0]
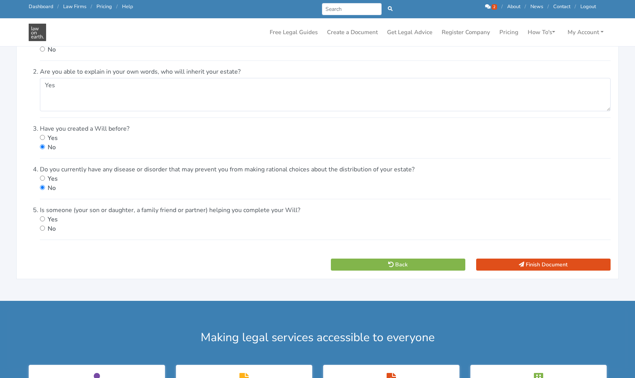
click at [41, 228] on input "radio" at bounding box center [42, 227] width 5 height 5
radio input "true"
click at [525, 265] on button "Finish Document" at bounding box center [543, 264] width 134 height 12
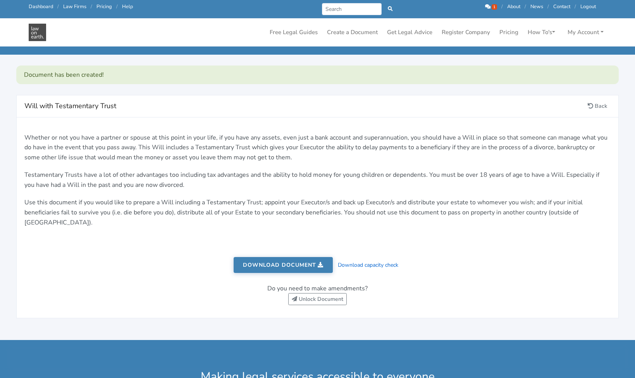
scroll to position [76, 0]
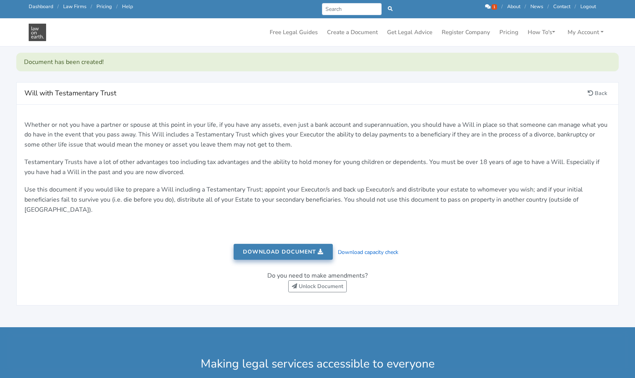
click at [307, 244] on link "Download document" at bounding box center [283, 252] width 99 height 16
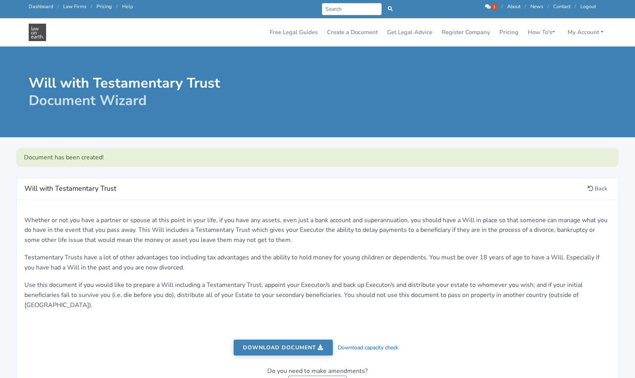
scroll to position [0, 0]
click at [354, 34] on link "Create a Document" at bounding box center [352, 32] width 57 height 15
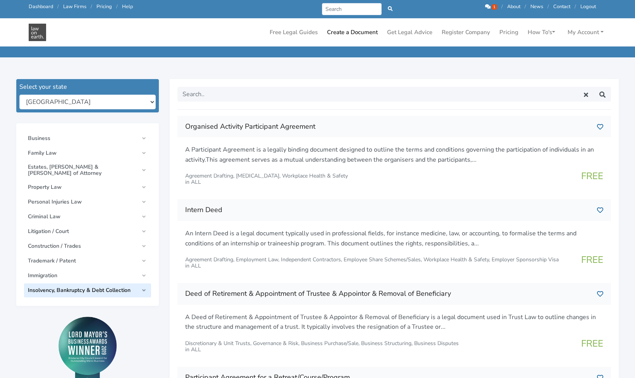
scroll to position [74, 0]
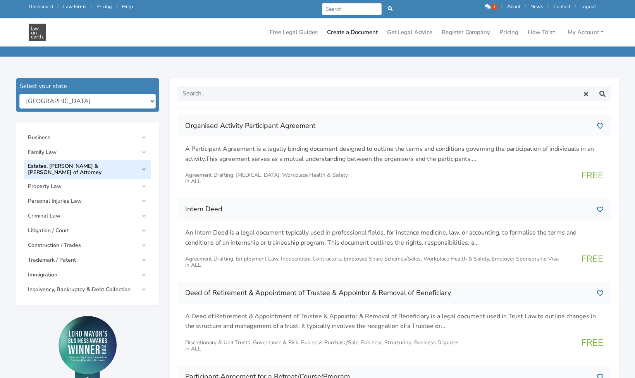
click at [123, 166] on span "Estates, [PERSON_NAME] & [PERSON_NAME] of Attorney" at bounding box center [83, 169] width 111 height 12
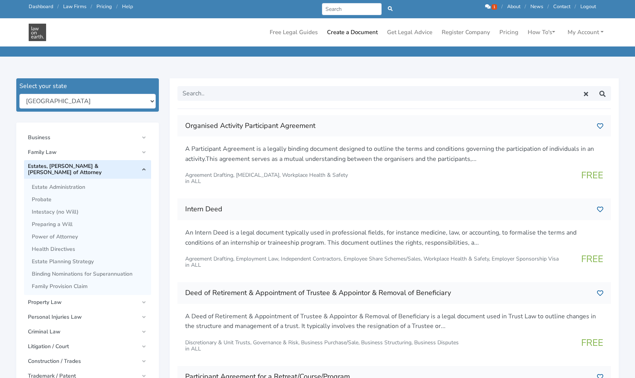
click at [142, 168] on link "Estates, [PERSON_NAME] & [PERSON_NAME] of Attorney" at bounding box center [87, 169] width 127 height 19
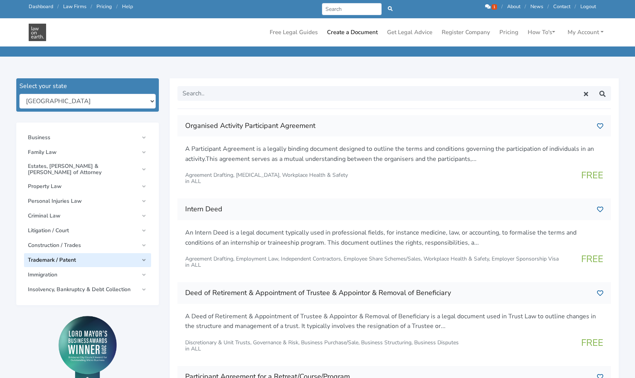
click at [88, 257] on span "Trademark / Patent" at bounding box center [83, 260] width 111 height 6
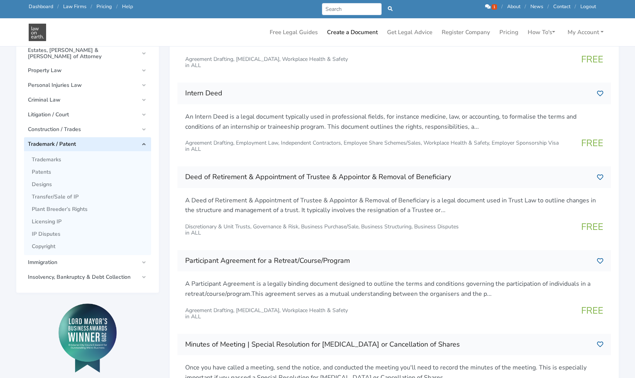
scroll to position [192, 0]
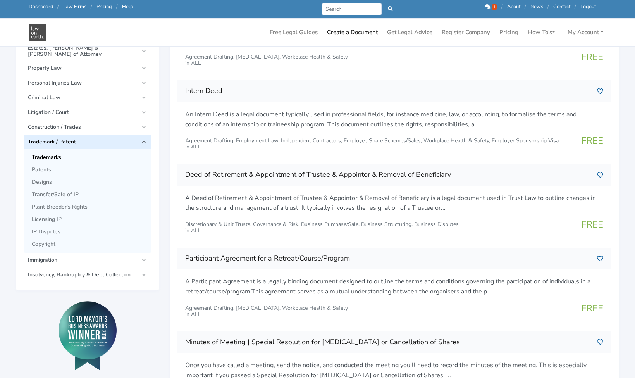
click at [53, 154] on span "Trademarks" at bounding box center [89, 157] width 115 height 6
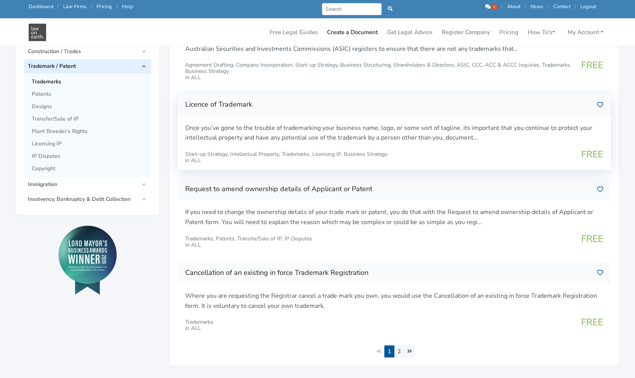
scroll to position [268, 0]
click at [303, 107] on h3 "Licence of Trademark" at bounding box center [388, 104] width 406 height 12
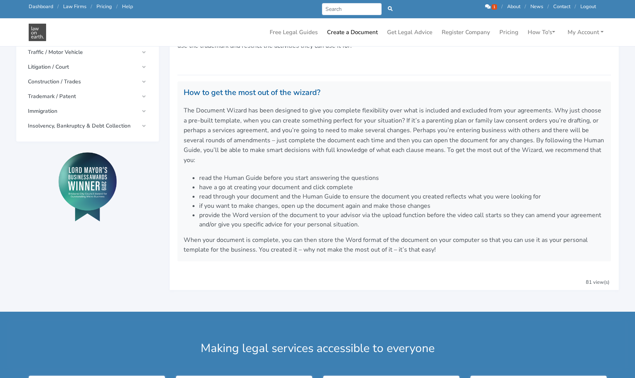
scroll to position [72, 0]
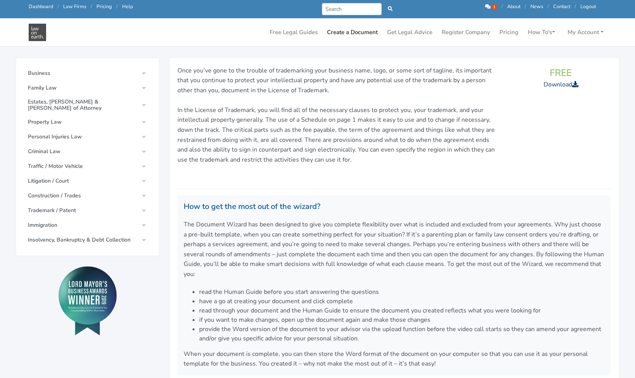
click at [553, 83] on link "Download" at bounding box center [561, 84] width 35 height 9
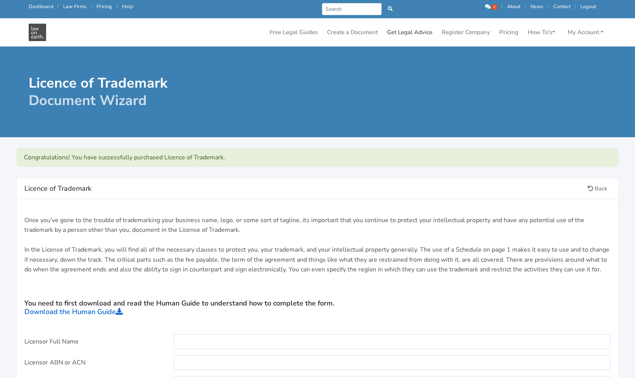
click at [409, 32] on link "Get Legal Advice" at bounding box center [410, 32] width 52 height 15
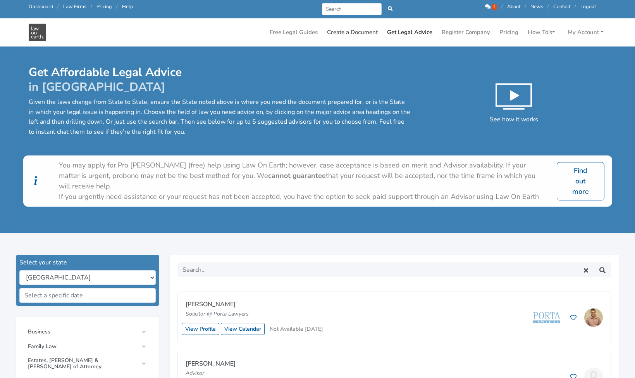
click at [353, 34] on link "Create a Document" at bounding box center [352, 32] width 57 height 15
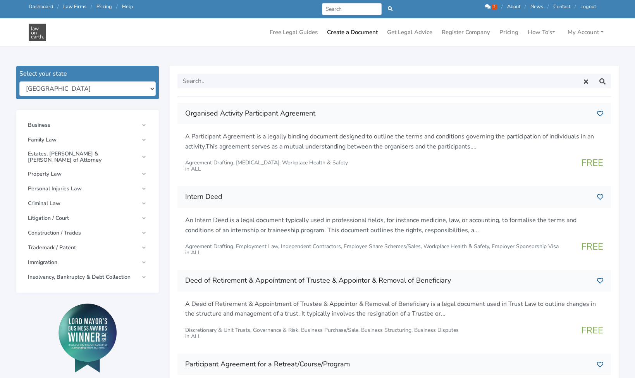
scroll to position [119, 0]
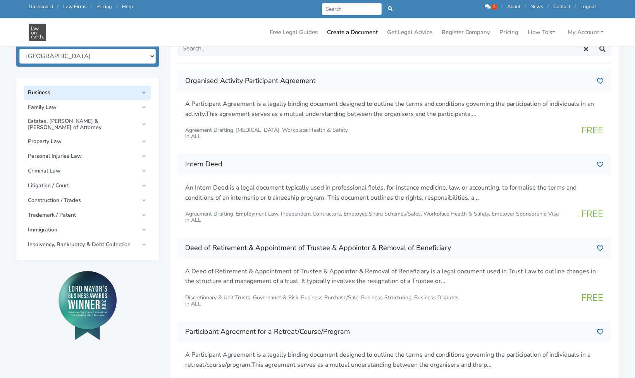
click at [122, 90] on span "Business" at bounding box center [83, 92] width 111 height 6
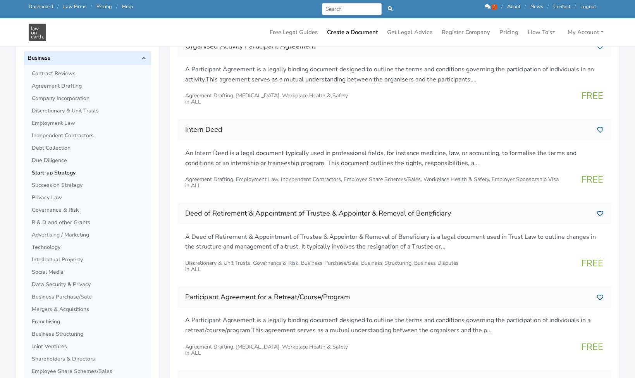
scroll to position [157, 0]
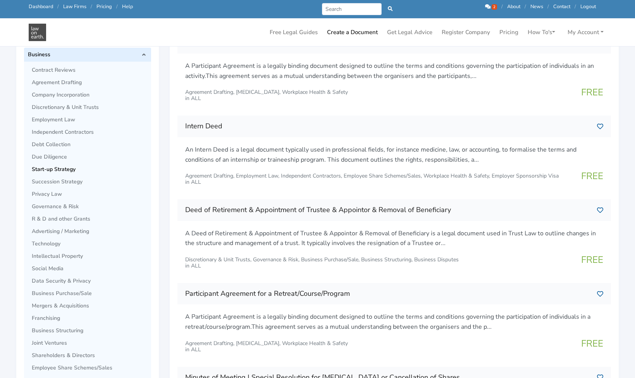
click at [72, 169] on span "Start-up Strategy" at bounding box center [89, 169] width 115 height 6
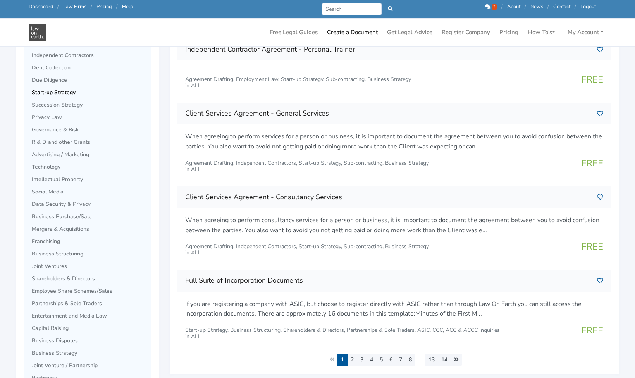
scroll to position [234, 0]
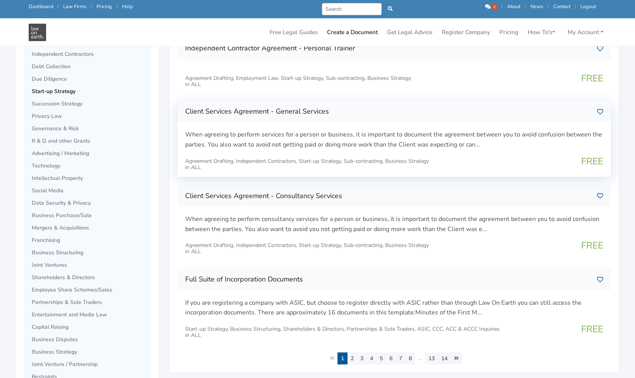
click at [527, 144] on p "When agreeing to perform services for a person or business, it is important to …" at bounding box center [394, 140] width 418 height 20
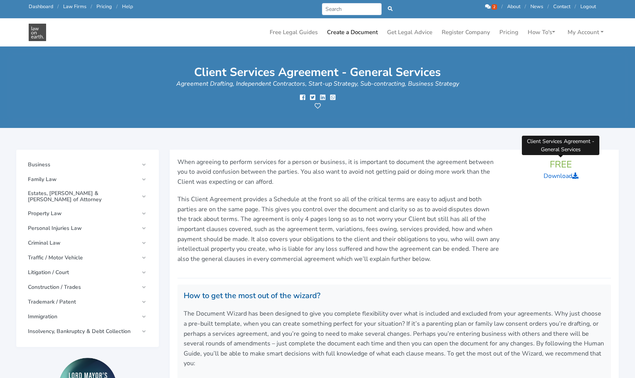
click at [567, 166] on span "FREE" at bounding box center [561, 164] width 22 height 12
click at [559, 176] on link "Download" at bounding box center [561, 176] width 35 height 9
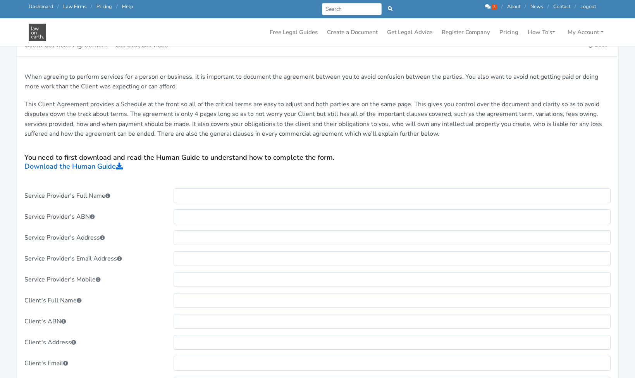
scroll to position [144, 0]
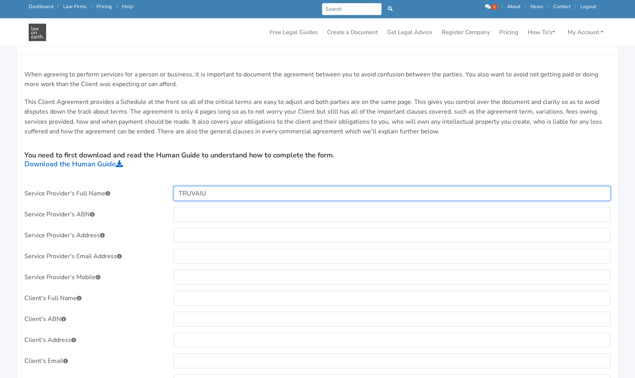
type input "TRUVAIU"
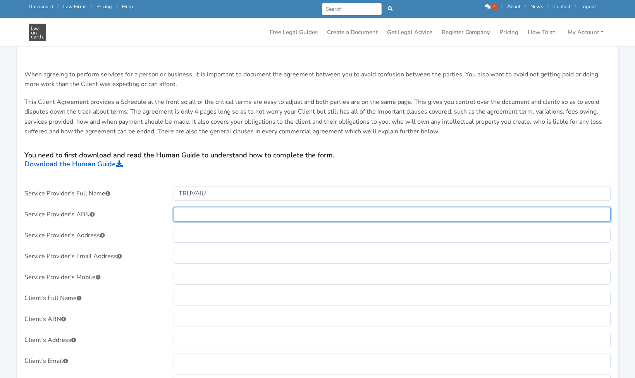
click at [212, 212] on input "text" at bounding box center [392, 214] width 437 height 15
paste input "3575689980"
type input "3575689980"
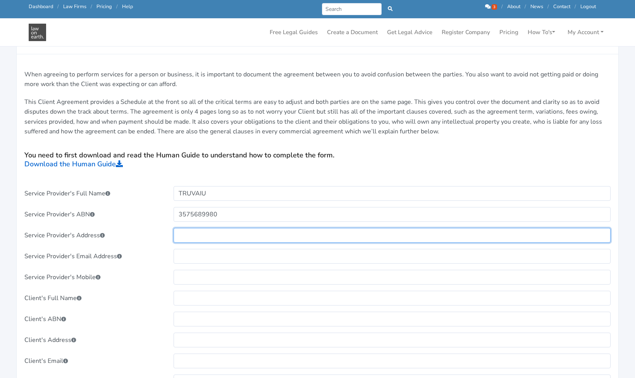
paste input "PO Box 991"
type input "PO Box 991"
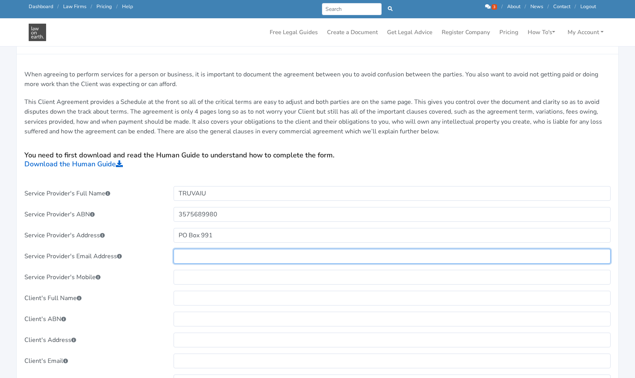
click at [210, 253] on input "text" at bounding box center [392, 256] width 437 height 15
paste input "maria@truvaiu.com.au"
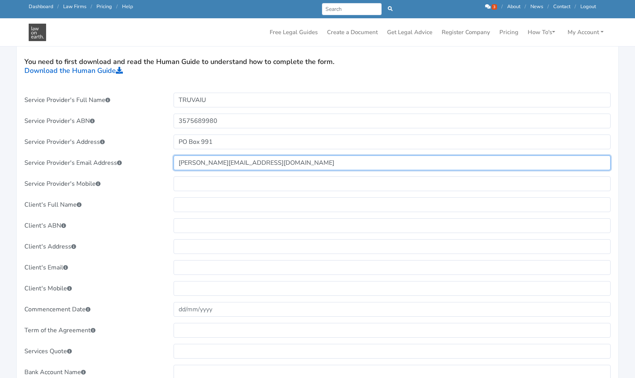
scroll to position [335, 0]
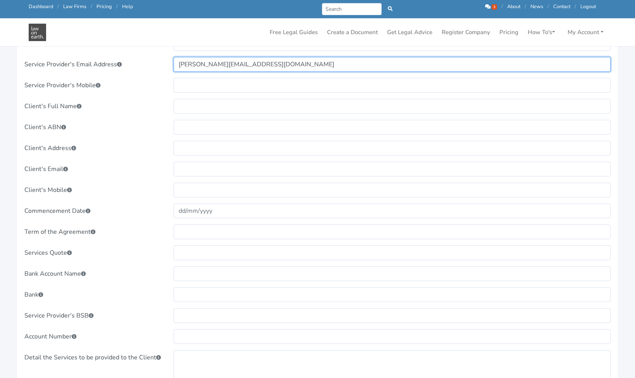
type input "maria@truvaiu.com.au"
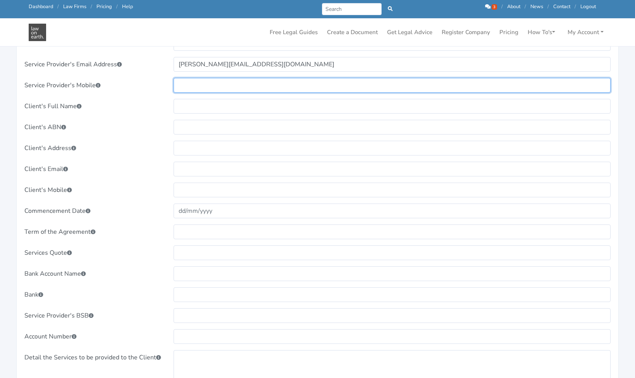
click at [200, 83] on input "text" at bounding box center [392, 85] width 437 height 15
paste input "0405751223"
type input "0405751223"
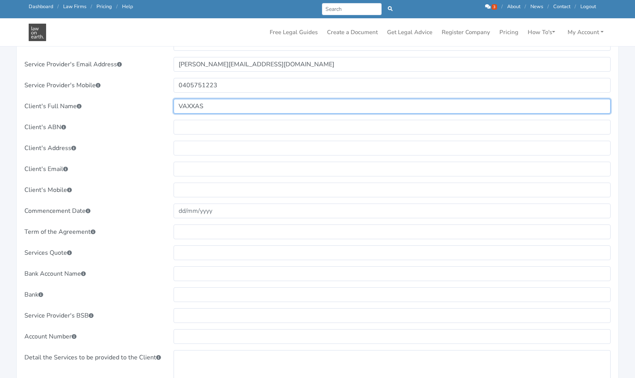
type input "VAXXAS"
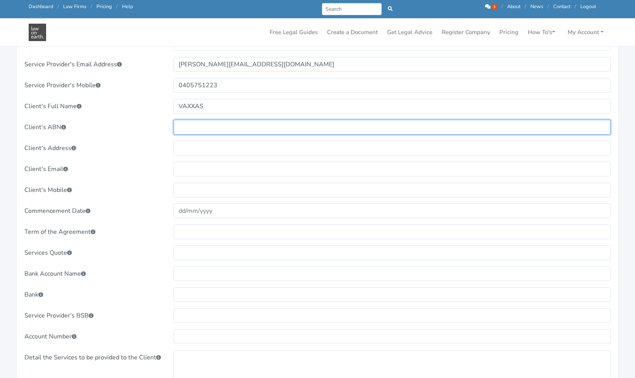
click at [219, 125] on input "text" at bounding box center [392, 127] width 437 height 15
paste input "43257895422"
type input "43257895422"
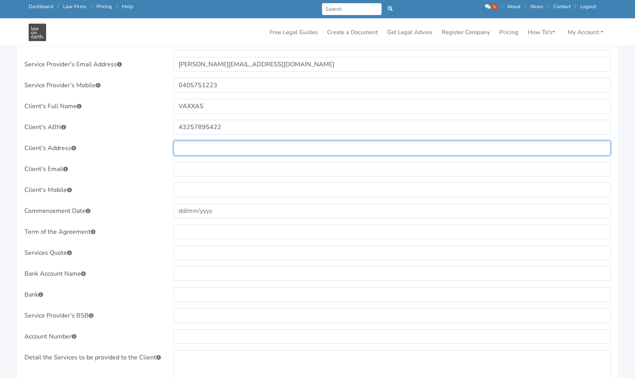
click at [195, 141] on input "text" at bounding box center [392, 148] width 437 height 15
type input "Hamilton"
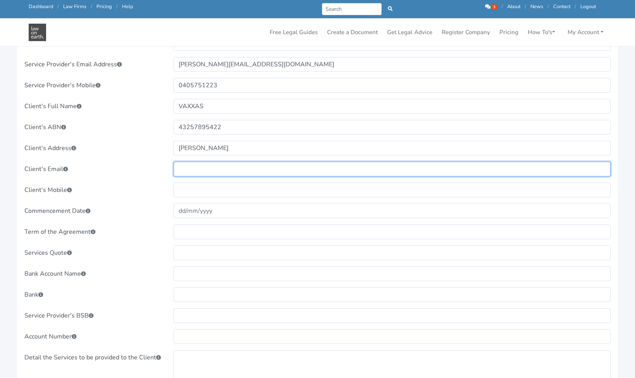
type input "mnsadventures@yahoo.co.uk"
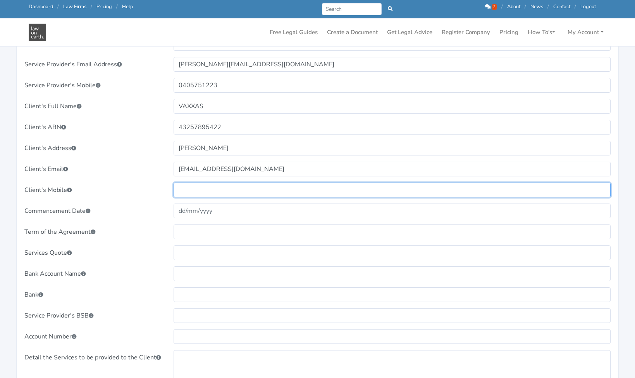
click at [181, 191] on input "text" at bounding box center [392, 189] width 437 height 15
paste input "0405764529"
type input "0405764529"
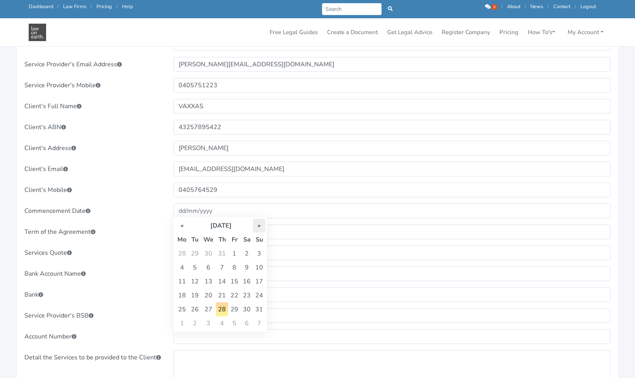
click at [258, 227] on th "»" at bounding box center [259, 225] width 12 height 14
click at [182, 268] on td "1" at bounding box center [182, 267] width 14 height 14
type input "01/09/2025"
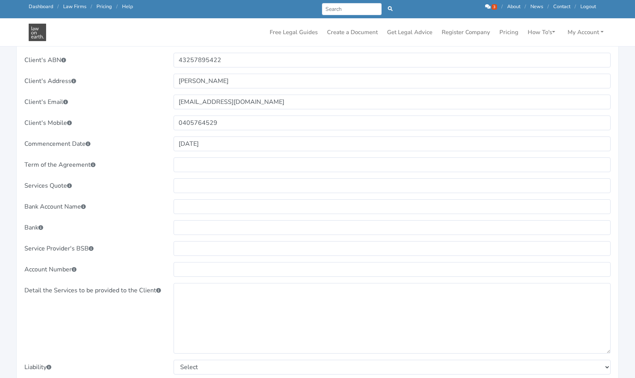
scroll to position [409, 0]
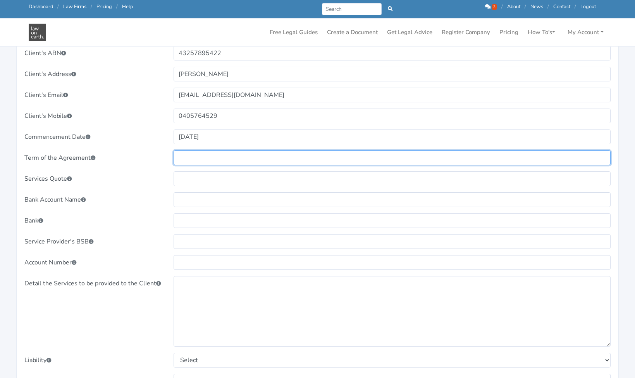
click at [208, 153] on input "text" at bounding box center [392, 157] width 437 height 15
click at [195, 157] on input "text" at bounding box center [392, 157] width 437 height 15
type input "Ongoing"
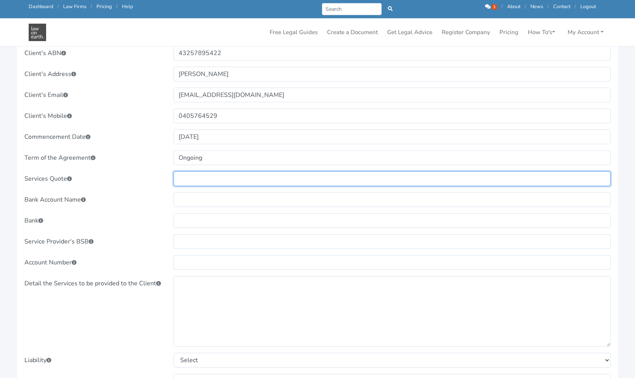
click at [187, 174] on input "text" at bounding box center [392, 178] width 437 height 15
click at [190, 177] on input "$16000" at bounding box center [392, 178] width 437 height 15
type input "$16, 000"
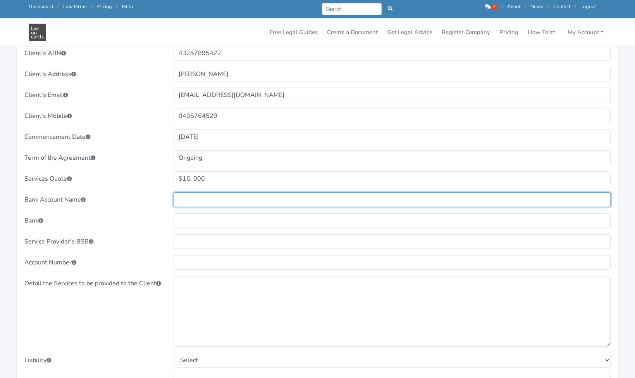
paste input "Bank of Bowering"
drag, startPoint x: 241, startPoint y: 198, endPoint x: 174, endPoint y: 196, distance: 66.7
click at [174, 196] on input "Bank of Bowering" at bounding box center [392, 199] width 437 height 15
type input "Bank of Bowering"
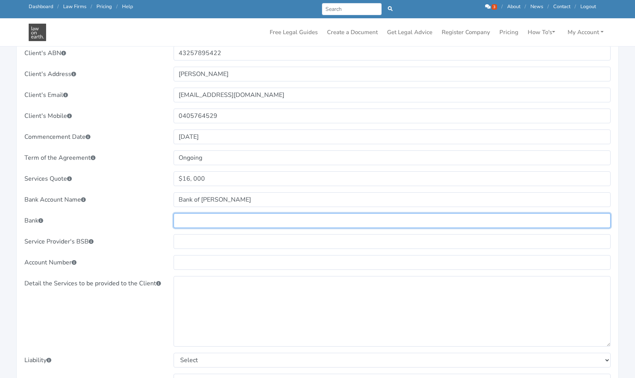
click at [175, 213] on input "text" at bounding box center [392, 220] width 437 height 15
paste input "Bank of Bowering"
type input "Bank of Bowering"
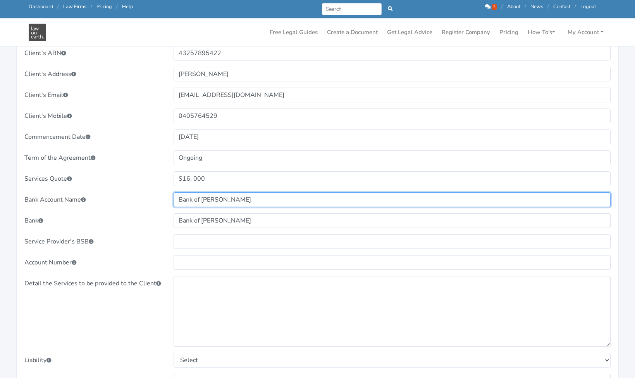
drag, startPoint x: 230, startPoint y: 198, endPoint x: 174, endPoint y: 198, distance: 56.2
click at [174, 198] on input "Bank of Bowering" at bounding box center [392, 199] width 437 height 15
type input "TRUVAIU"
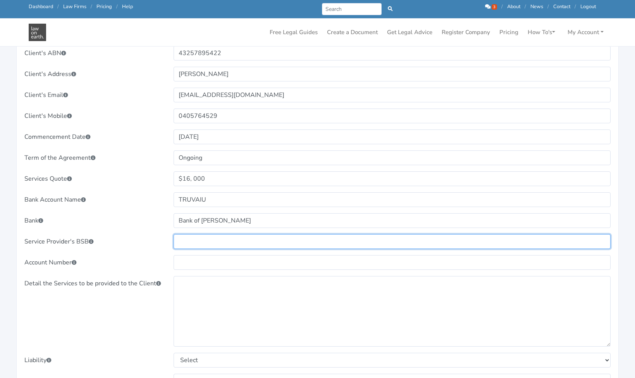
click at [189, 238] on input "text" at bounding box center [392, 241] width 437 height 15
type input "000000"
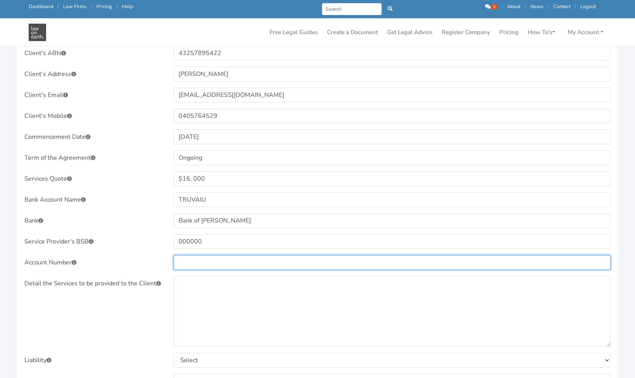
click at [195, 261] on input "text" at bounding box center [392, 262] width 437 height 15
type input "000000000"
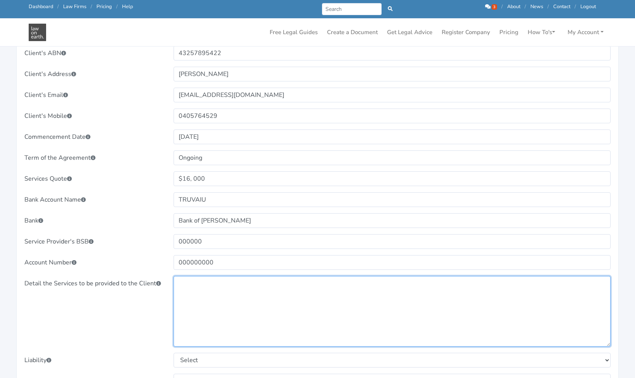
click at [224, 304] on textarea at bounding box center [392, 311] width 437 height 71
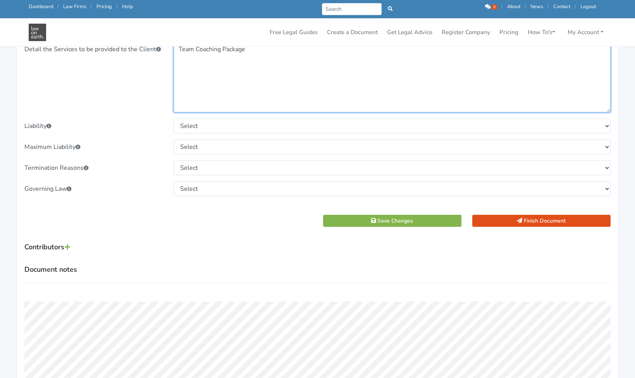
scroll to position [653, 0]
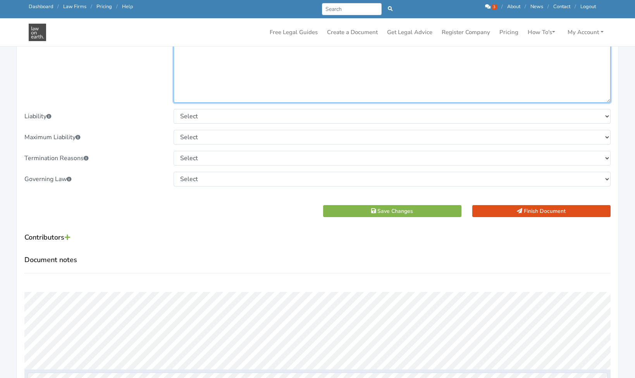
type textarea "Team Coaching Package"
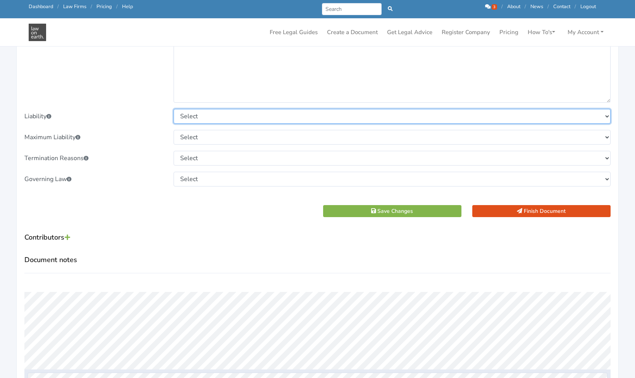
select select "Where one Party is in breach of this Agreement, that Party holds harmless the o…"
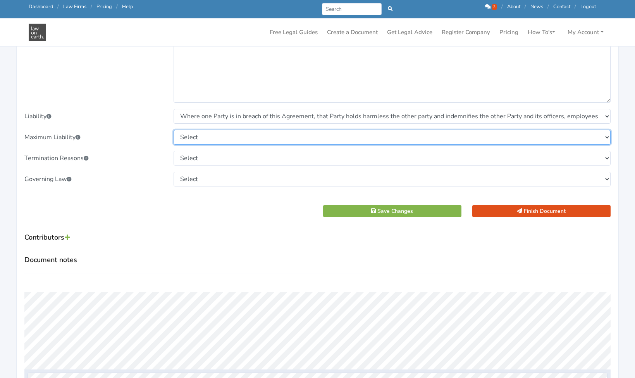
select select "To the maximum extent permitted by Law, the aggregate liability of the each Par…"
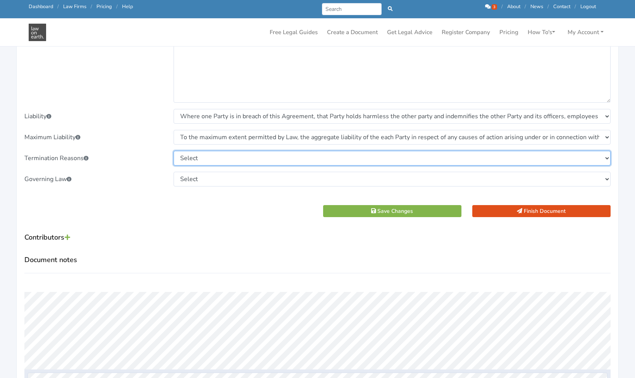
click at [255, 160] on select "Select The parties are not entitled to terminate for any other reason. Both par…" at bounding box center [392, 158] width 437 height 15
select select "Both parties may terminate this Agreement upon written notice to the other part…"
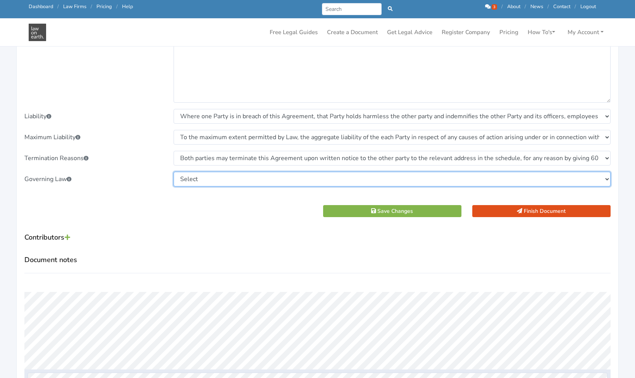
click at [258, 181] on select "Select New South Wales Victoria Queensland Tasmania South Australia Western Aus…" at bounding box center [392, 179] width 437 height 15
select select "Queensland"
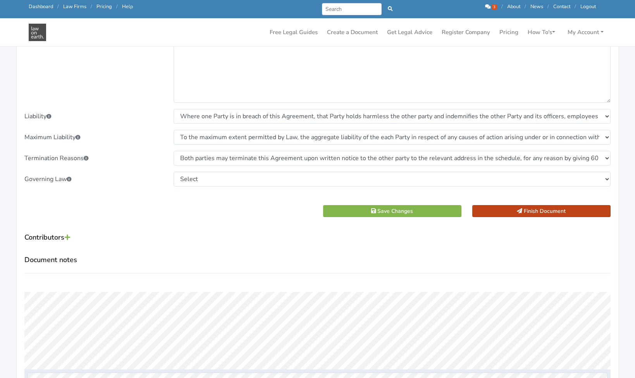
click at [525, 208] on button "Finish Document" at bounding box center [541, 211] width 138 height 12
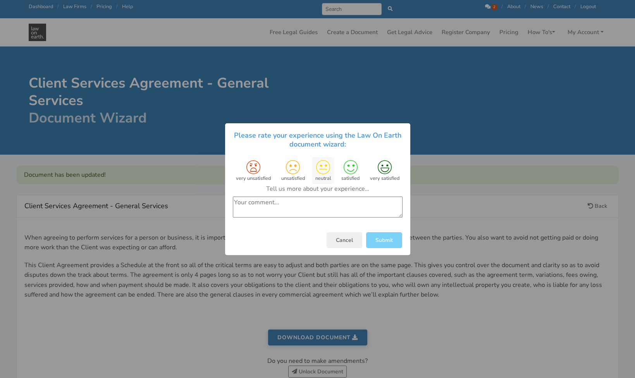
click at [327, 170] on icon at bounding box center [323, 167] width 14 height 14
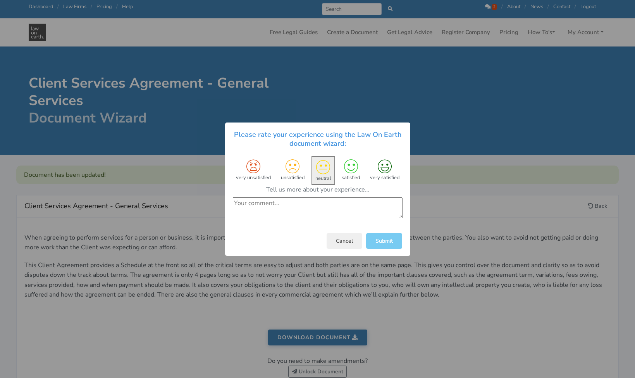
click at [378, 239] on button "Submit" at bounding box center [384, 240] width 36 height 16
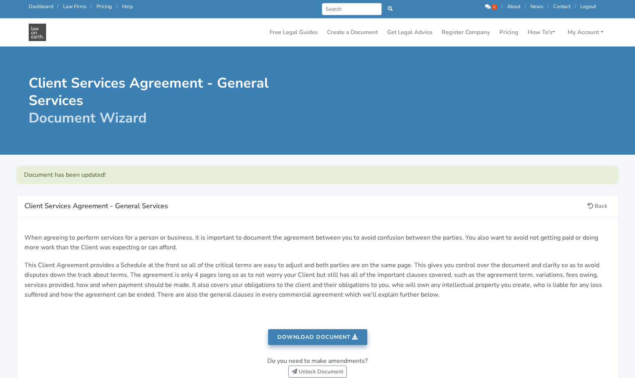
click at [313, 335] on link "Download document" at bounding box center [317, 337] width 99 height 16
click at [487, 7] on icon at bounding box center [487, 6] width 5 height 5
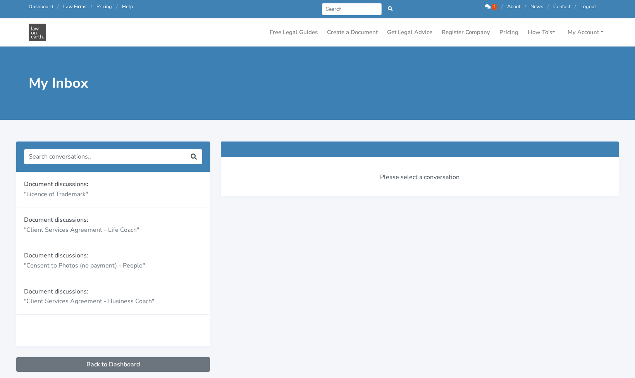
click at [493, 7] on span "2" at bounding box center [494, 6] width 5 height 5
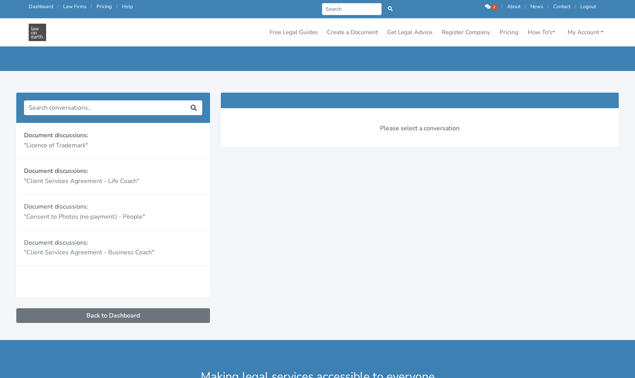
scroll to position [24, 0]
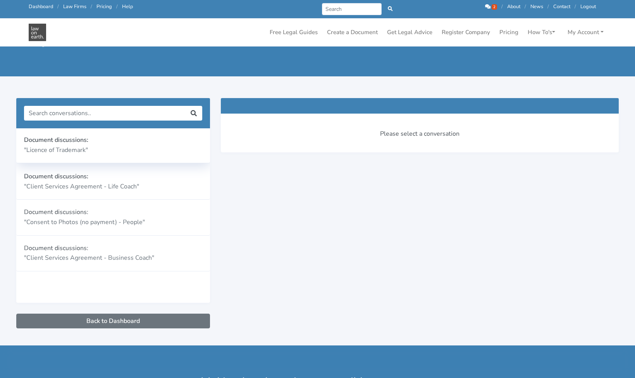
click at [58, 146] on p ""Licence of Trademark"" at bounding box center [113, 150] width 178 height 10
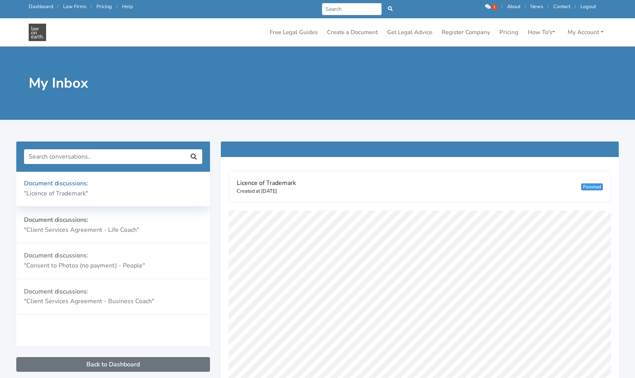
click at [64, 189] on p ""Licence of Trademark"" at bounding box center [113, 194] width 178 height 10
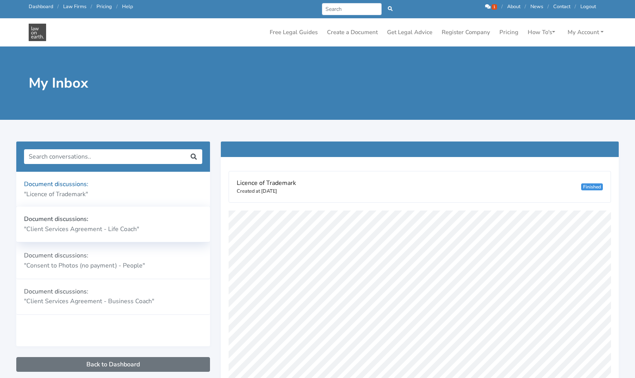
click at [55, 228] on p ""Client Services Agreement - Life Coach"" at bounding box center [113, 229] width 178 height 10
click at [48, 256] on p "Document discussions:" at bounding box center [113, 255] width 178 height 10
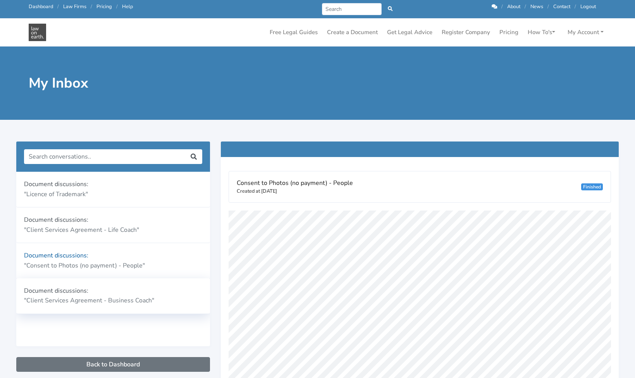
click at [44, 292] on p "Document discussions:" at bounding box center [113, 291] width 178 height 10
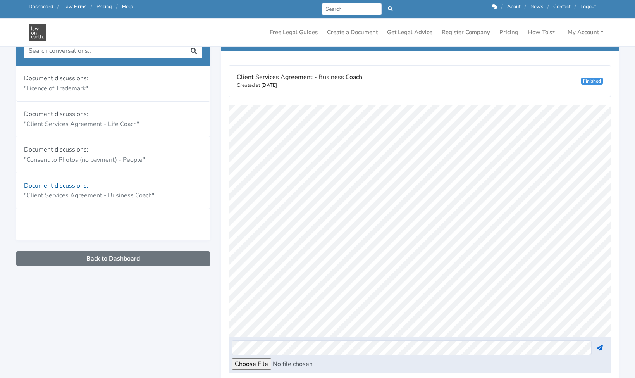
scroll to position [99, 0]
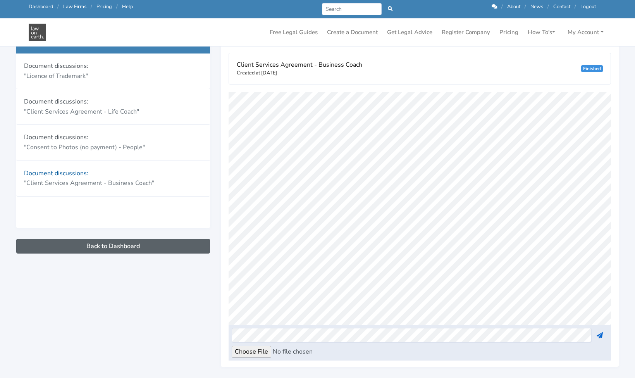
click at [115, 250] on link "Back to Dashboard" at bounding box center [113, 246] width 194 height 15
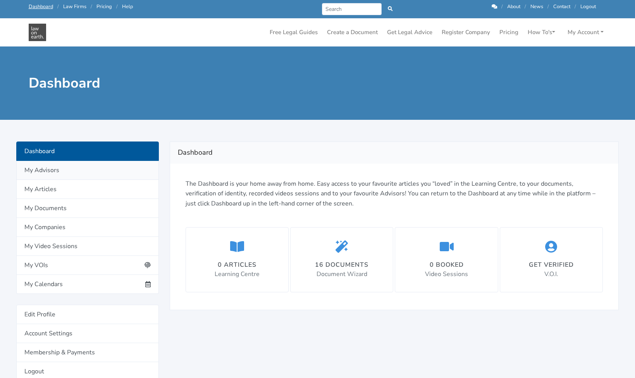
click at [45, 171] on link "My Advisors" at bounding box center [87, 170] width 143 height 19
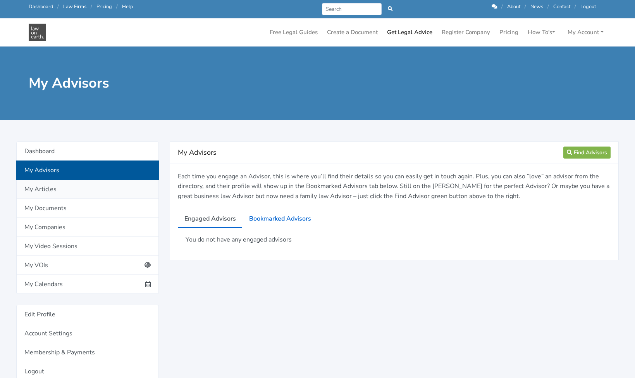
click at [48, 189] on link "My Articles" at bounding box center [87, 189] width 143 height 19
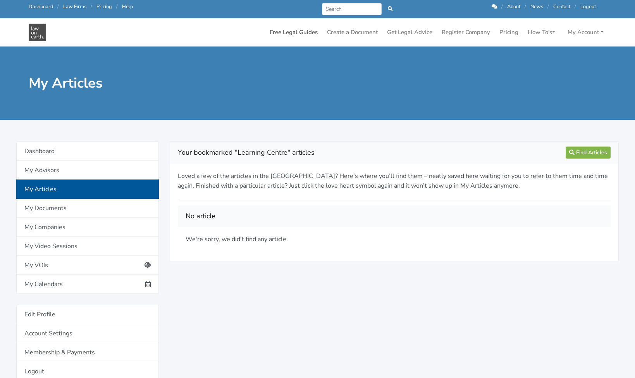
click at [289, 33] on link "Free Legal Guides" at bounding box center [294, 32] width 54 height 15
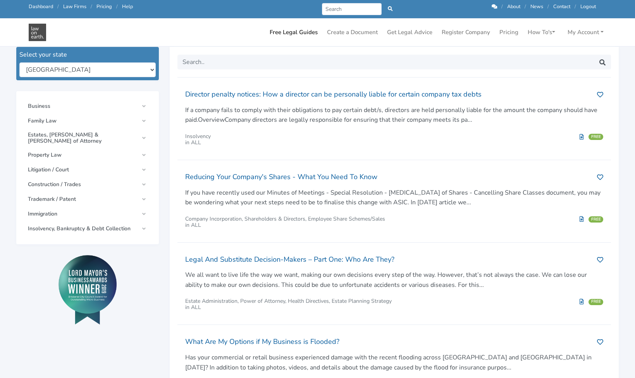
scroll to position [114, 0]
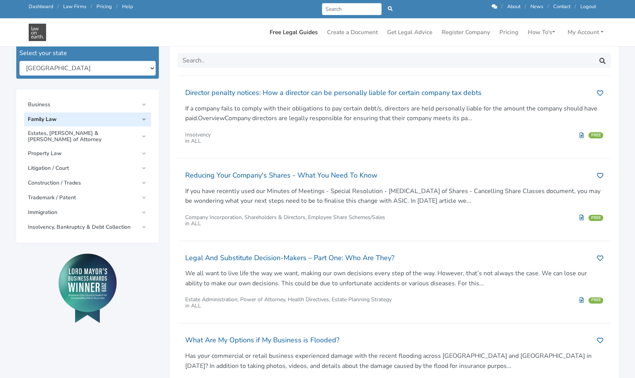
click at [122, 119] on span "Family Law" at bounding box center [83, 119] width 111 height 6
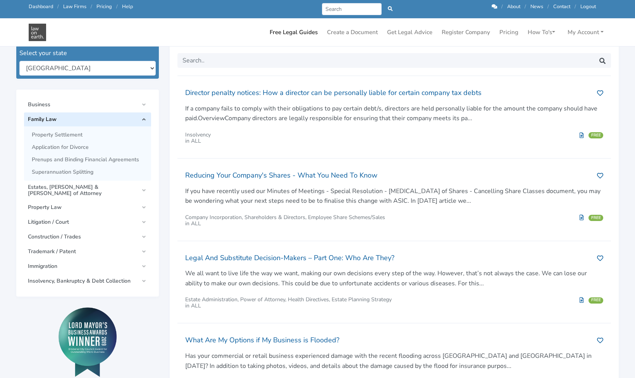
click at [122, 119] on span "Family Law" at bounding box center [83, 119] width 111 height 6
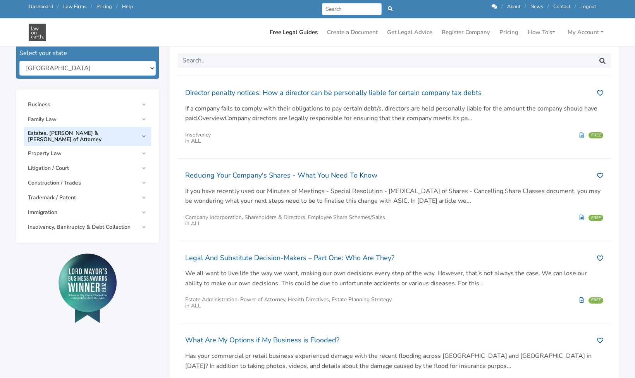
click at [114, 134] on span "Estates, [PERSON_NAME] & [PERSON_NAME] of Attorney" at bounding box center [83, 136] width 111 height 12
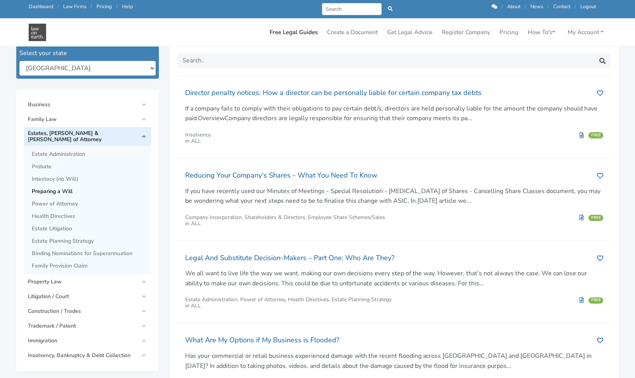
click at [65, 188] on span "Preparing a Will" at bounding box center [89, 191] width 115 height 6
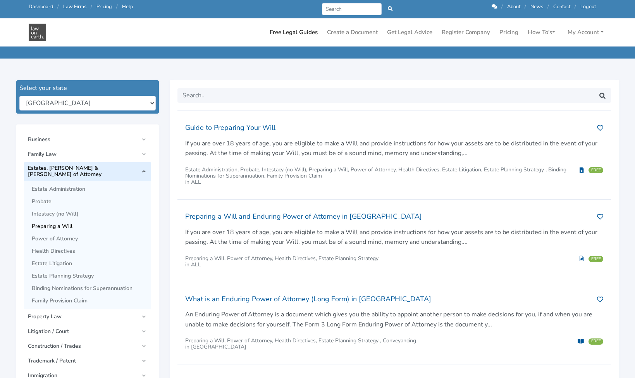
scroll to position [76, 0]
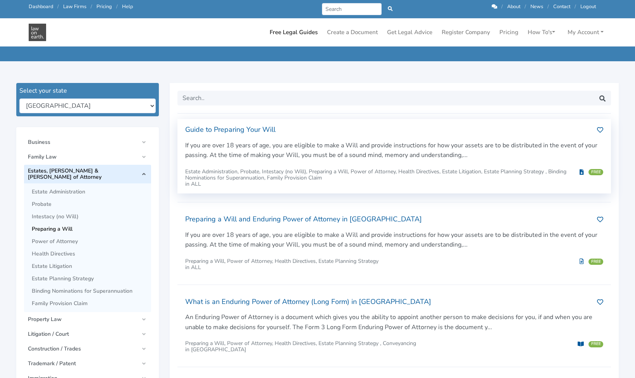
click at [270, 129] on h2 "Guide to Preparing Your Will" at bounding box center [388, 130] width 406 height 12
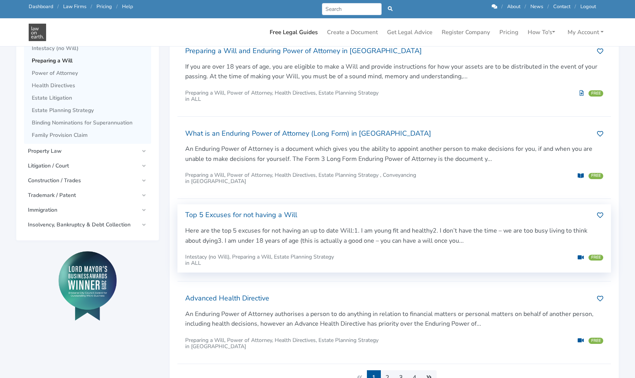
scroll to position [246, 0]
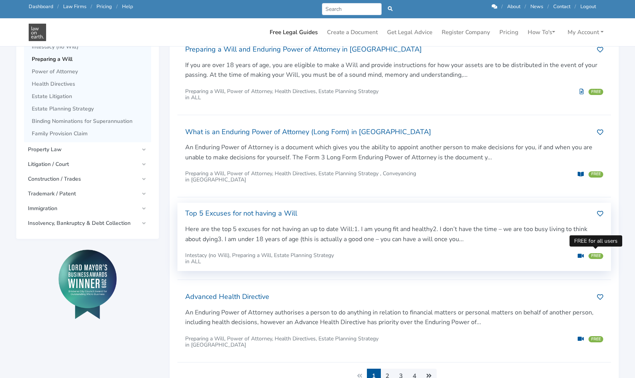
click at [594, 253] on span "FREE" at bounding box center [595, 256] width 15 height 6
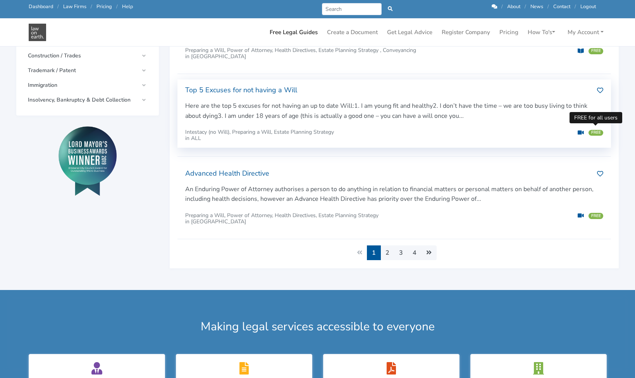
scroll to position [373, 0]
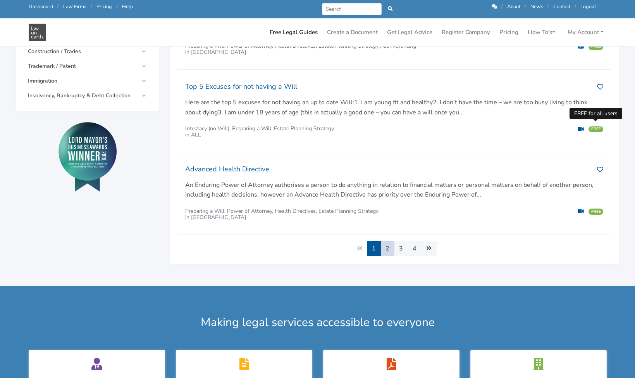
click at [386, 246] on link "2" at bounding box center [387, 248] width 14 height 15
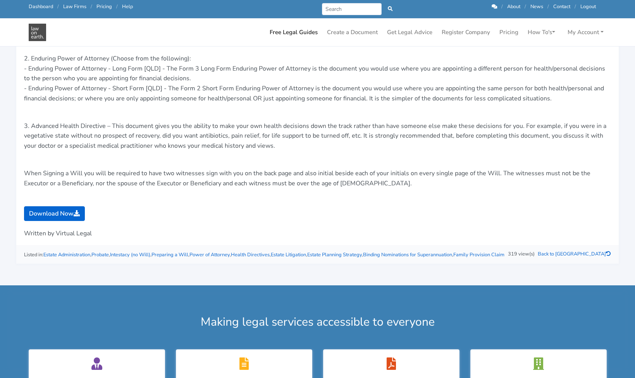
scroll to position [169, 0]
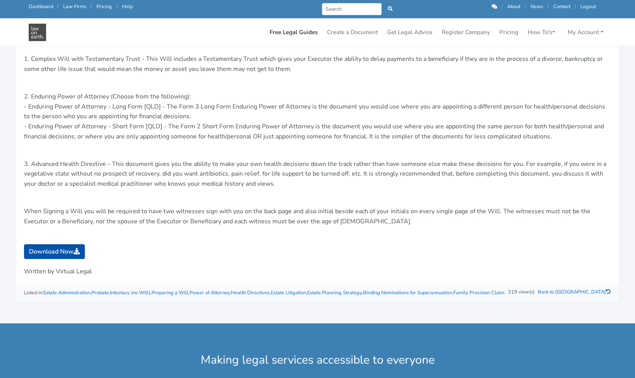
click at [51, 247] on link "Download Now" at bounding box center [54, 251] width 61 height 15
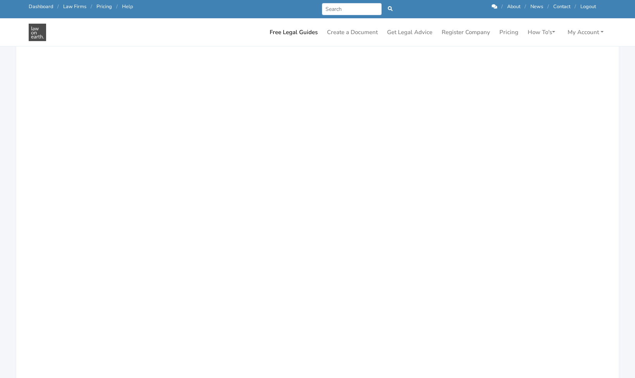
scroll to position [193, 0]
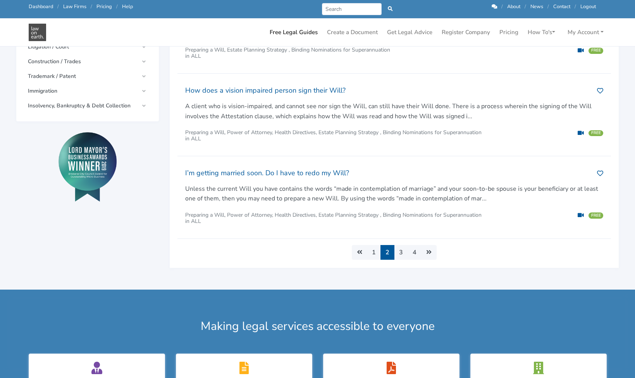
scroll to position [364, 0]
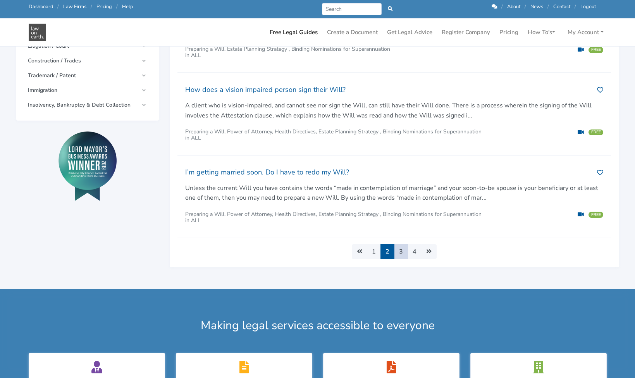
click at [399, 249] on link "3" at bounding box center [401, 251] width 14 height 15
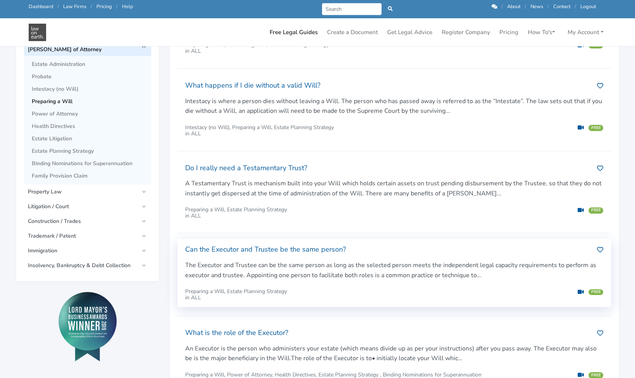
scroll to position [205, 0]
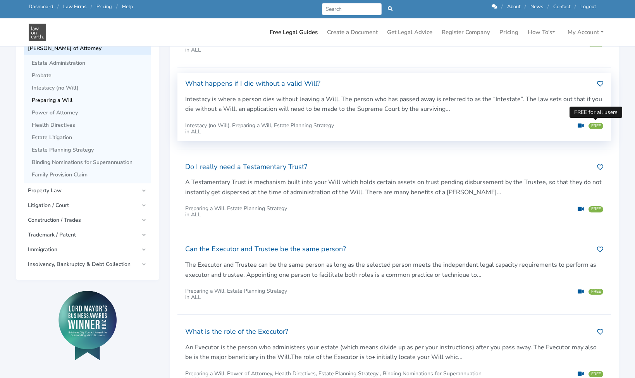
click at [594, 123] on span "FREE" at bounding box center [595, 126] width 15 height 6
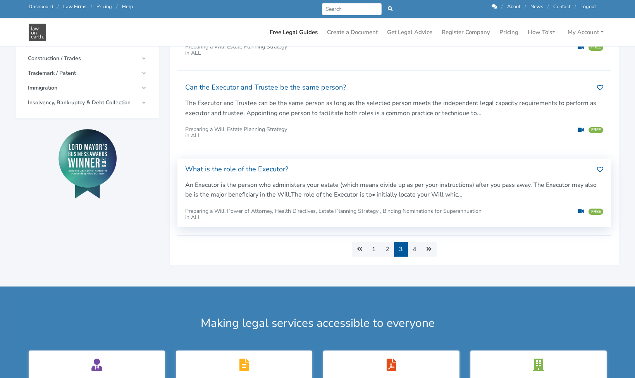
scroll to position [367, 0]
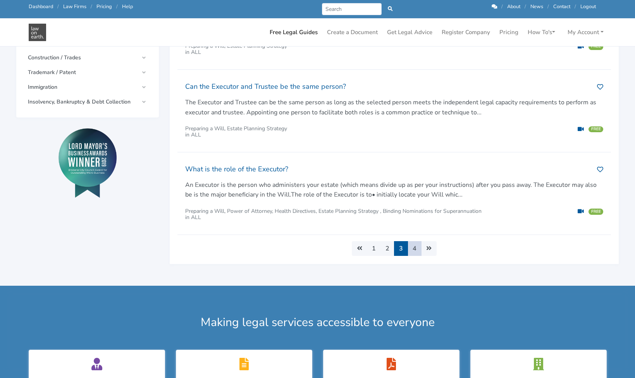
click at [415, 245] on link "4" at bounding box center [415, 248] width 14 height 15
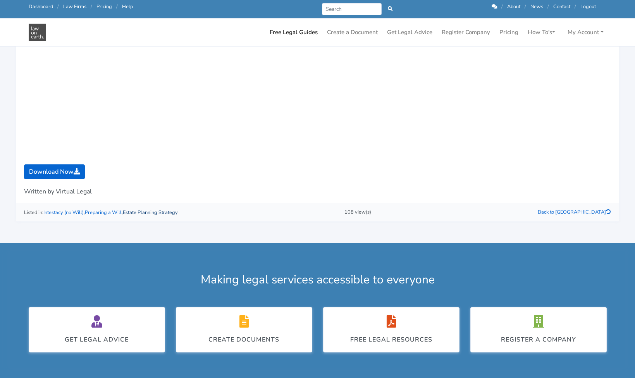
scroll to position [481, 0]
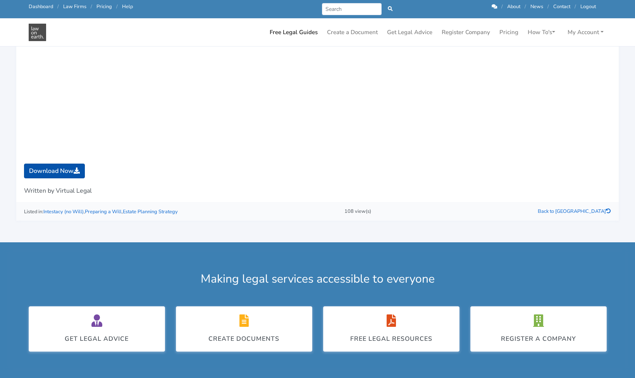
click at [66, 166] on link "Download Now" at bounding box center [54, 170] width 61 height 15
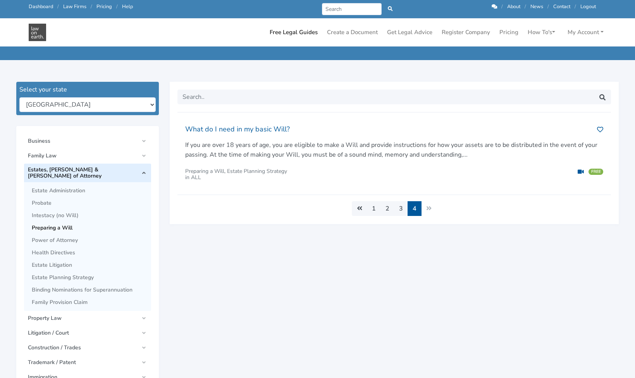
scroll to position [79, 0]
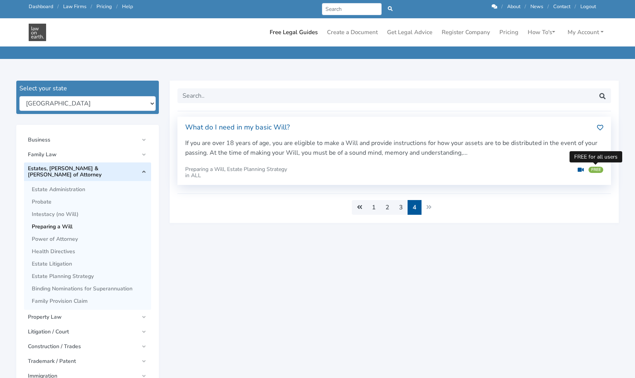
click at [595, 169] on span "FREE" at bounding box center [595, 170] width 15 height 6
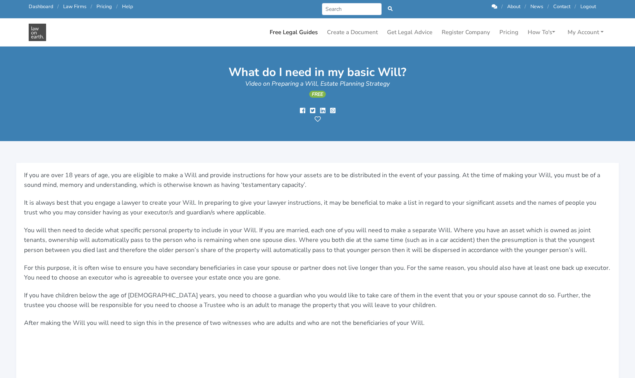
click at [296, 33] on link "Free Legal Guides" at bounding box center [294, 32] width 54 height 15
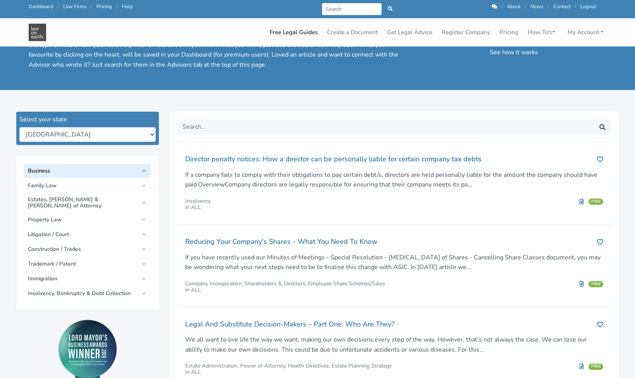
scroll to position [55, 0]
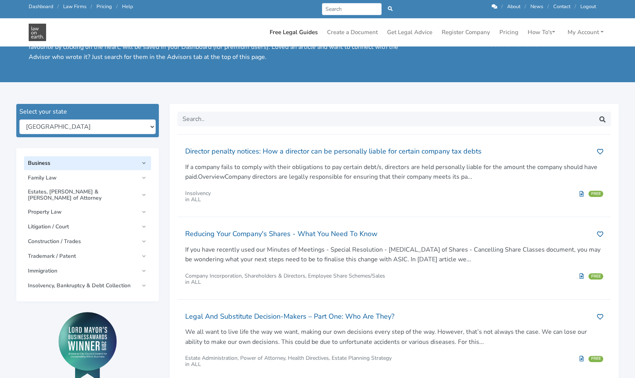
click at [145, 162] on link "Business" at bounding box center [87, 163] width 127 height 14
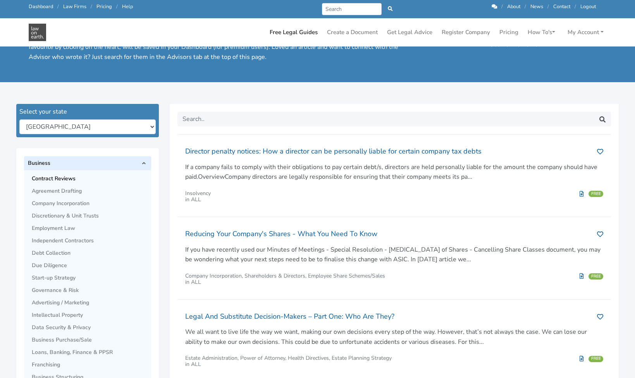
click at [71, 178] on span "Contract Reviews" at bounding box center [89, 178] width 115 height 6
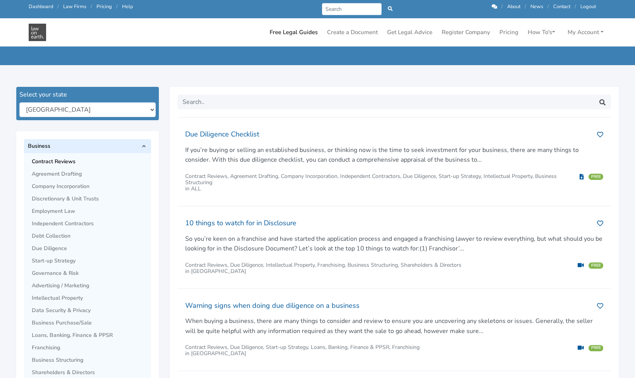
scroll to position [61, 0]
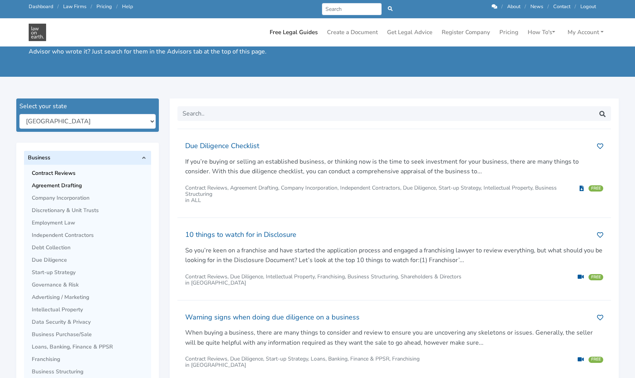
click at [73, 185] on span "Agreement Drafting" at bounding box center [89, 185] width 115 height 6
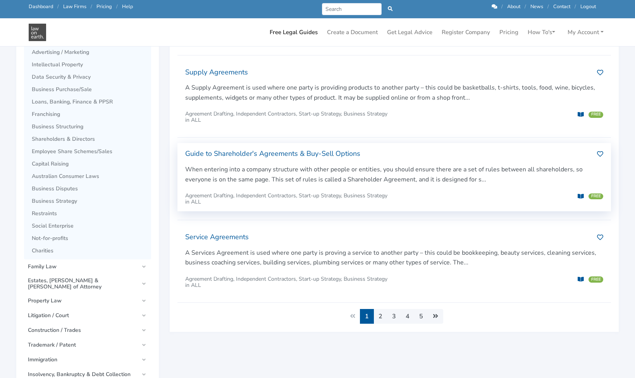
scroll to position [341, 0]
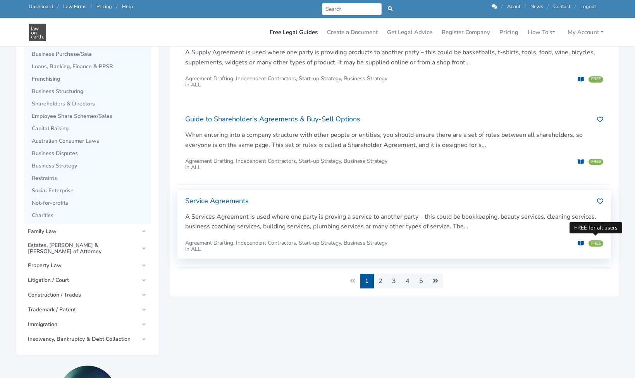
click at [593, 240] on span "FREE" at bounding box center [595, 243] width 15 height 6
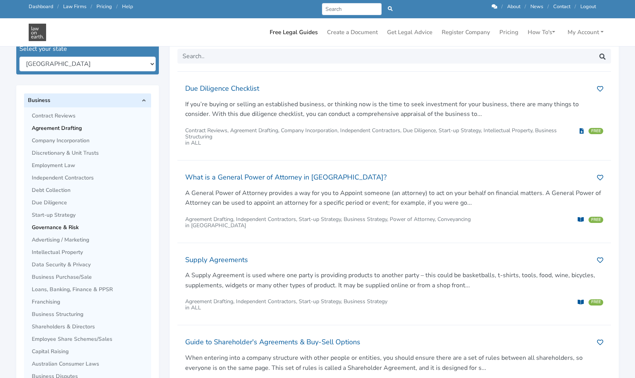
scroll to position [124, 0]
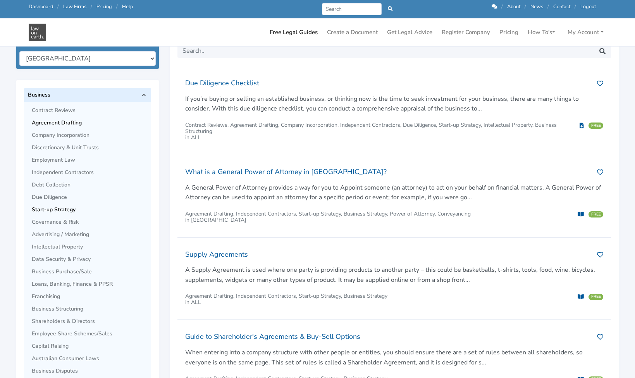
click at [71, 208] on span "Start-up Strategy" at bounding box center [89, 209] width 115 height 6
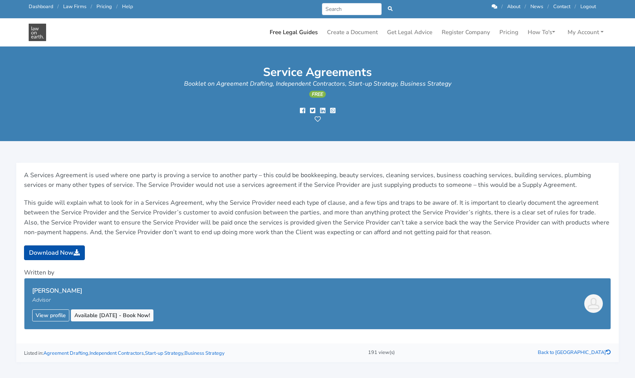
click at [62, 252] on link "Download Now" at bounding box center [54, 252] width 61 height 15
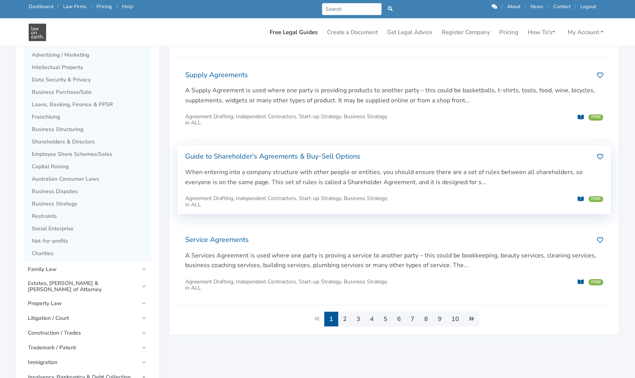
scroll to position [304, 0]
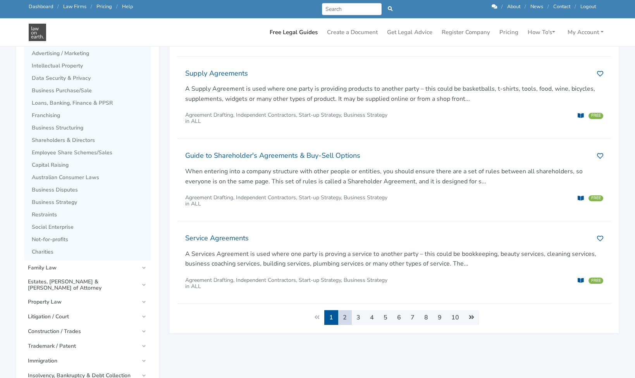
click at [344, 315] on link "2" at bounding box center [345, 317] width 14 height 15
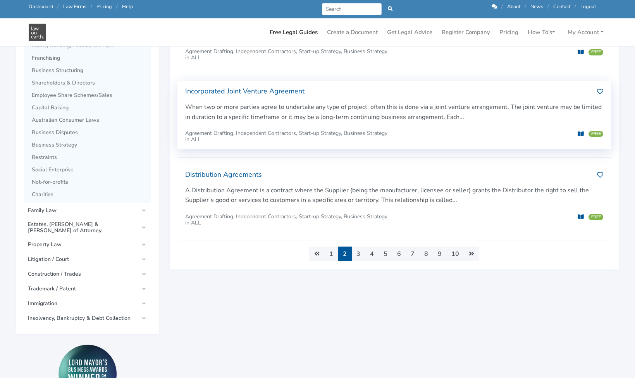
scroll to position [363, 0]
click at [595, 130] on span "FREE" at bounding box center [595, 133] width 15 height 6
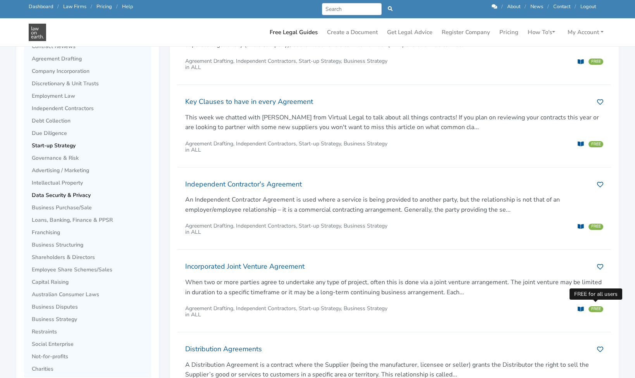
scroll to position [184, 0]
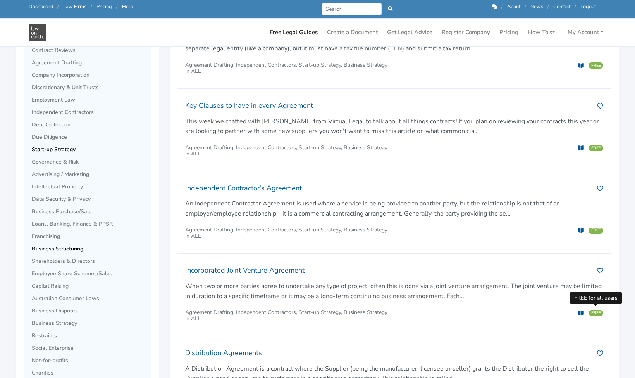
click at [58, 248] on span "Business Structuring" at bounding box center [89, 249] width 115 height 6
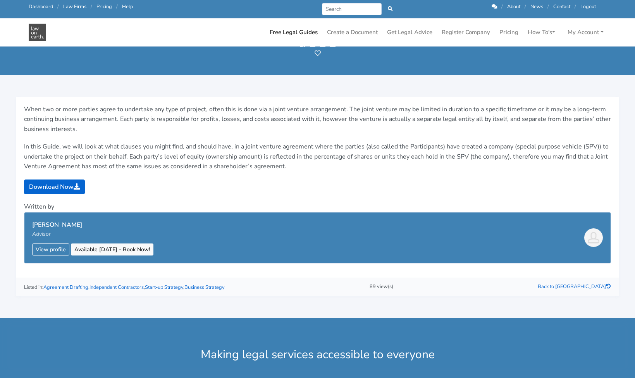
scroll to position [46, 0]
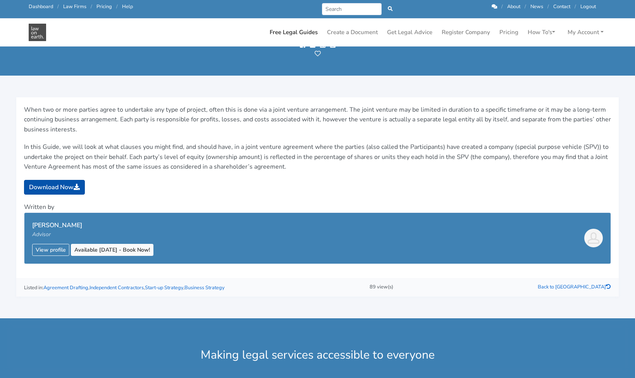
click at [58, 187] on link "Download Now" at bounding box center [54, 187] width 61 height 15
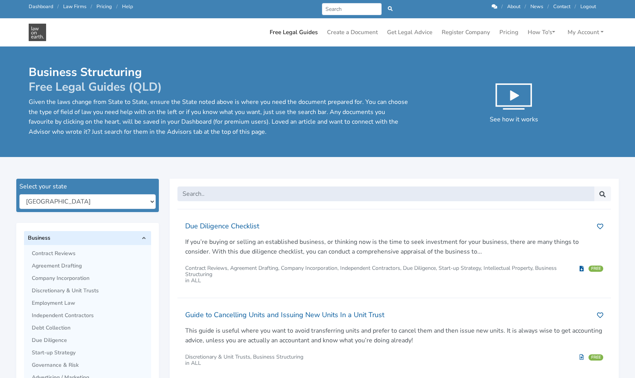
click at [209, 191] on input "text" at bounding box center [385, 193] width 417 height 15
type input "website privacy policy"
click at [287, 194] on input "website privacy policy" at bounding box center [385, 193] width 417 height 15
click at [602, 193] on button "submit" at bounding box center [602, 193] width 17 height 15
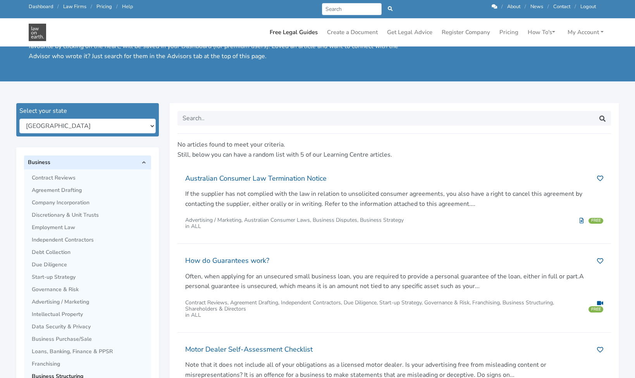
scroll to position [63, 0]
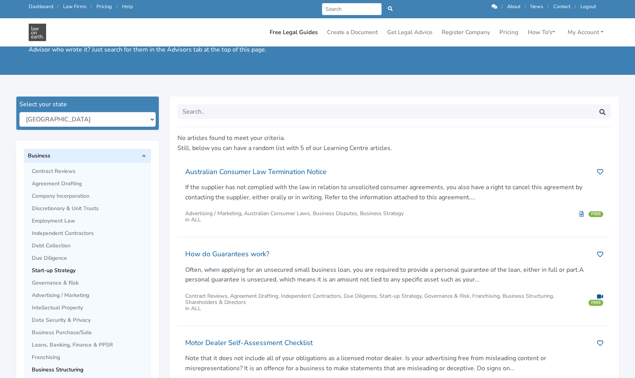
click at [64, 269] on span "Start-up Strategy" at bounding box center [89, 270] width 115 height 6
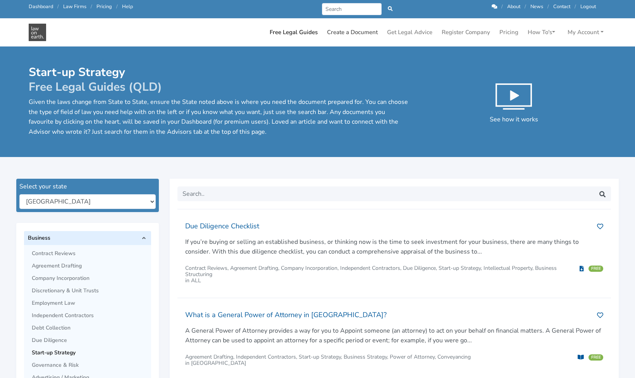
click at [368, 32] on link "Create a Document" at bounding box center [352, 32] width 57 height 15
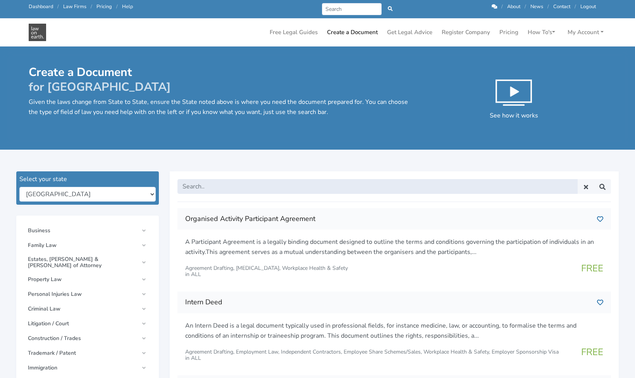
click at [200, 188] on input "text" at bounding box center [377, 186] width 400 height 15
type input "privacy"
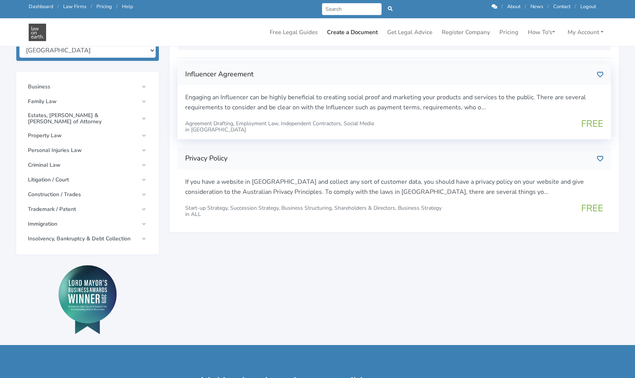
scroll to position [145, 0]
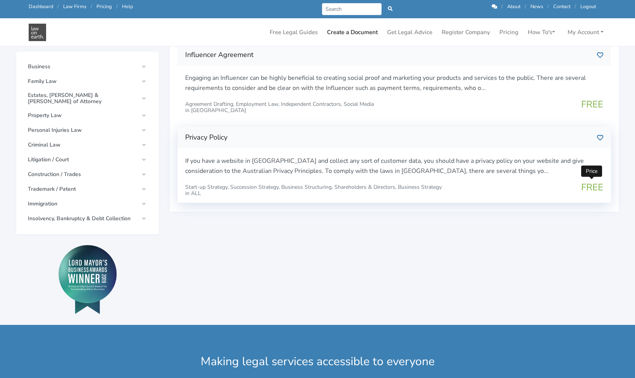
click at [592, 183] on span "FREE" at bounding box center [592, 187] width 22 height 12
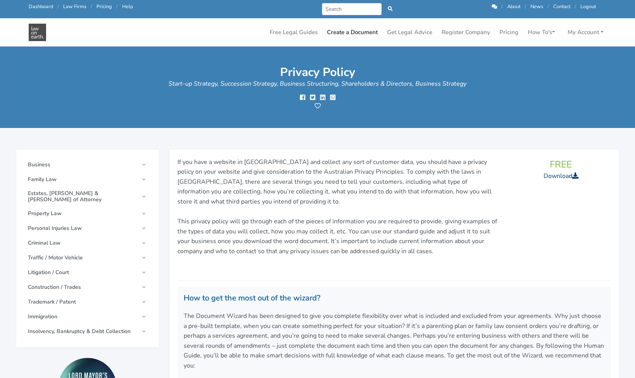
click at [566, 174] on link "Download" at bounding box center [561, 176] width 35 height 9
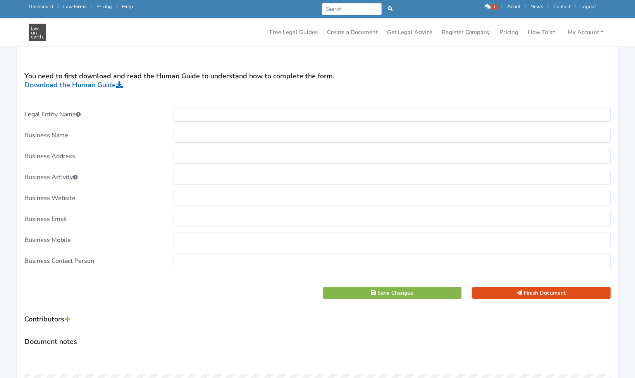
scroll to position [223, 0]
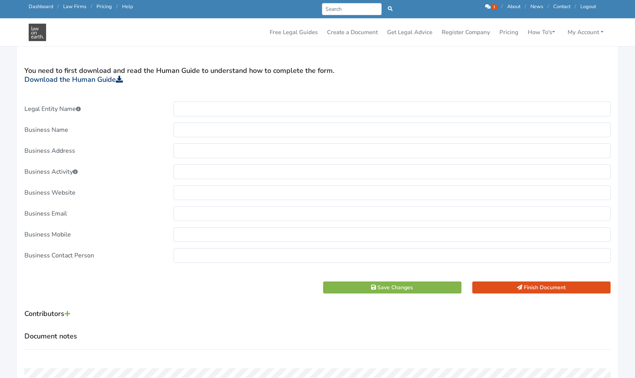
click at [107, 76] on link "Download the Human Guide" at bounding box center [73, 79] width 98 height 9
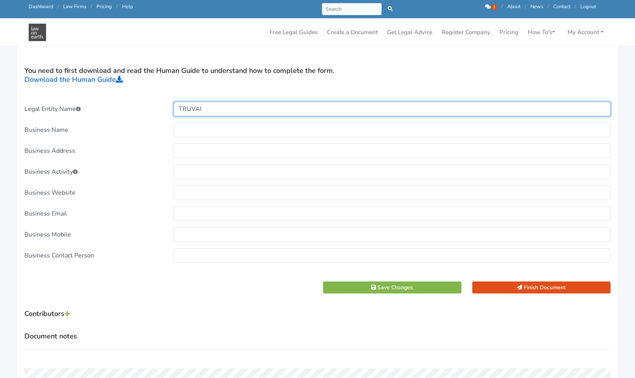
type input "TRUVAIU"
drag, startPoint x: 213, startPoint y: 106, endPoint x: 175, endPoint y: 106, distance: 38.4
click at [175, 106] on input "TRUVAIU" at bounding box center [392, 108] width 437 height 15
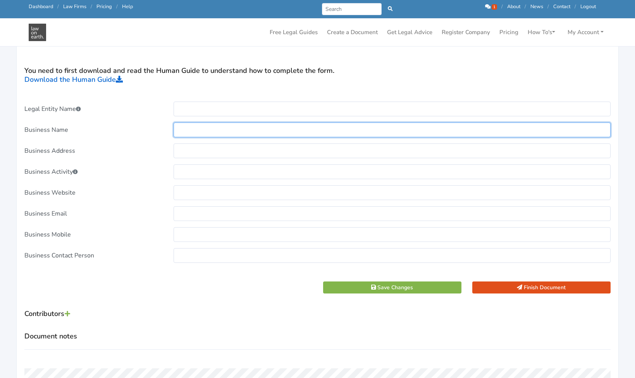
paste input "TRUVAIU"
type input "TRUVAIU"
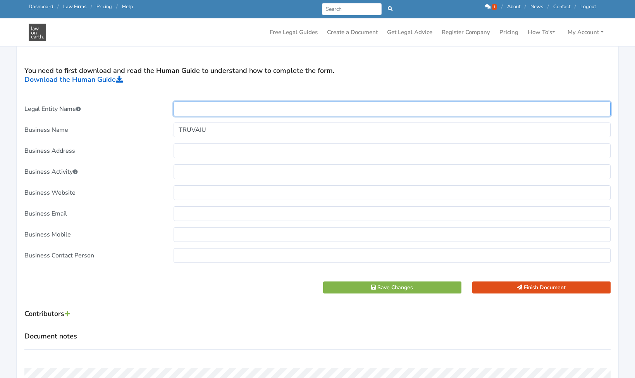
click at [184, 108] on input "text" at bounding box center [392, 108] width 437 height 15
type input "[PERSON_NAME]"
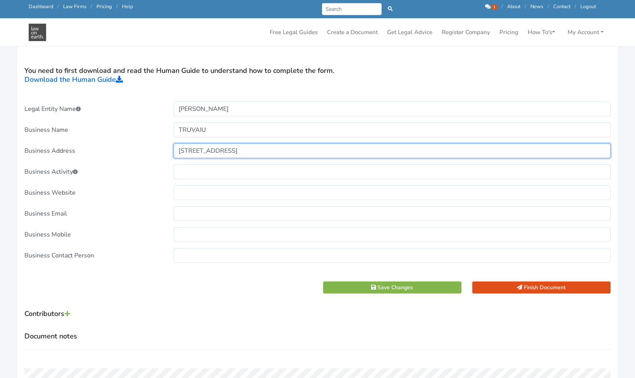
type input "PO Box 991 Wynnum QLD 4178"
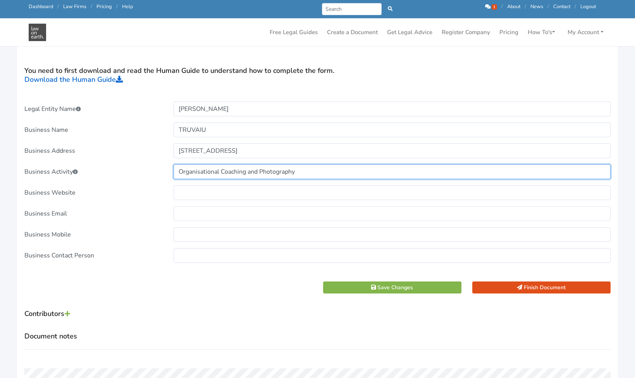
type input "Organisational Coaching and Photography"
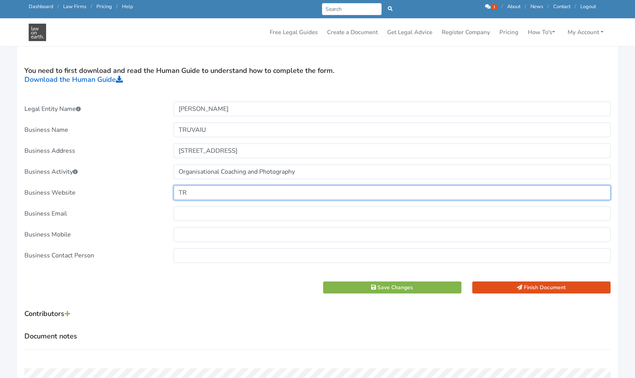
type input "T"
type input "truvaiu.com.au"
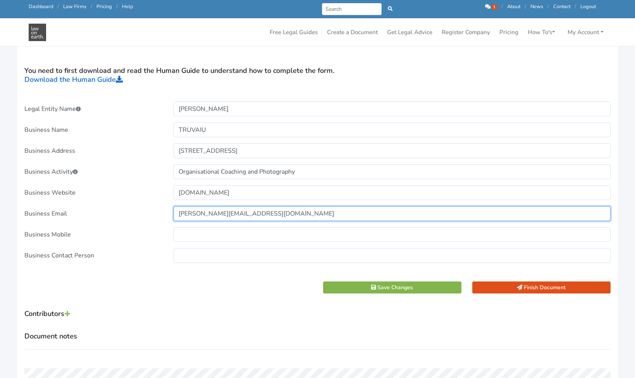
type input "maria@truvaiu.com.au"
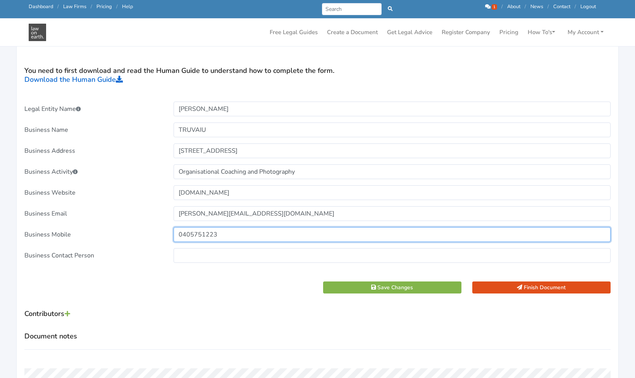
type input "0405751223"
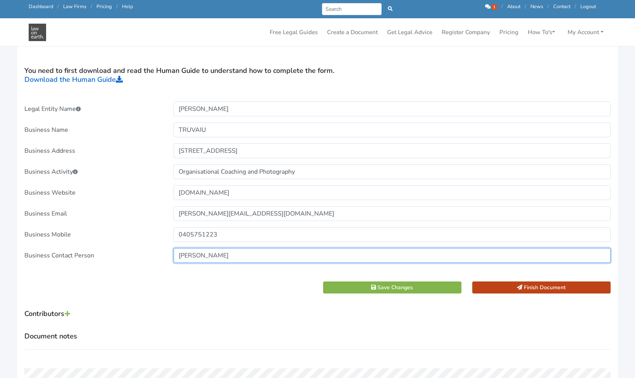
type input "[PERSON_NAME]"
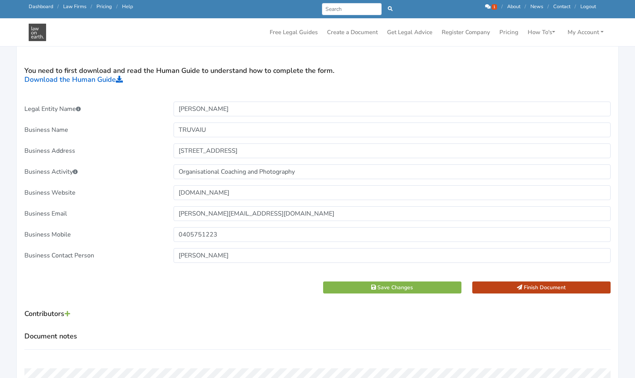
click at [524, 285] on button "Finish Document" at bounding box center [541, 287] width 138 height 12
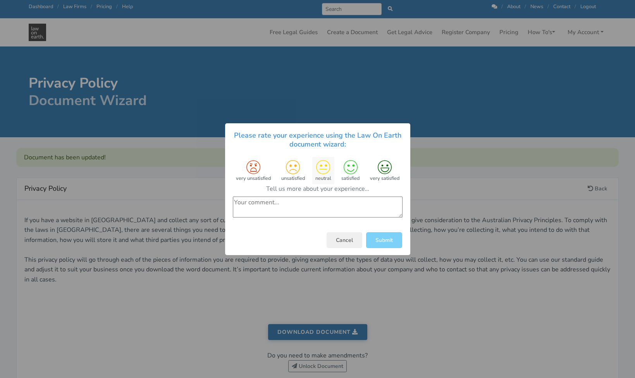
click at [325, 169] on icon at bounding box center [323, 167] width 14 height 14
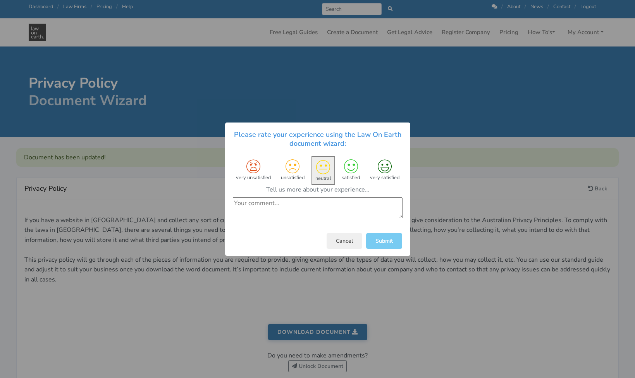
click at [389, 242] on button "Submit" at bounding box center [384, 240] width 36 height 16
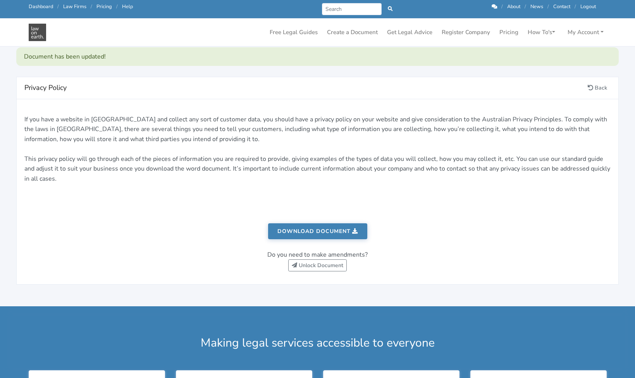
scroll to position [99, 0]
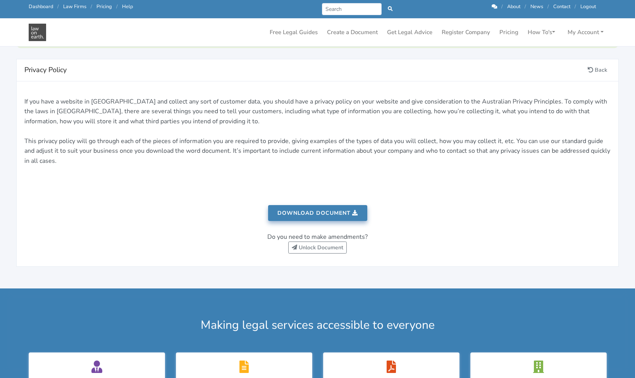
click at [319, 209] on link "Download document" at bounding box center [317, 213] width 99 height 16
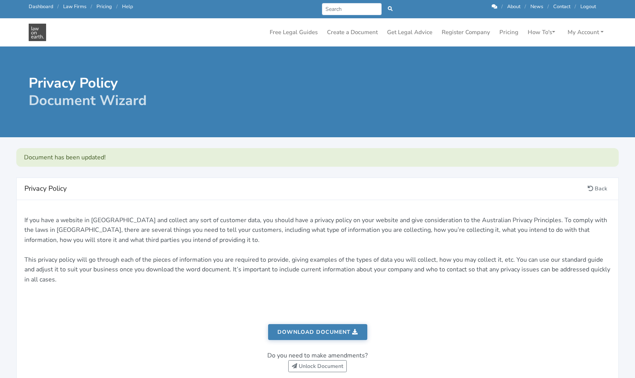
scroll to position [0, 0]
click at [342, 34] on link "Create a Document" at bounding box center [352, 32] width 57 height 15
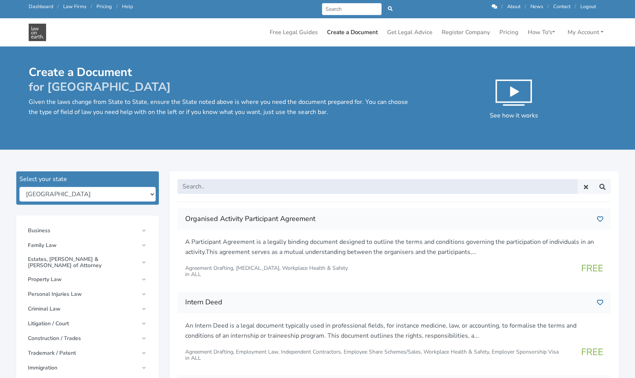
click at [206, 184] on input "text" at bounding box center [377, 186] width 400 height 15
click at [229, 183] on input "text" at bounding box center [377, 186] width 400 height 15
type input "website terms and conditions"
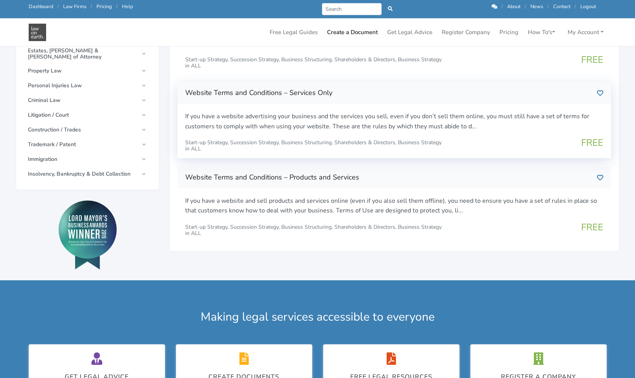
scroll to position [212, 0]
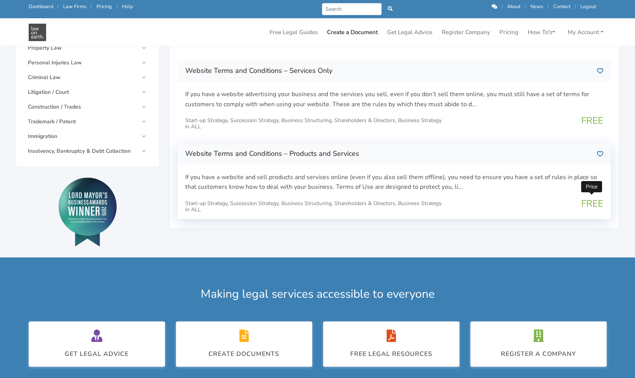
click at [587, 198] on span "FREE" at bounding box center [592, 203] width 22 height 12
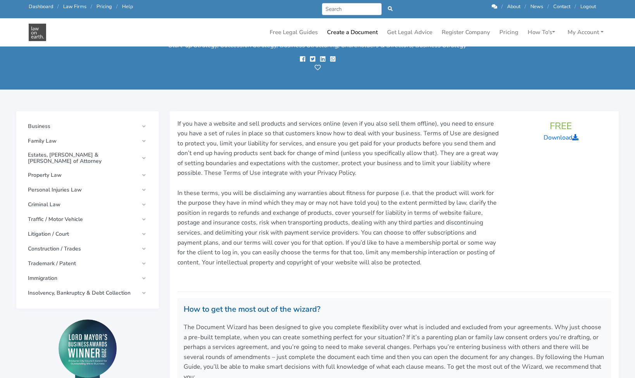
scroll to position [24, 0]
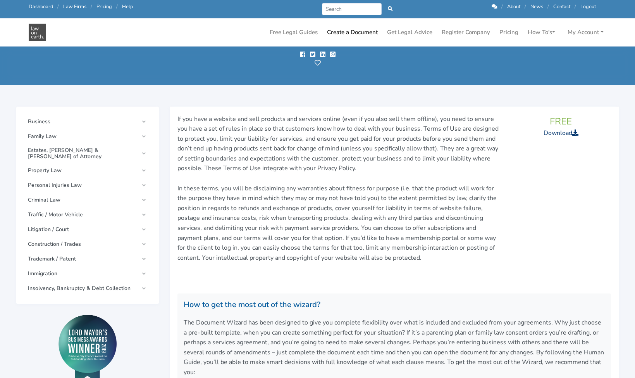
click at [548, 132] on link "Download" at bounding box center [561, 133] width 35 height 9
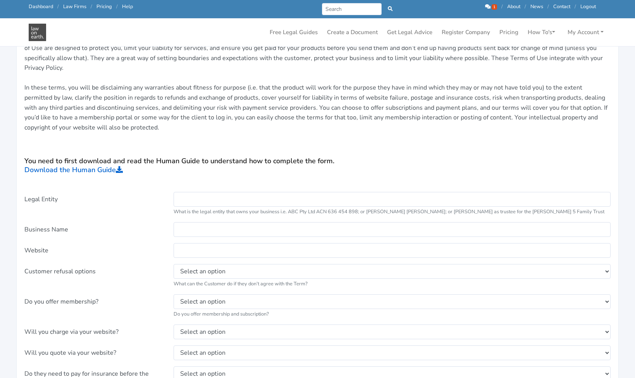
scroll to position [190, 0]
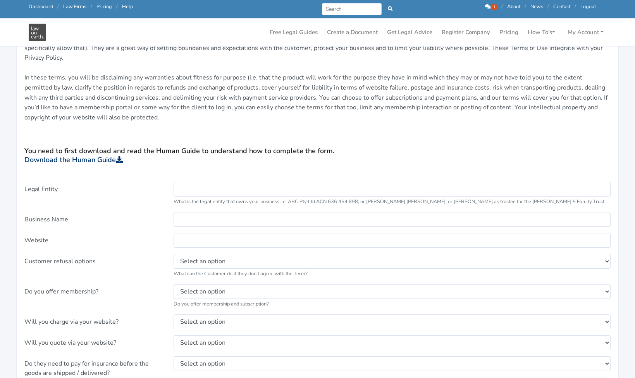
click at [108, 157] on link "Download the Human Guide" at bounding box center [73, 159] width 98 height 9
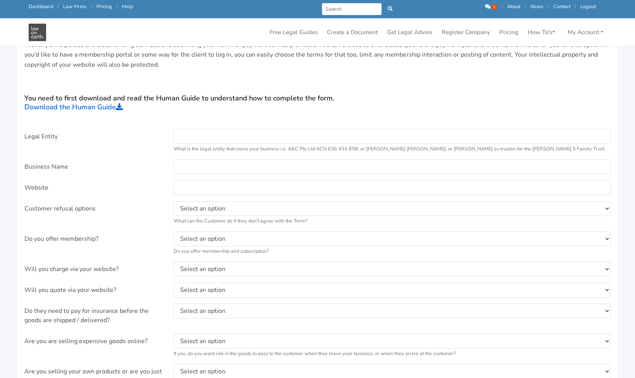
scroll to position [285, 0]
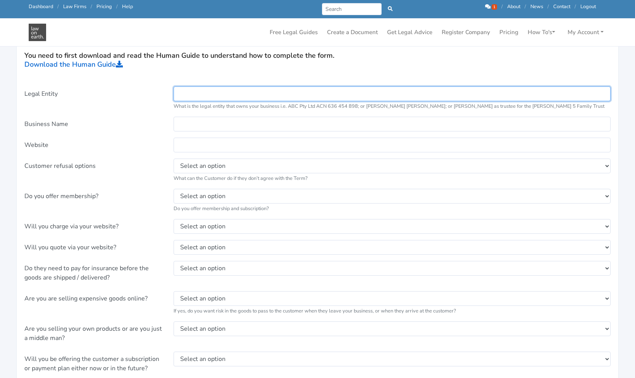
click at [196, 91] on input "text" at bounding box center [392, 93] width 437 height 15
type input "[PERSON_NAME]"
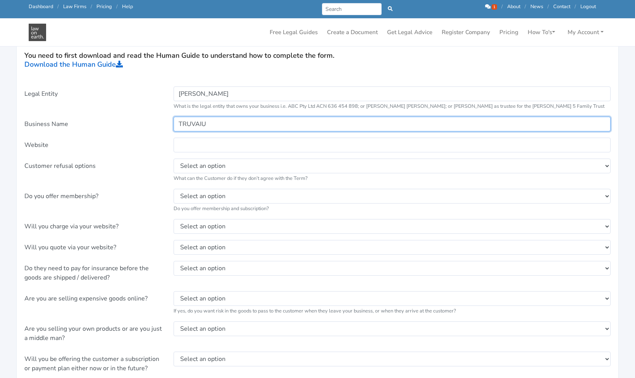
type input "TRUVAIU"
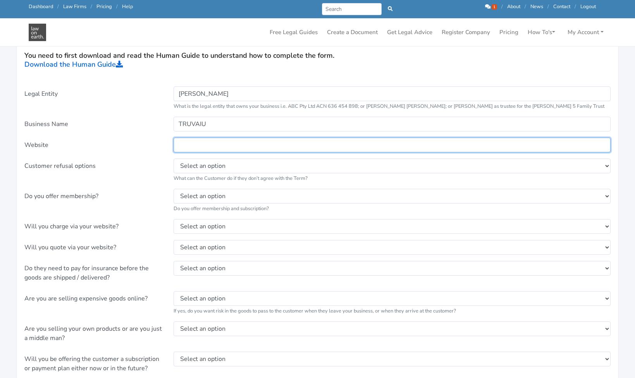
click at [180, 141] on input "text" at bounding box center [392, 145] width 437 height 15
type input "truvaiu.com.au"
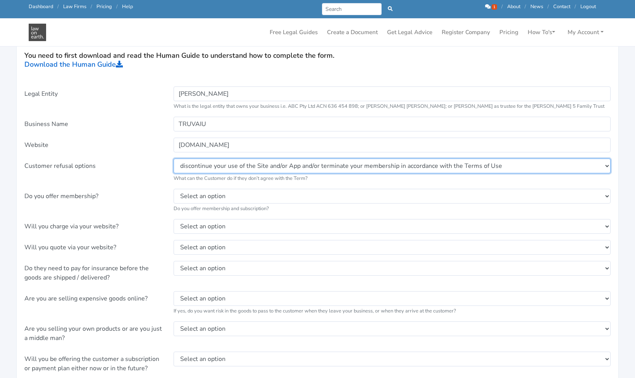
select select "discontinue your use of the Site and/or App"
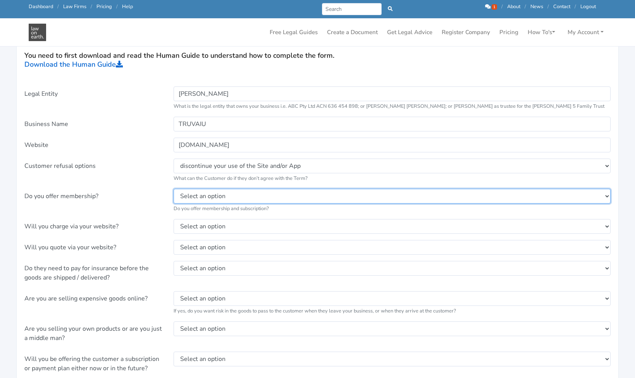
click at [284, 196] on select "Select an option Yes No" at bounding box center [392, 196] width 437 height 15
select select "No"
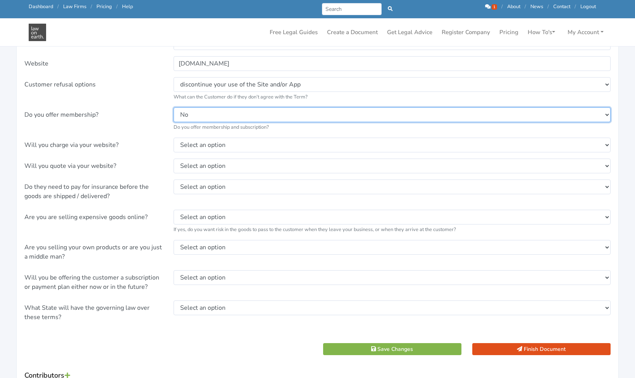
scroll to position [373, 0]
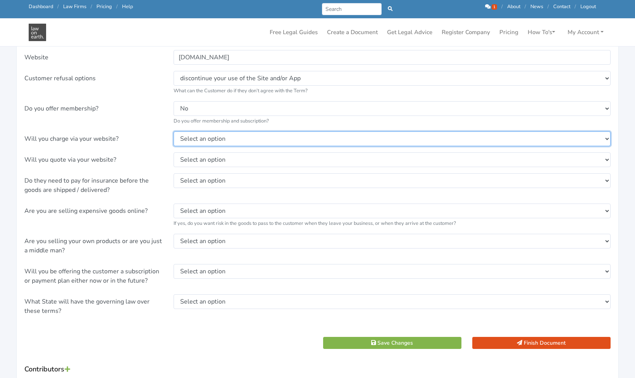
select select "Yes"
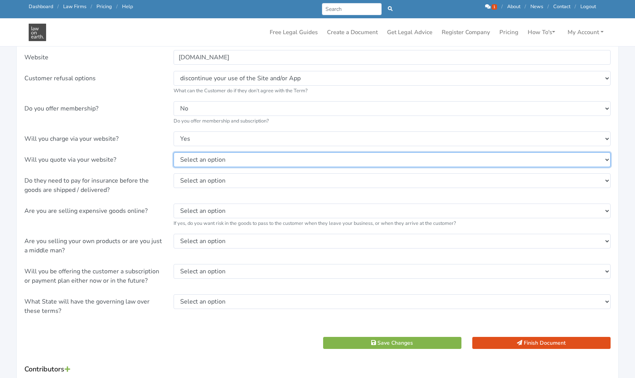
select select "Yes"
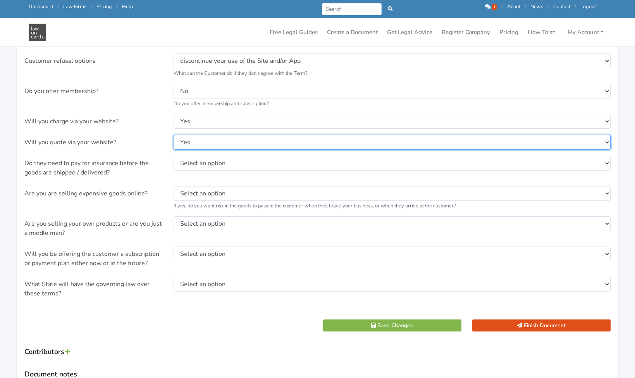
scroll to position [392, 0]
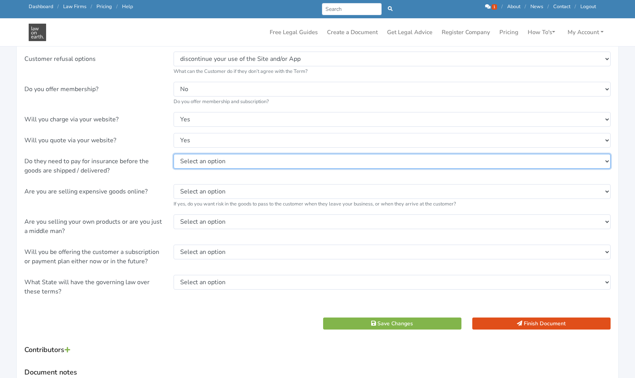
select select "No"
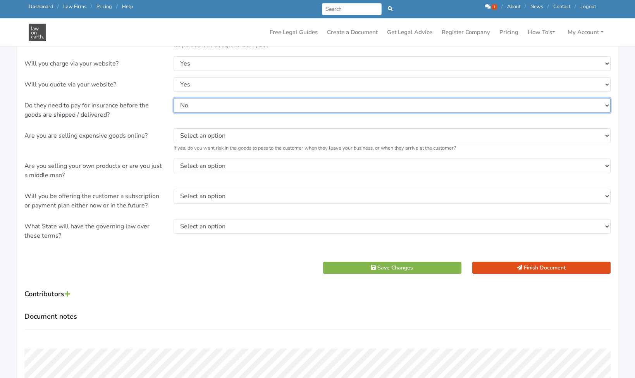
scroll to position [455, 0]
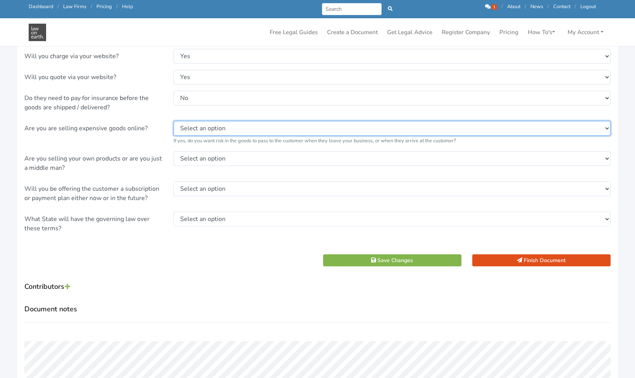
select select "No"
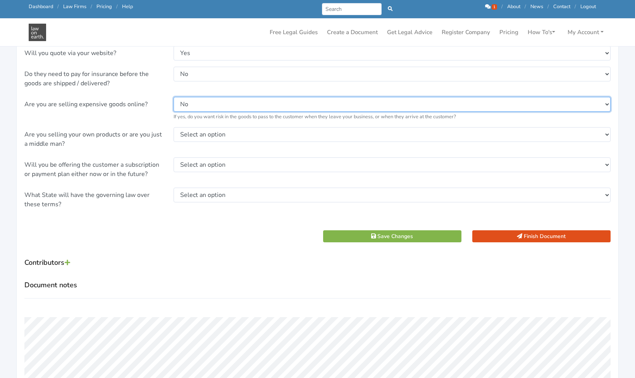
scroll to position [482, 0]
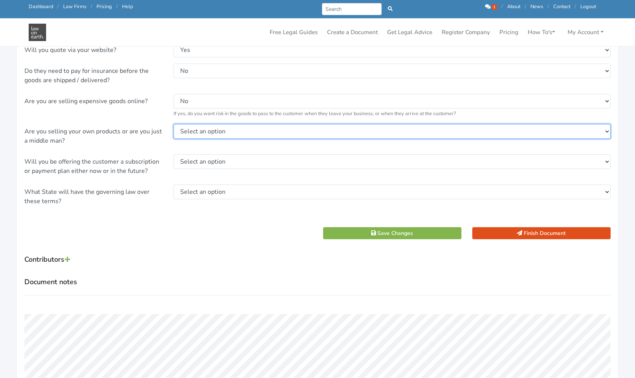
click at [238, 128] on select "Select an option Middleman Only Own Products" at bounding box center [392, 131] width 437 height 15
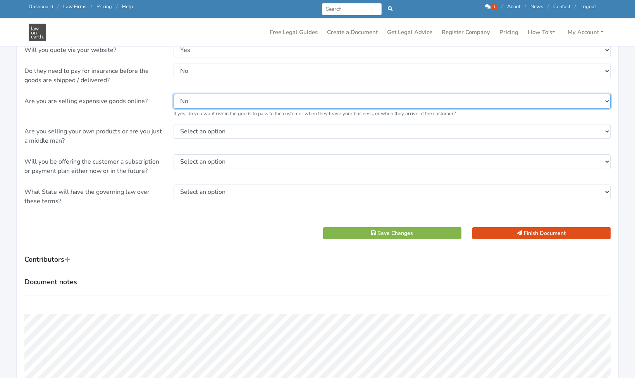
click at [222, 100] on select "Select an option Yes, risk is passed when leaving my business Yes, risk is pass…" at bounding box center [392, 101] width 437 height 15
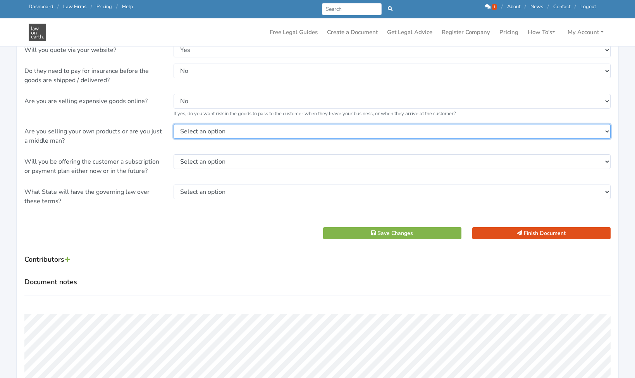
select select "Own Products"
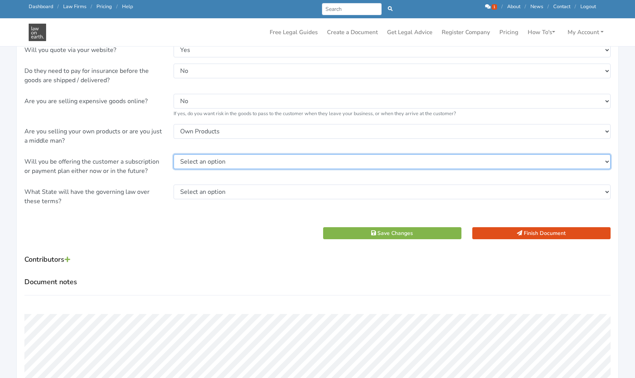
select select "Yes"
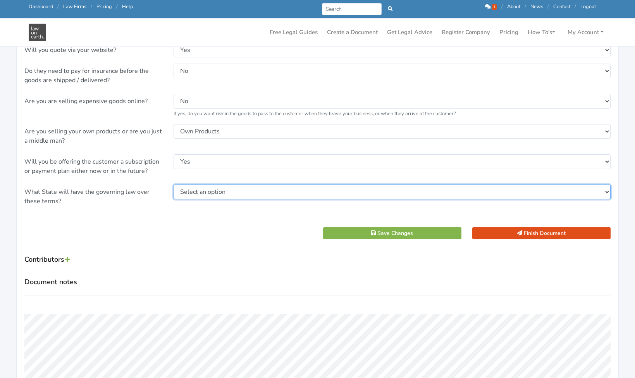
select select "QLD"
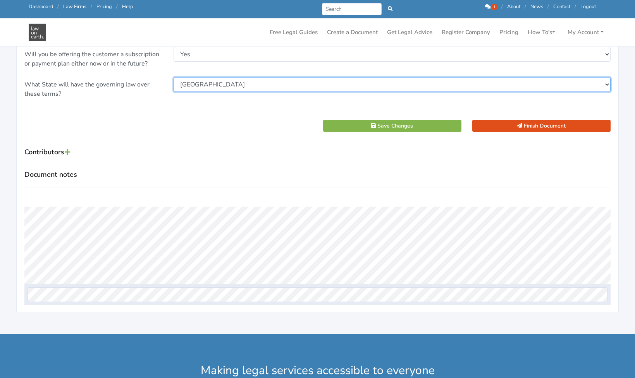
scroll to position [611, 0]
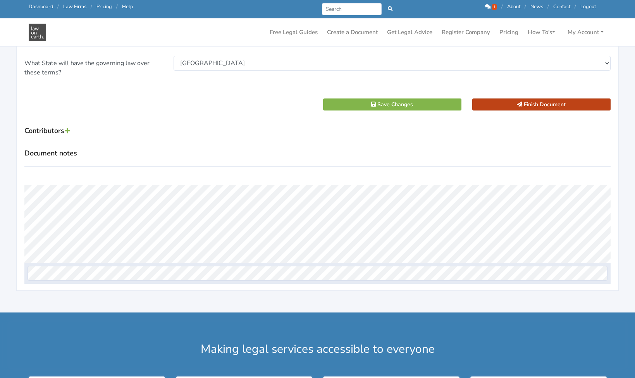
click at [545, 101] on button "Finish Document" at bounding box center [541, 104] width 138 height 12
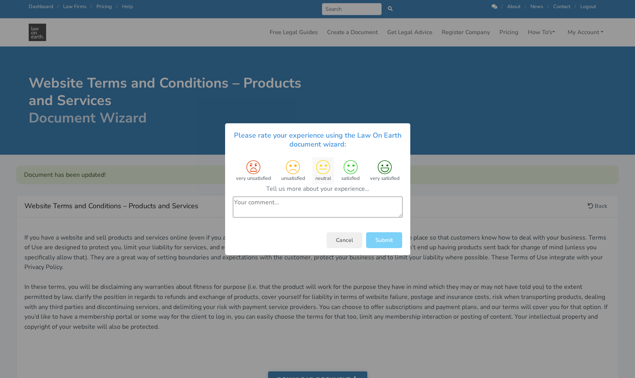
click at [323, 168] on icon at bounding box center [323, 167] width 14 height 14
click at [304, 205] on textarea at bounding box center [318, 207] width 170 height 21
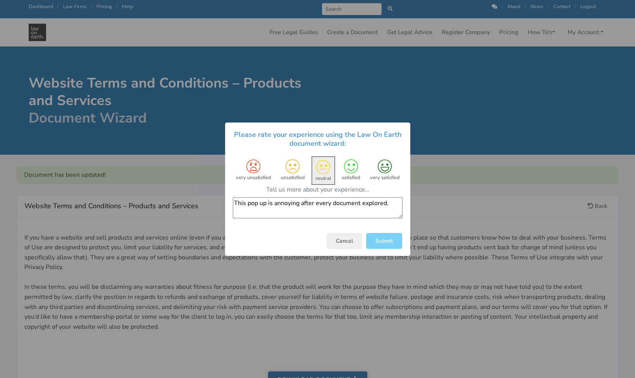
click at [374, 203] on textarea "This pop up is annoying after every document explored." at bounding box center [318, 207] width 170 height 21
click at [376, 203] on textarea "This pop up is annoying after every document." at bounding box center [318, 207] width 170 height 21
type textarea "This pop up is annoying after every document."
click at [382, 241] on button "Submit" at bounding box center [384, 240] width 36 height 16
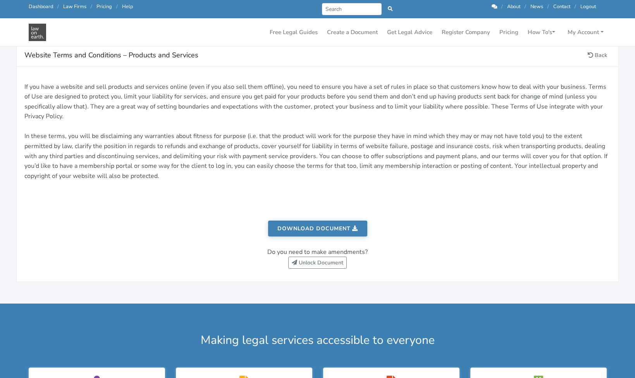
scroll to position [177, 0]
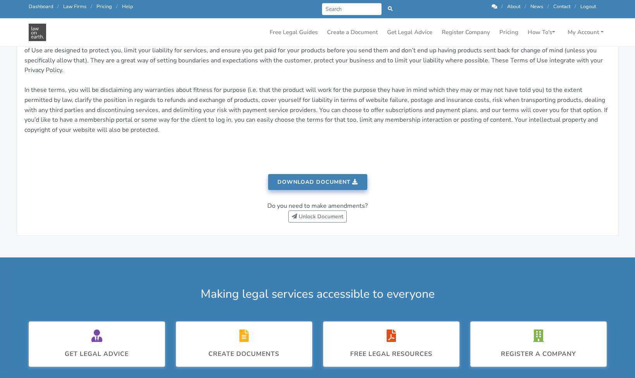
click at [328, 180] on link "Download document" at bounding box center [317, 182] width 99 height 16
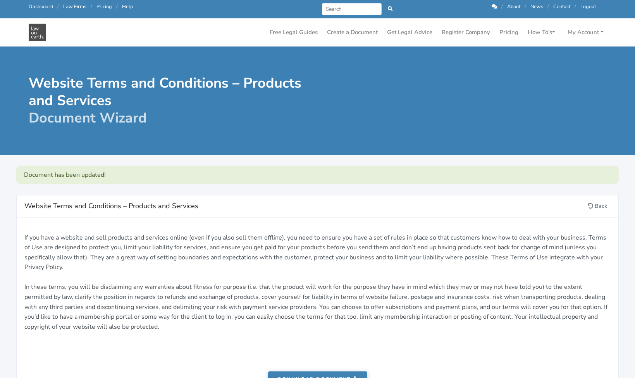
scroll to position [0, 0]
click at [446, 121] on div at bounding box center [465, 100] width 294 height 52
click at [598, 32] on link "My Account" at bounding box center [585, 32] width 42 height 15
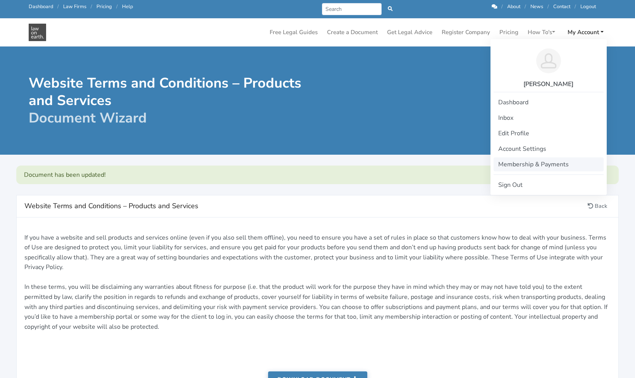
click at [518, 164] on link "Membership & Payments" at bounding box center [549, 164] width 110 height 14
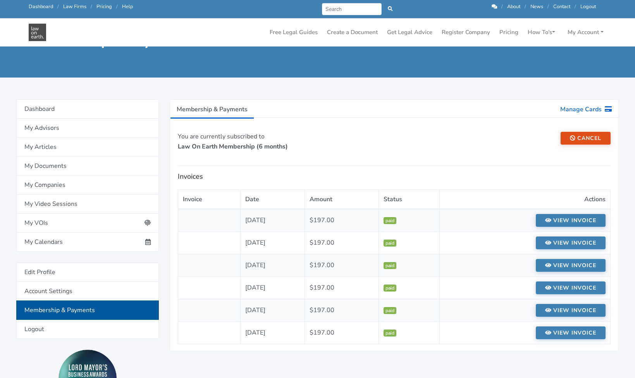
scroll to position [28, 0]
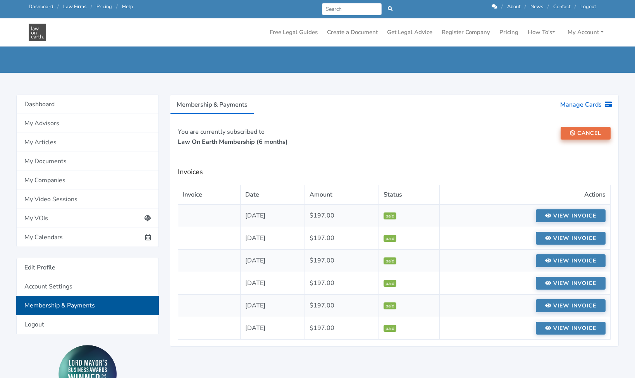
click at [585, 134] on button "Cancel" at bounding box center [586, 133] width 50 height 13
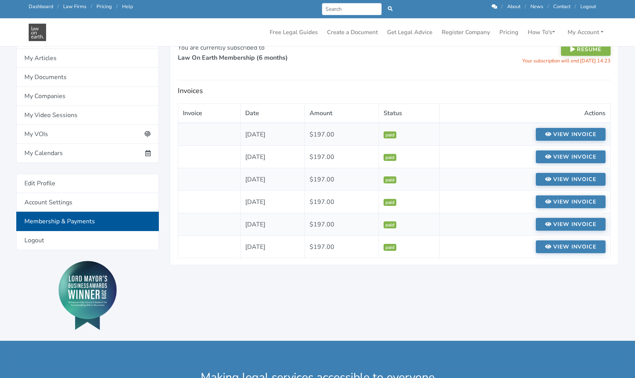
scroll to position [153, 0]
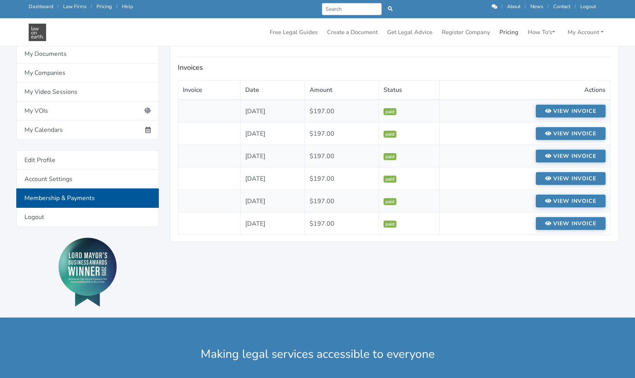
click at [503, 33] on link "Pricing" at bounding box center [508, 32] width 25 height 15
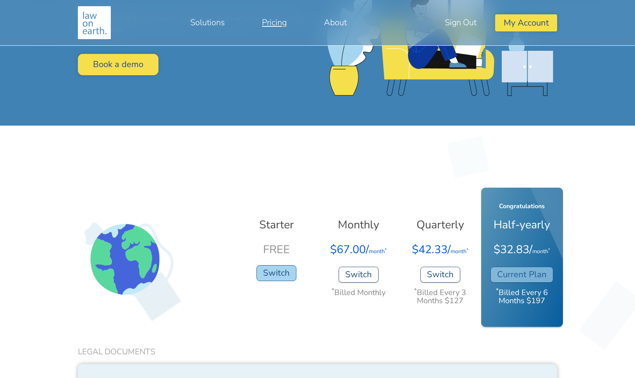
scroll to position [145, 0]
click at [274, 274] on button "Switch" at bounding box center [276, 273] width 40 height 16
click at [273, 272] on button "Switch" at bounding box center [276, 273] width 40 height 16
click at [279, 276] on button "Switch" at bounding box center [276, 273] width 40 height 16
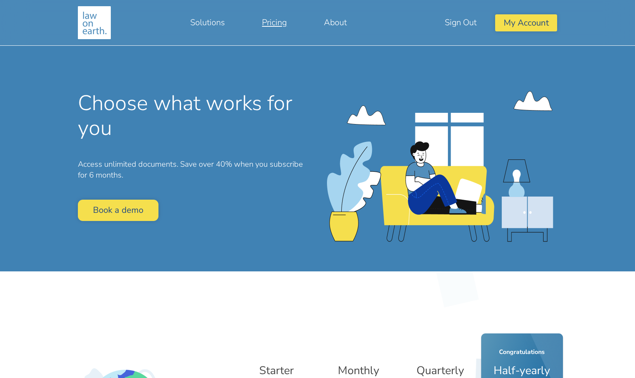
scroll to position [0, 0]
click at [529, 24] on button "My Account" at bounding box center [526, 22] width 62 height 17
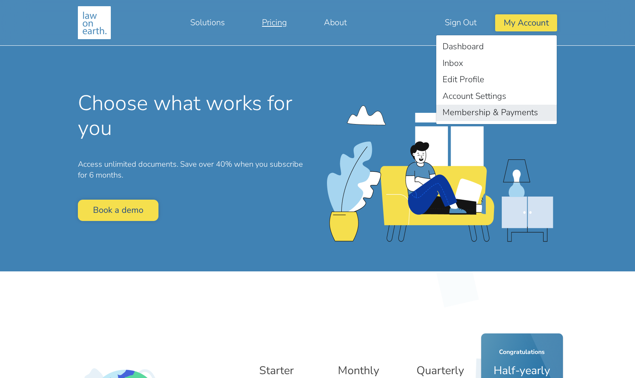
click at [471, 112] on link "Membership & Payments" at bounding box center [496, 113] width 120 height 17
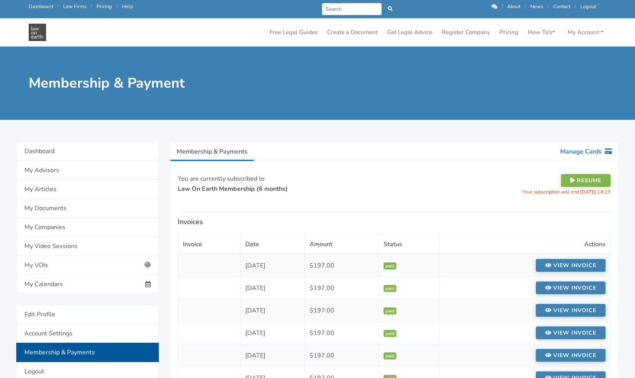
click at [83, 352] on link "Membership & Payments" at bounding box center [87, 351] width 143 height 19
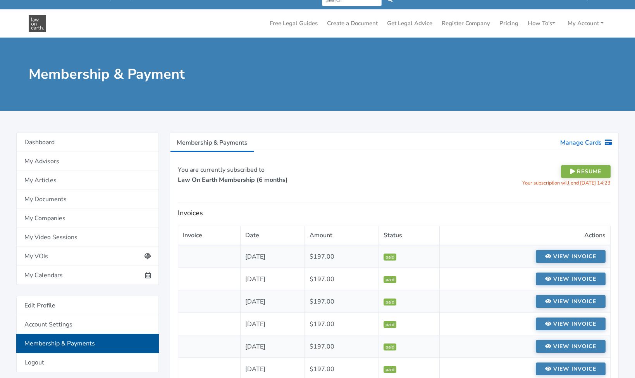
scroll to position [10, 0]
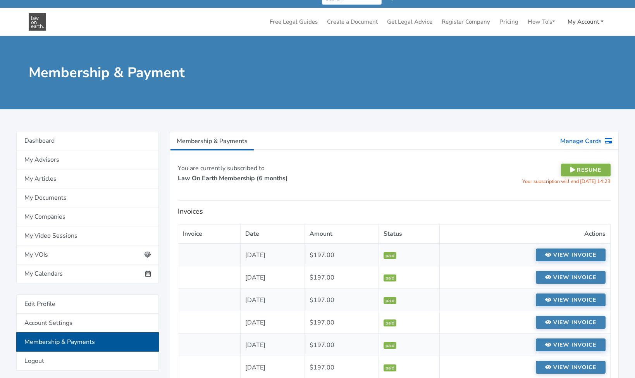
click at [599, 22] on link "My Account" at bounding box center [585, 21] width 42 height 15
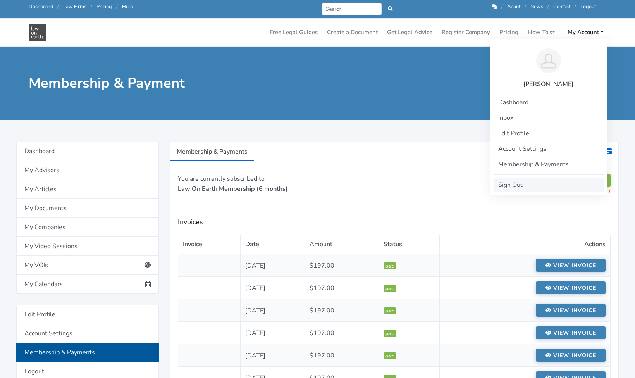
click at [515, 186] on link "Sign Out" at bounding box center [549, 185] width 110 height 14
